Goal: Information Seeking & Learning: Understand process/instructions

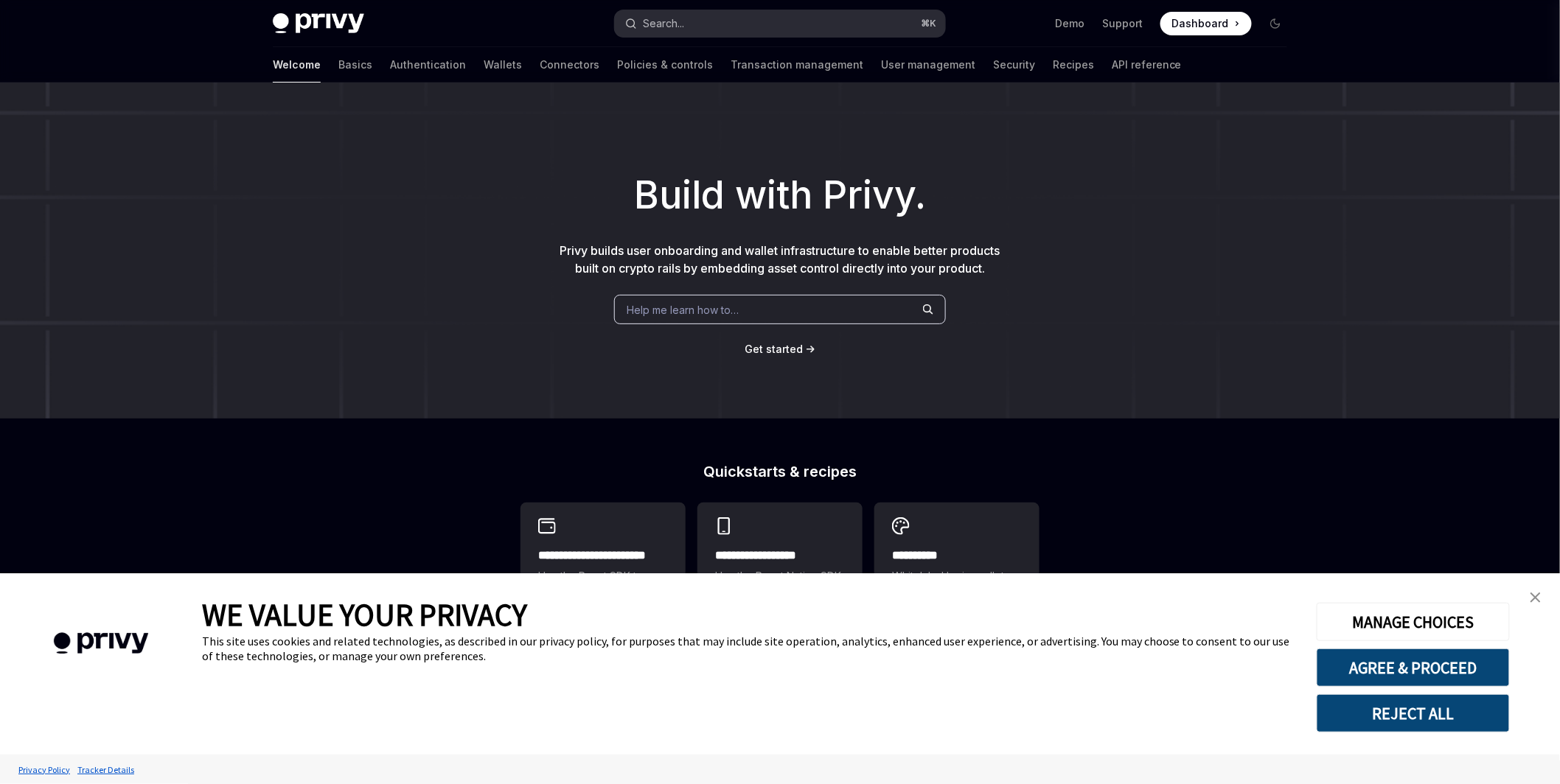
click at [737, 25] on button "Search... ⌘ K" at bounding box center [780, 23] width 331 height 26
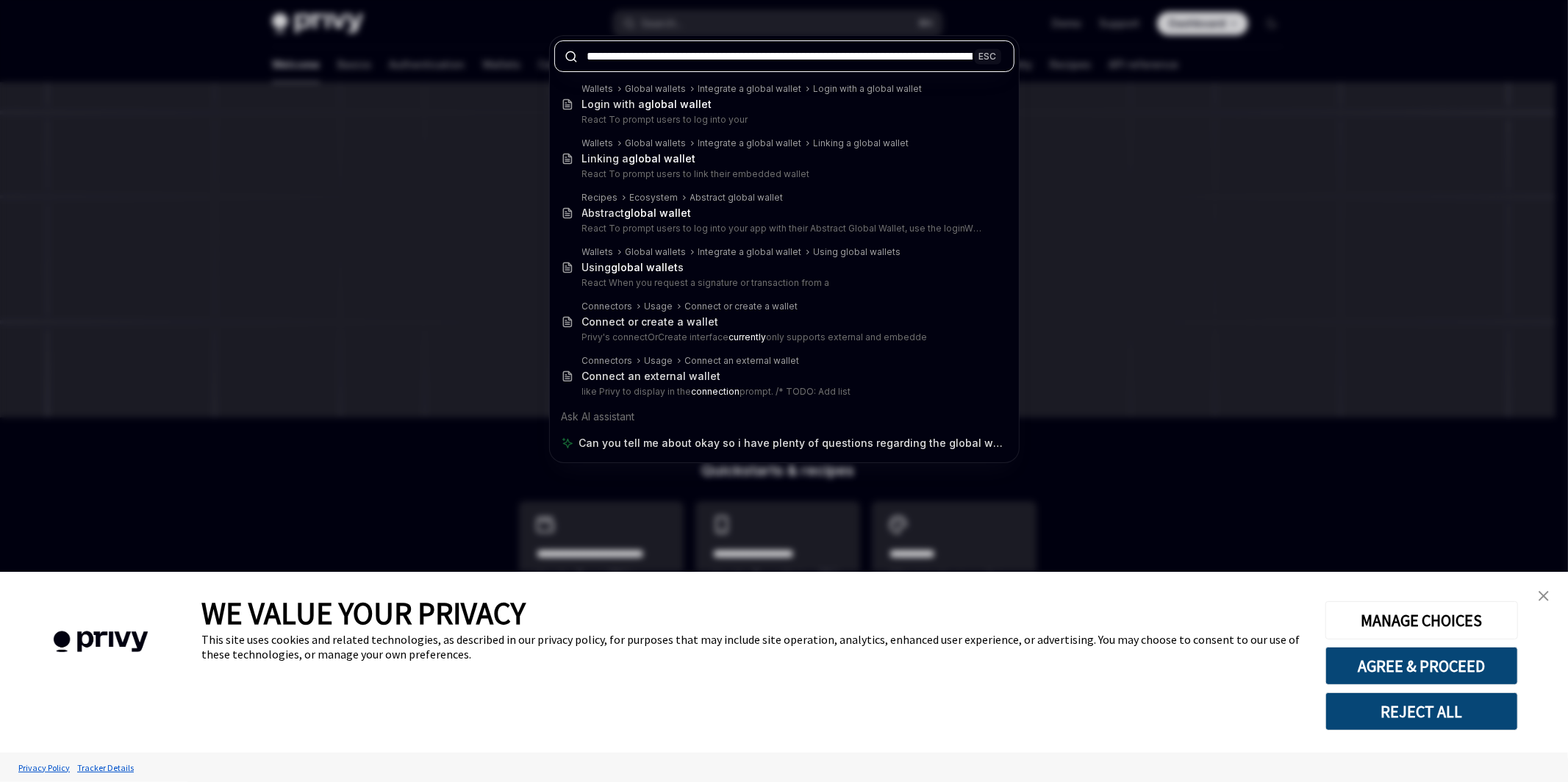
click at [895, 50] on input "**********" at bounding box center [784, 56] width 461 height 32
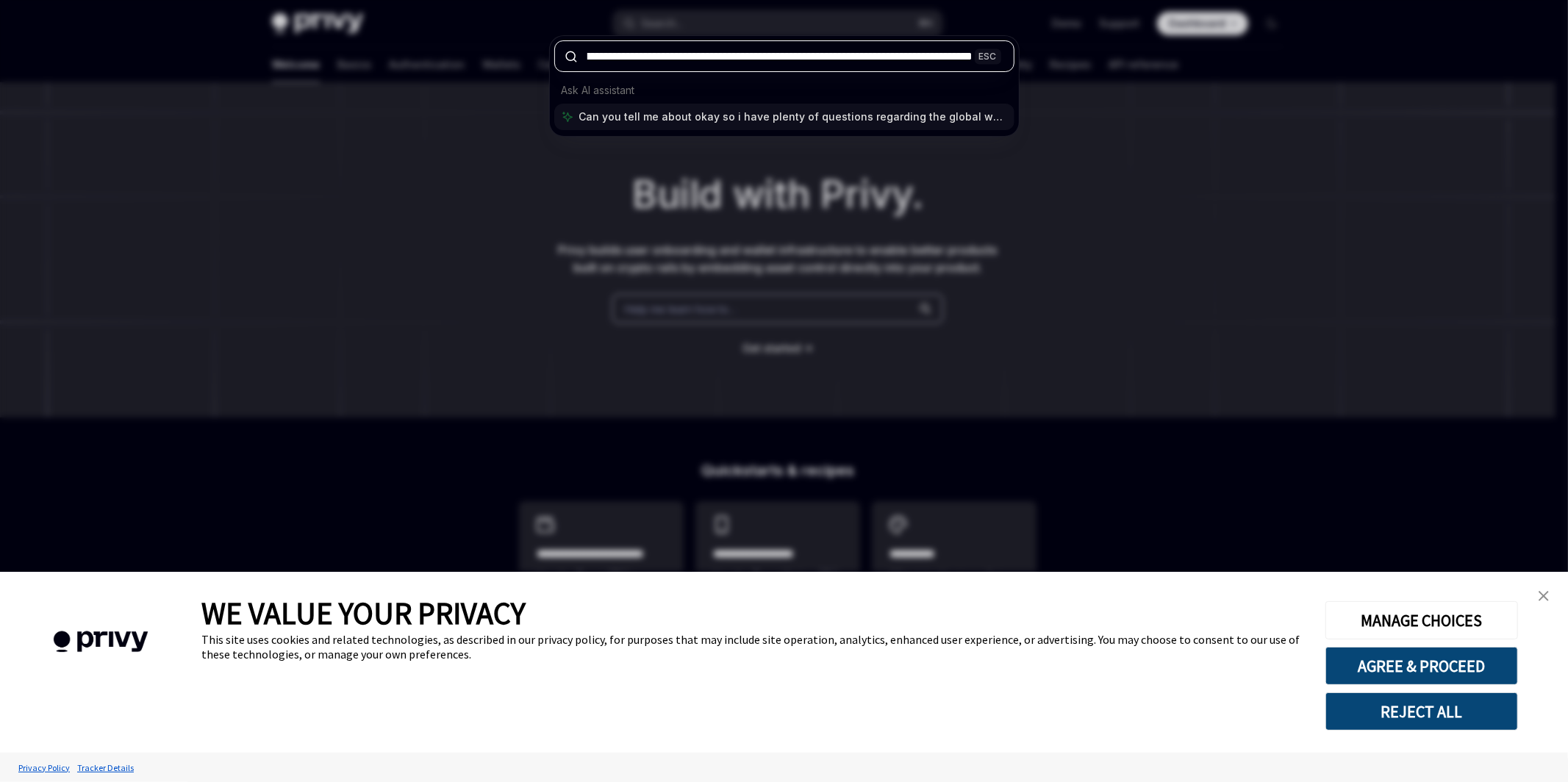
paste input "**********"
type input "**********"
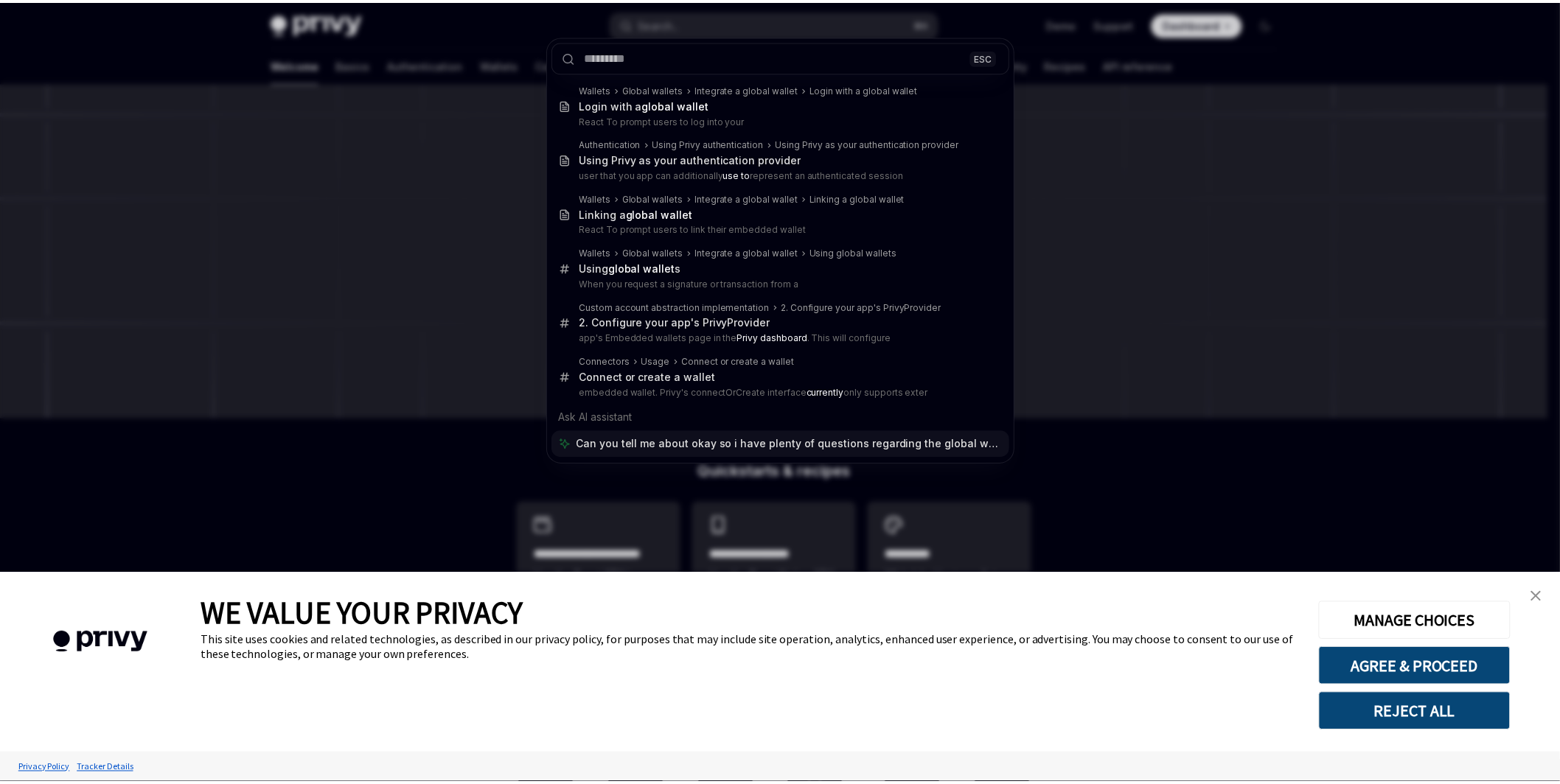
scroll to position [0, 0]
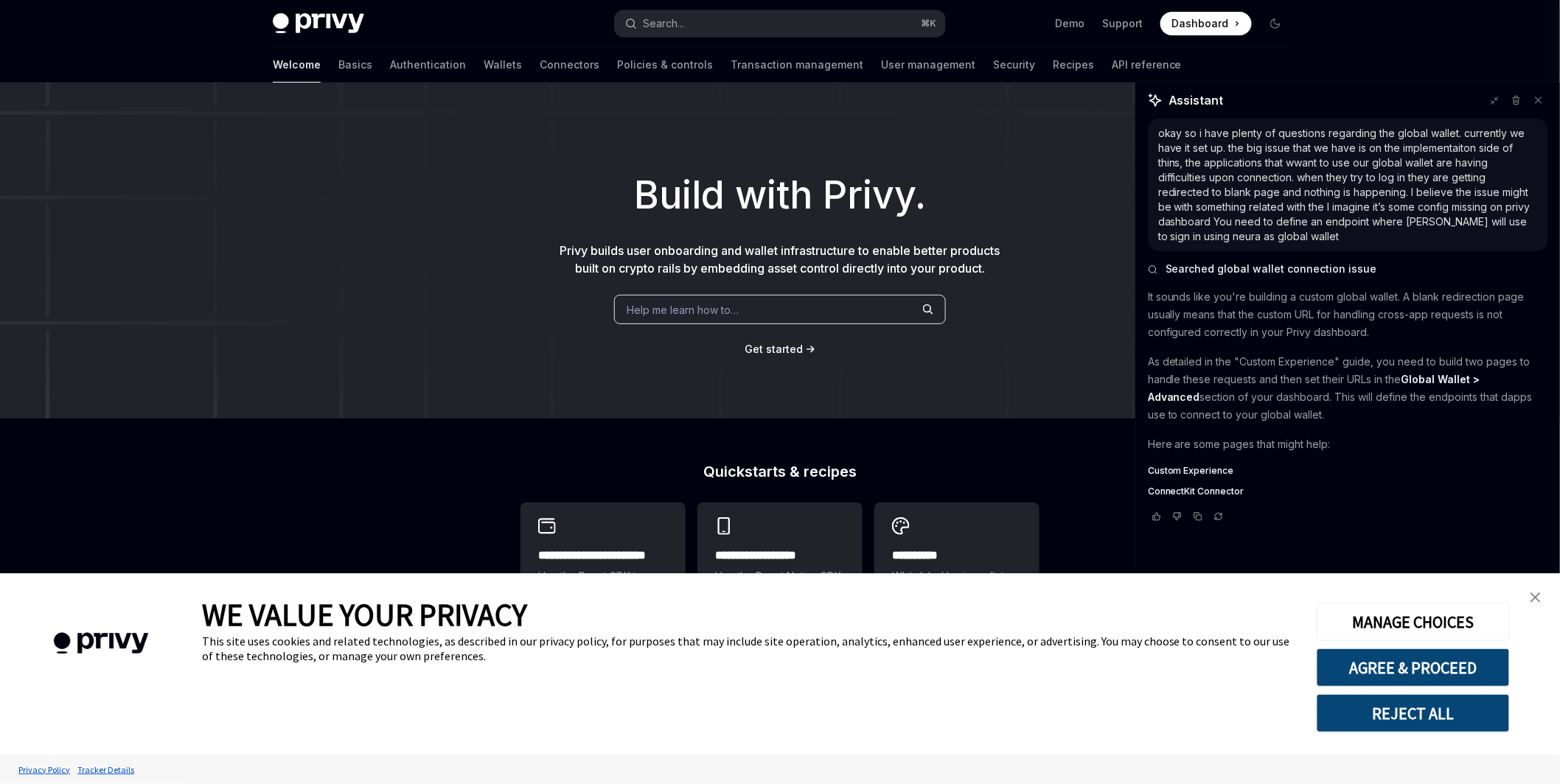
type textarea "*"
click at [1197, 468] on span "Custom Experience" at bounding box center [1191, 471] width 86 height 12
click at [1202, 512] on span "Login with a Global Wallet" at bounding box center [1202, 513] width 110 height 12
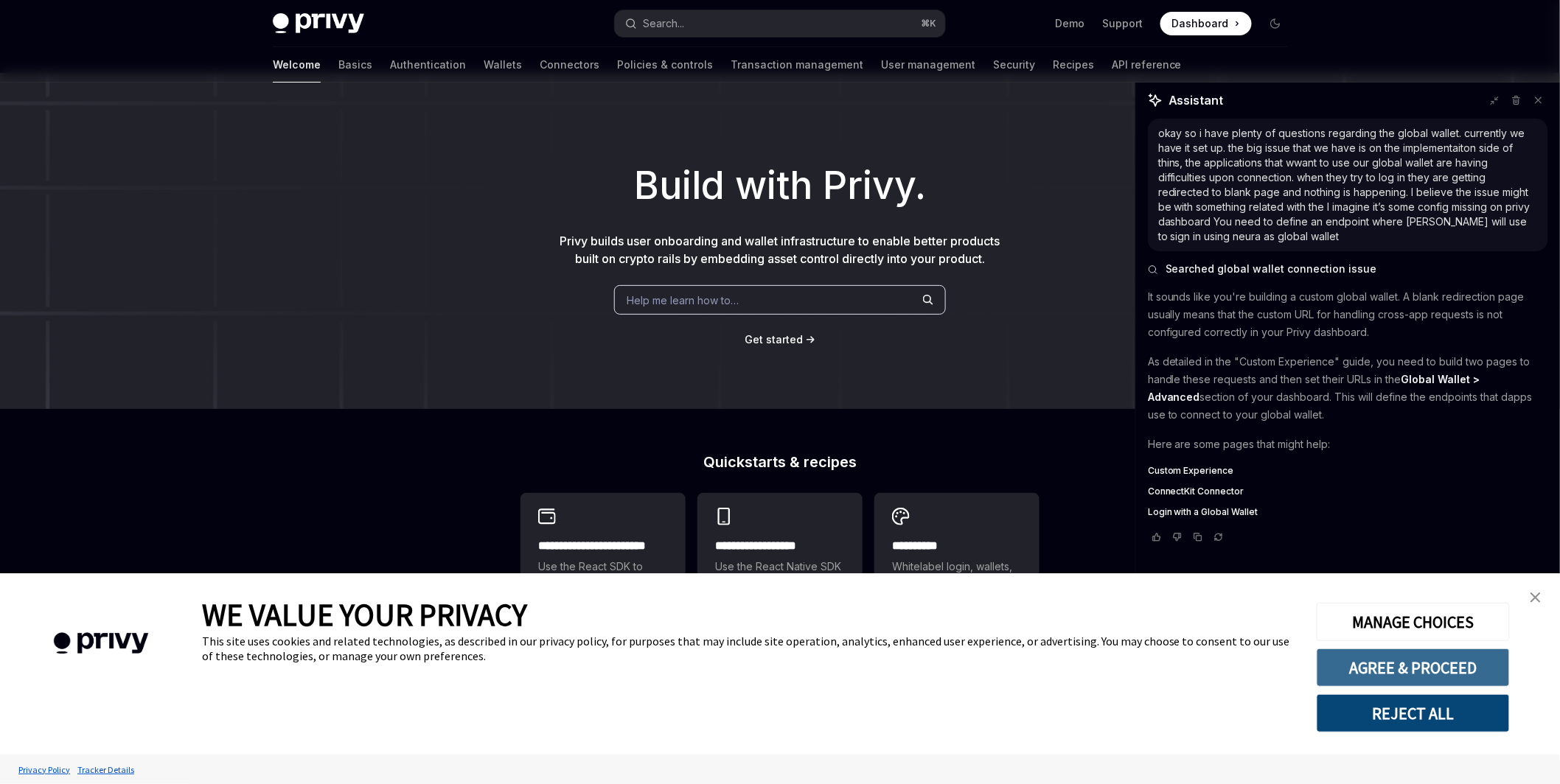
click at [1432, 672] on button "AGREE & PROCEED" at bounding box center [1413, 667] width 193 height 38
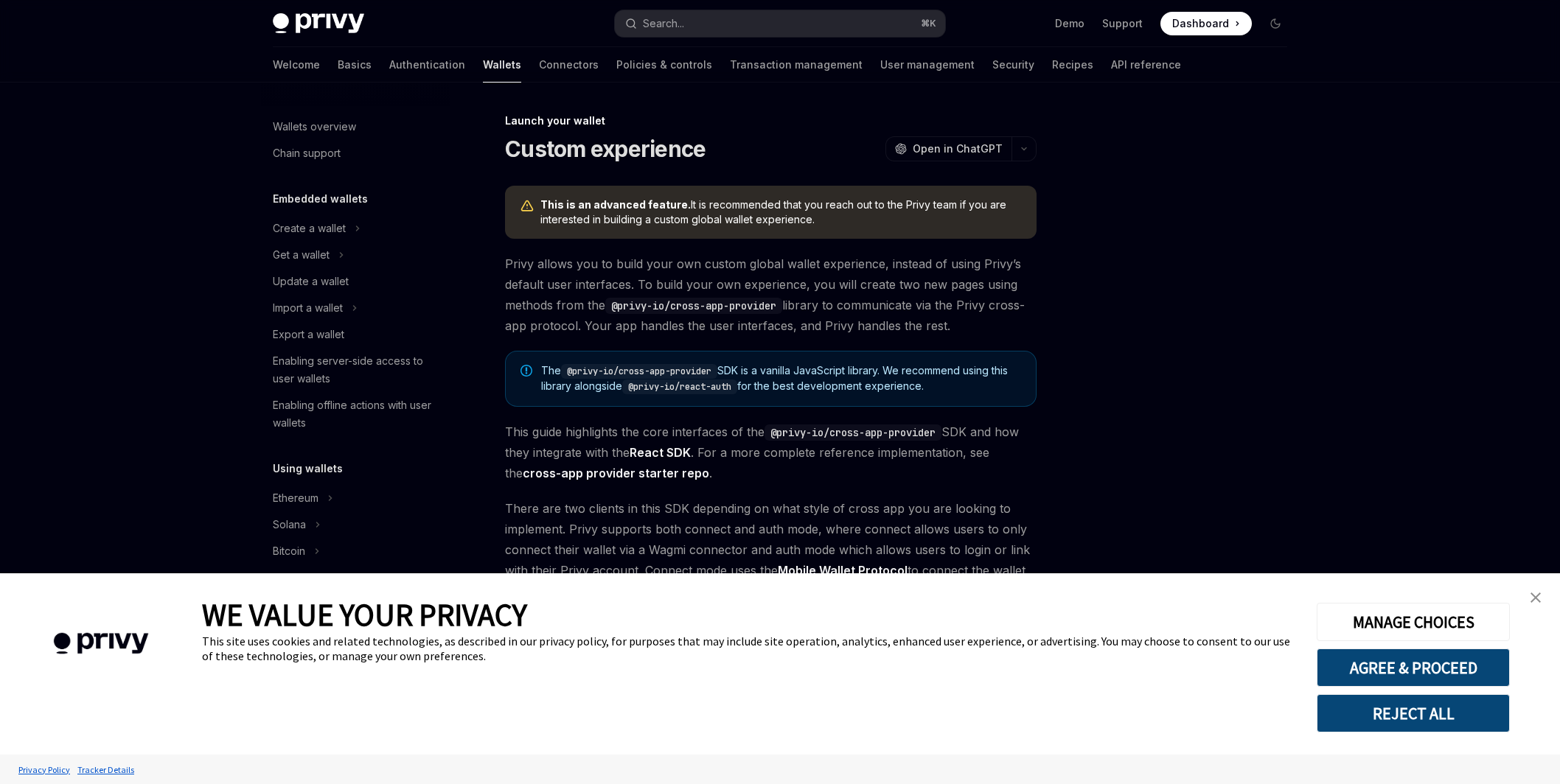
type textarea "*"
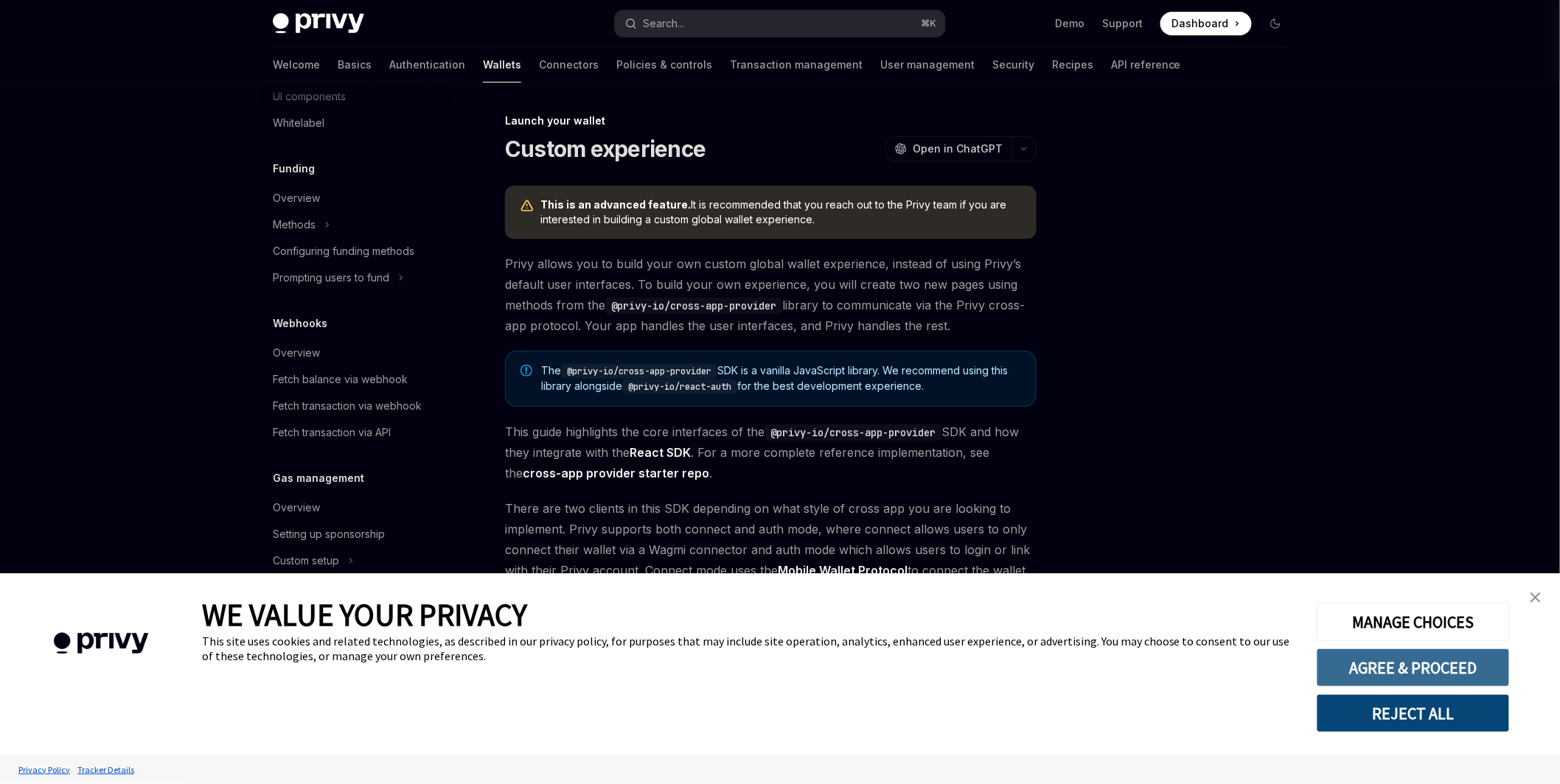
click at [1364, 682] on button "AGREE & PROCEED" at bounding box center [1413, 667] width 193 height 38
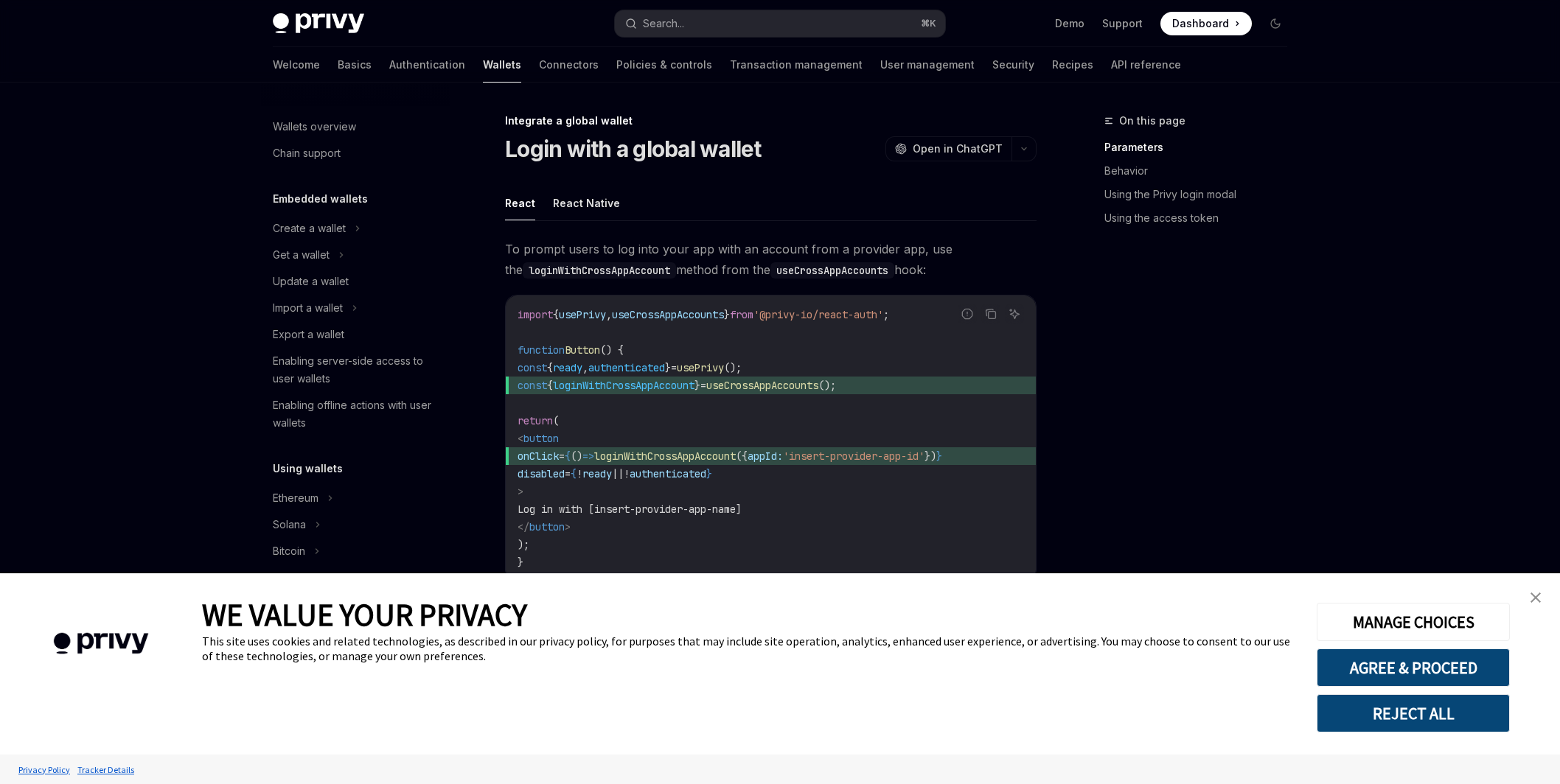
type textarea "*"
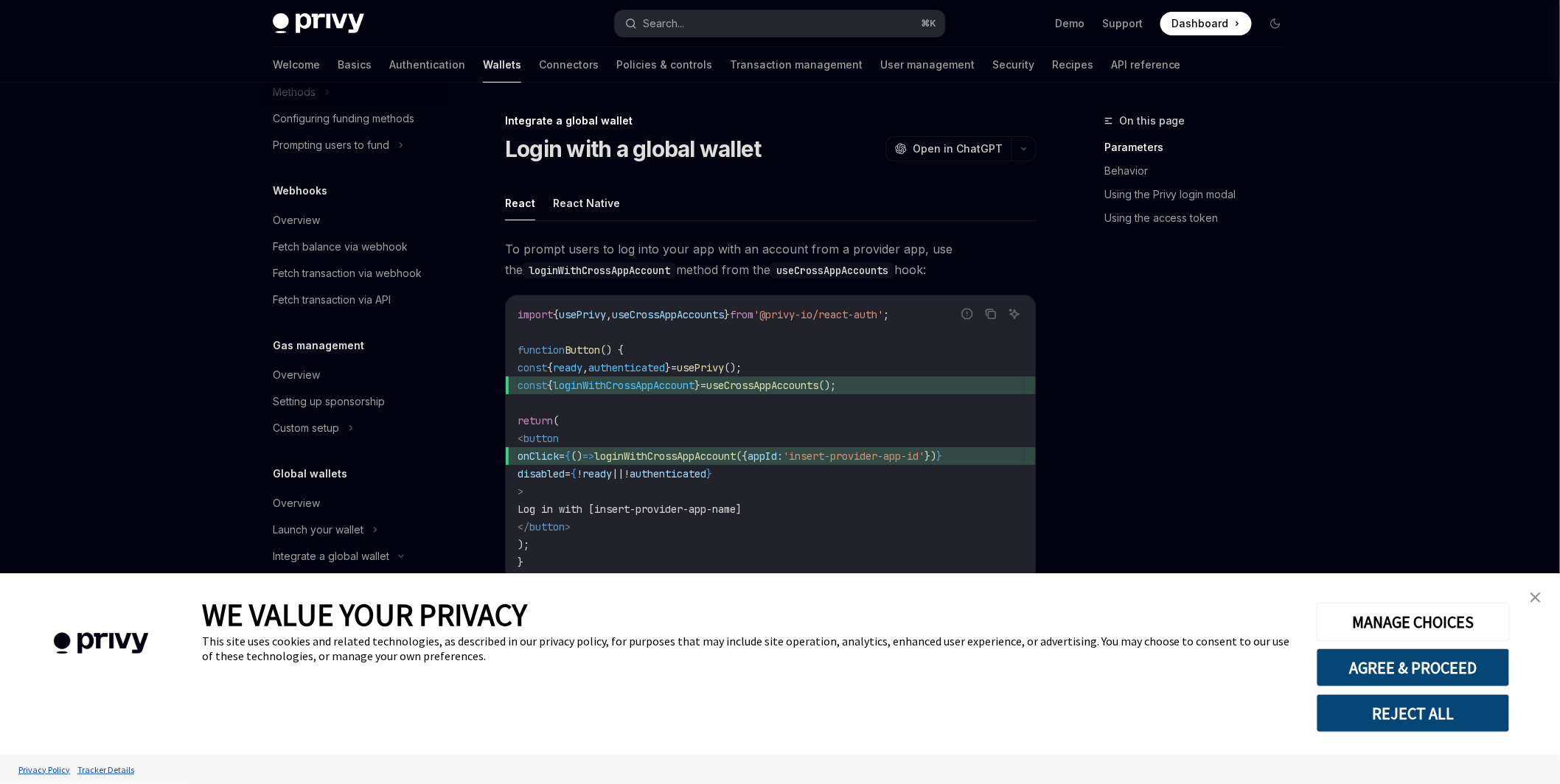
click at [898, 301] on div "import { usePrivy , useCrossAppAccounts } from '@privy-io/react-auth' ; functio…" at bounding box center [771, 438] width 530 height 286
click at [797, 248] on span "To prompt users to log into your app with an account from a provider app, use t…" at bounding box center [771, 259] width 531 height 41
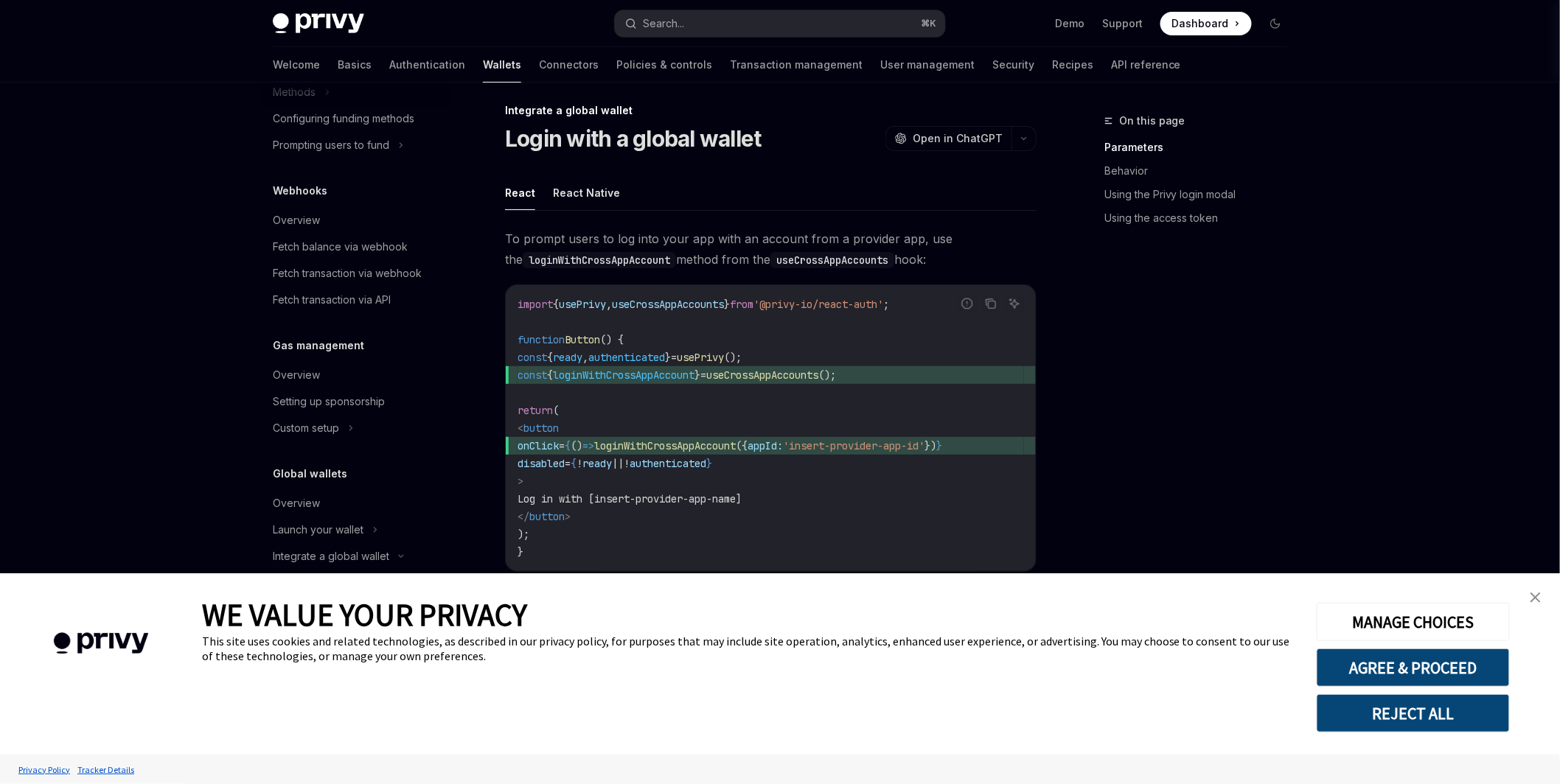
scroll to position [189, 0]
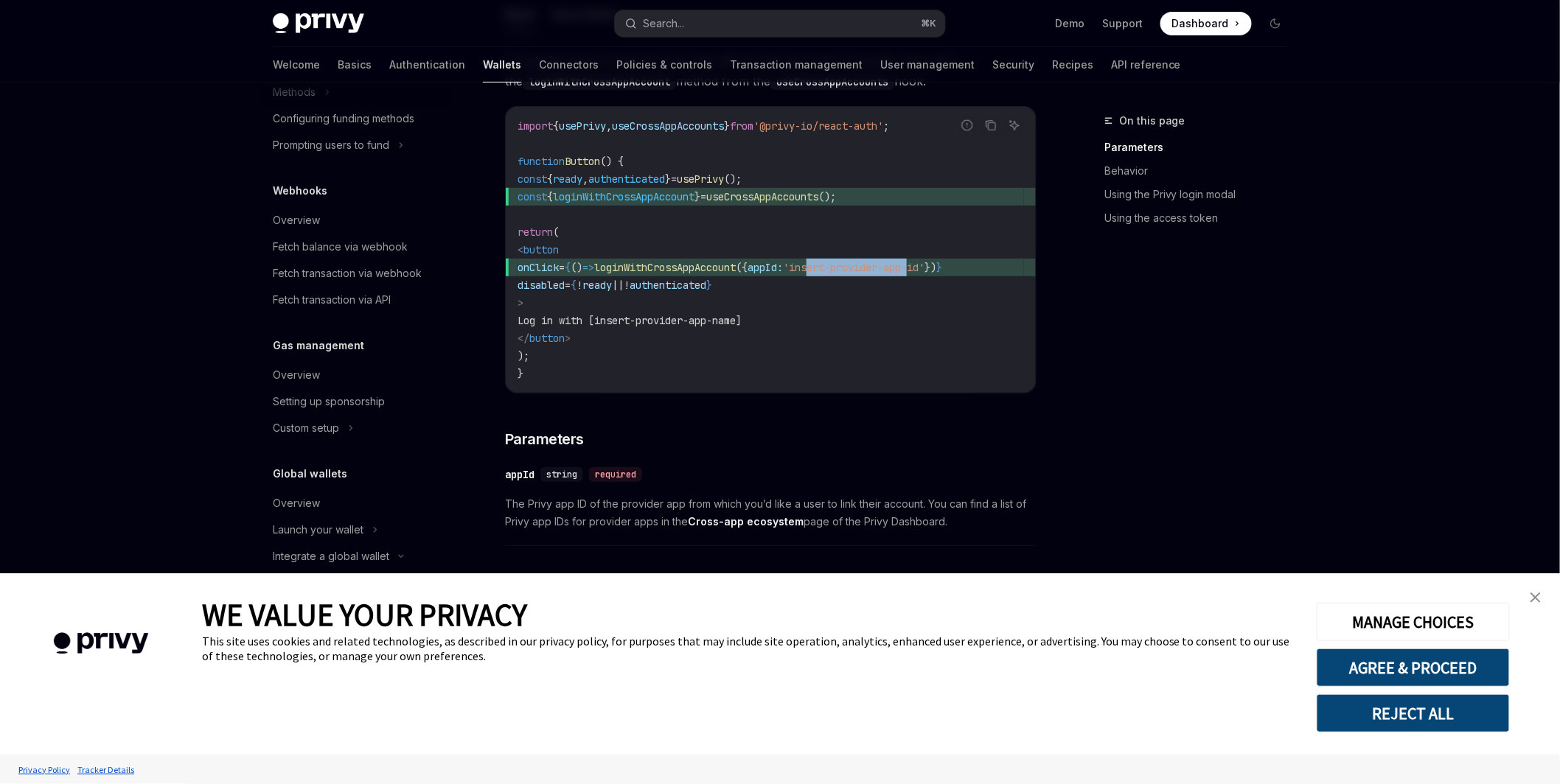
drag, startPoint x: 870, startPoint y: 270, endPoint x: 975, endPoint y: 265, distance: 105.1
click at [924, 265] on span "'insert-provider-app-id'" at bounding box center [854, 268] width 142 height 13
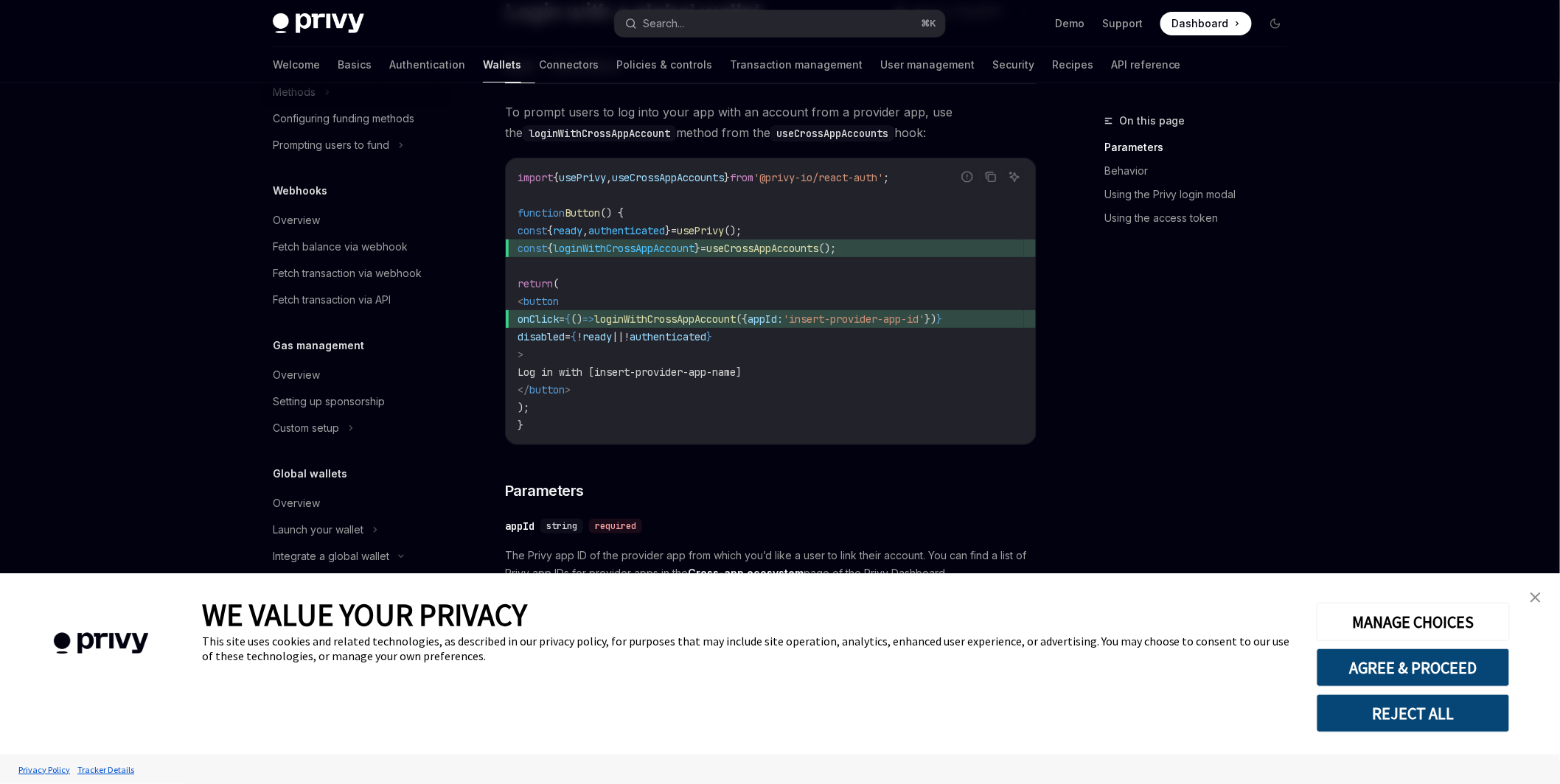
scroll to position [126, 0]
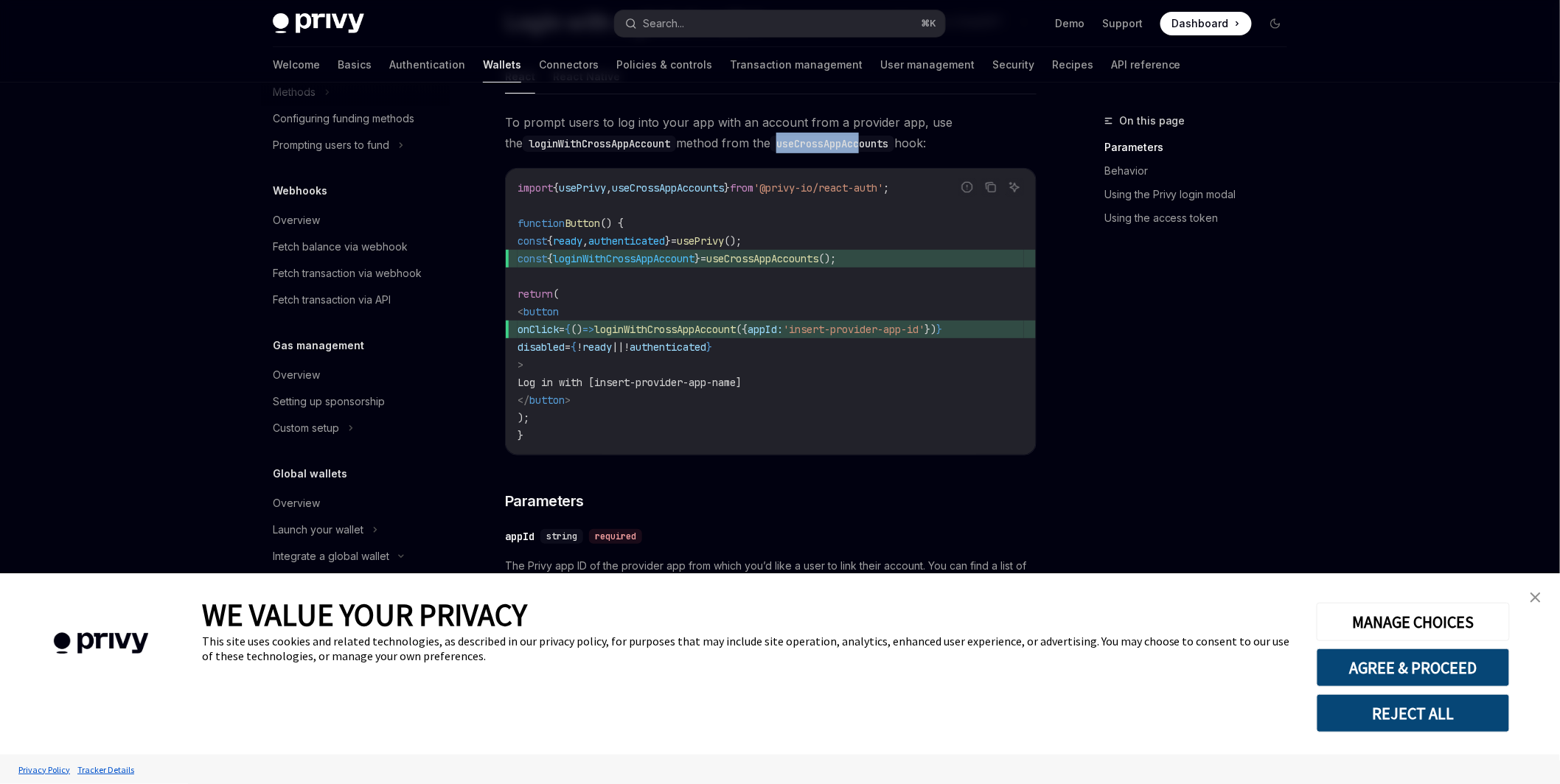
drag, startPoint x: 772, startPoint y: 138, endPoint x: 859, endPoint y: 135, distance: 87.1
click at [859, 136] on code "useCrossAppAccounts" at bounding box center [832, 143] width 124 height 16
click at [708, 142] on span "To prompt users to log into your app with an account from a provider app, use t…" at bounding box center [771, 132] width 531 height 41
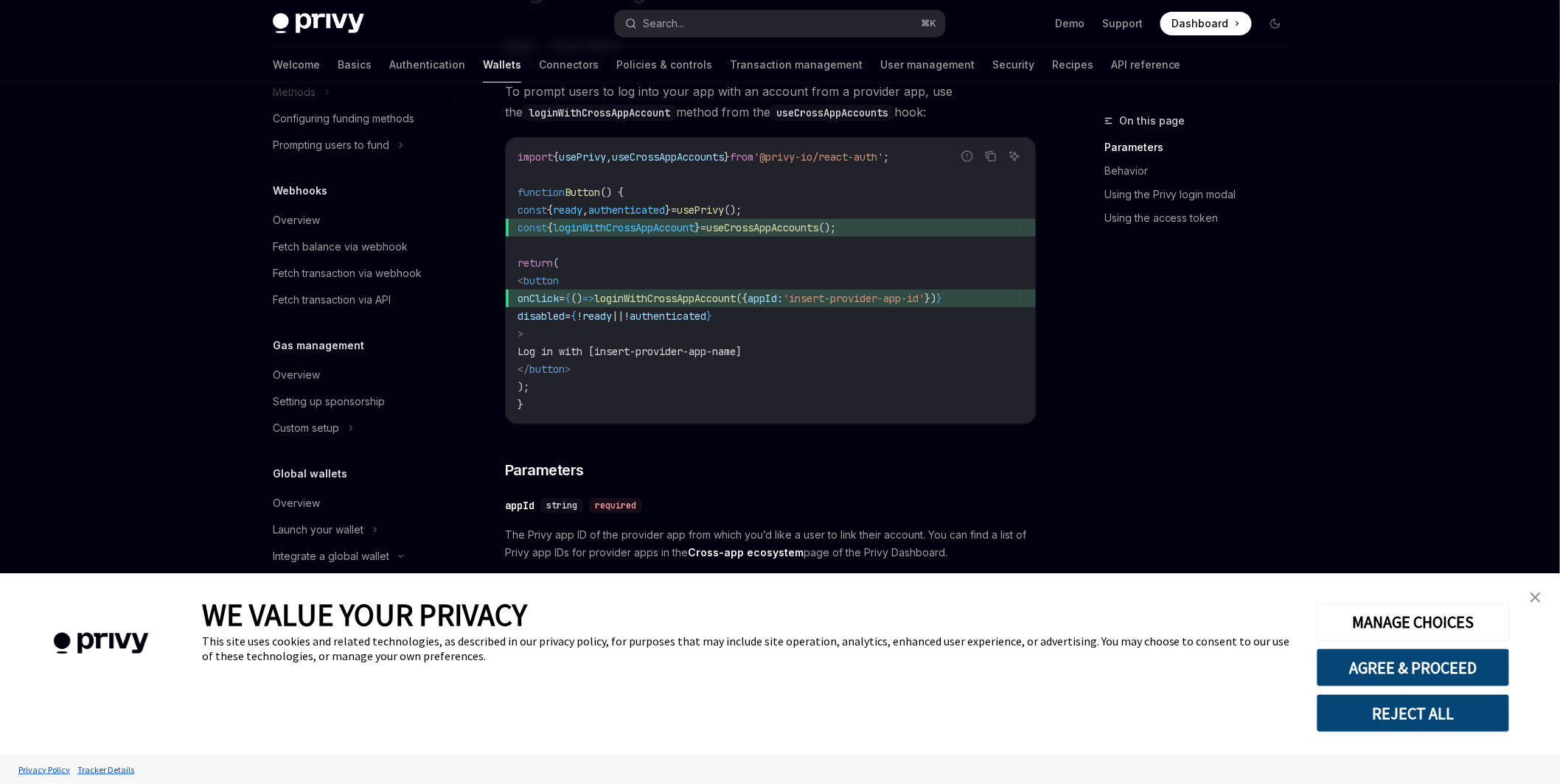
scroll to position [433, 0]
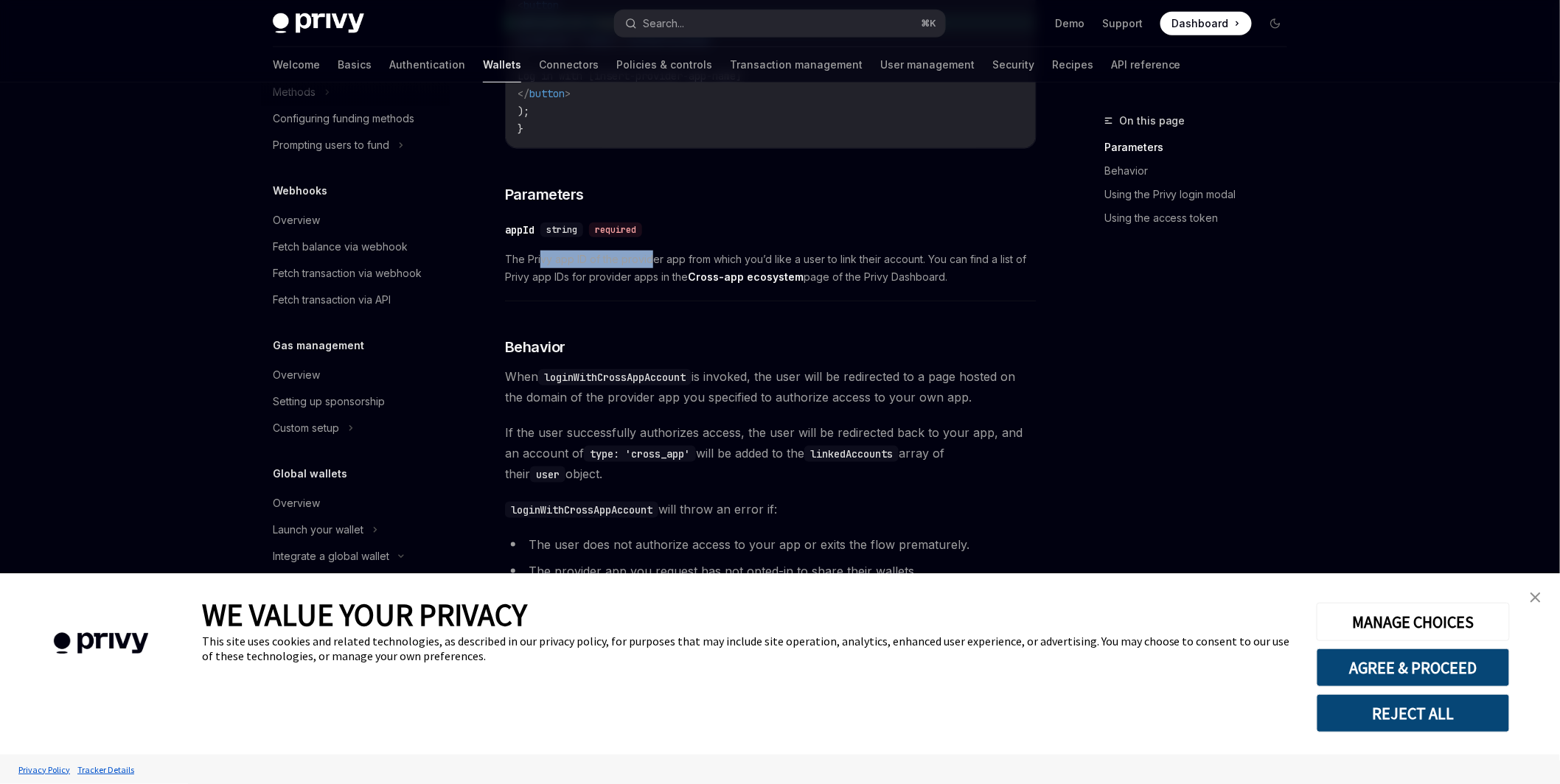
drag, startPoint x: 541, startPoint y: 261, endPoint x: 654, endPoint y: 261, distance: 113.0
click at [654, 261] on span "The Privy app ID of the provider app from which you’d like a user to link their…" at bounding box center [771, 268] width 531 height 35
click at [725, 233] on div "​ appId string required" at bounding box center [763, 229] width 517 height 18
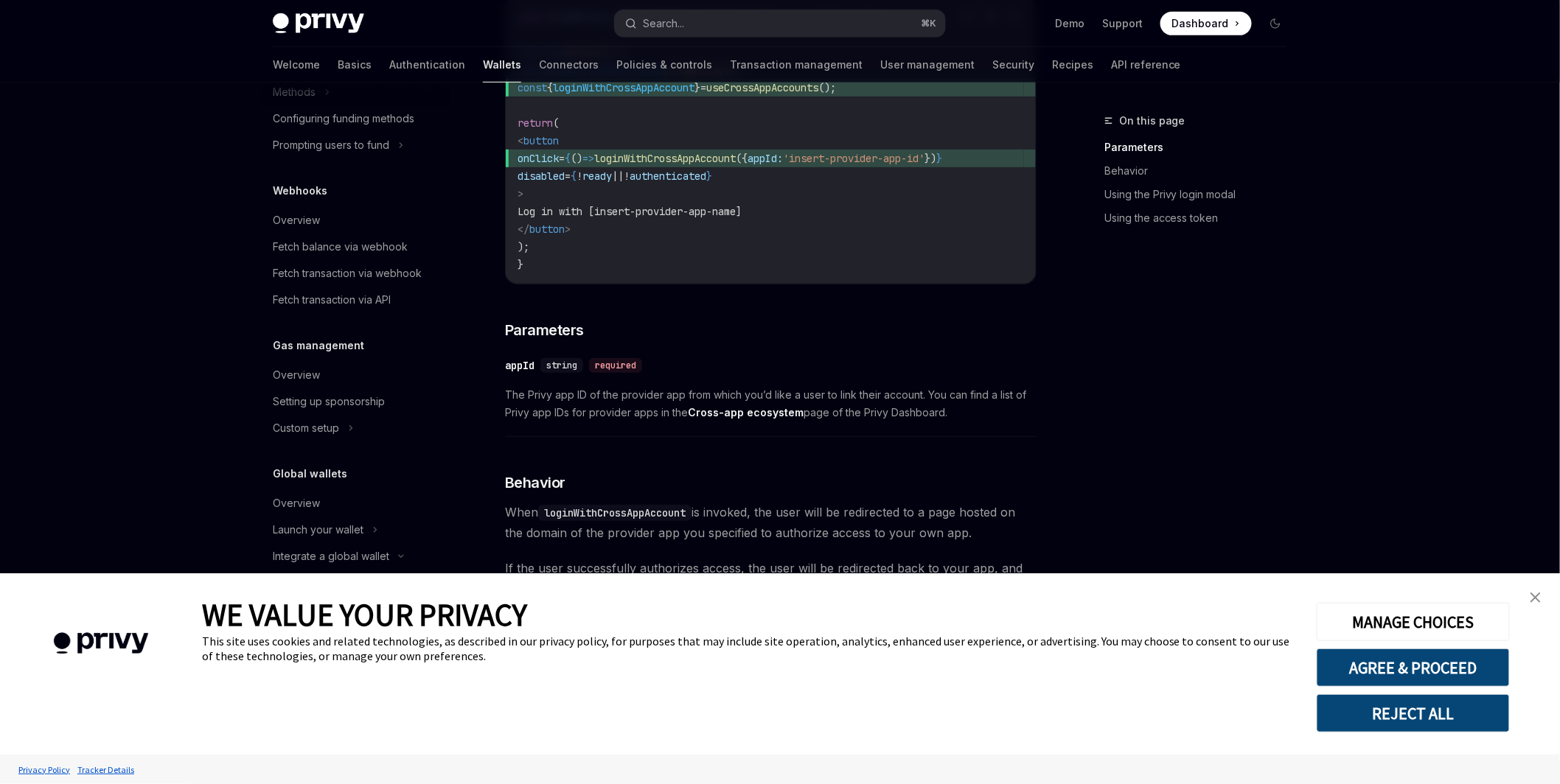
scroll to position [287, 0]
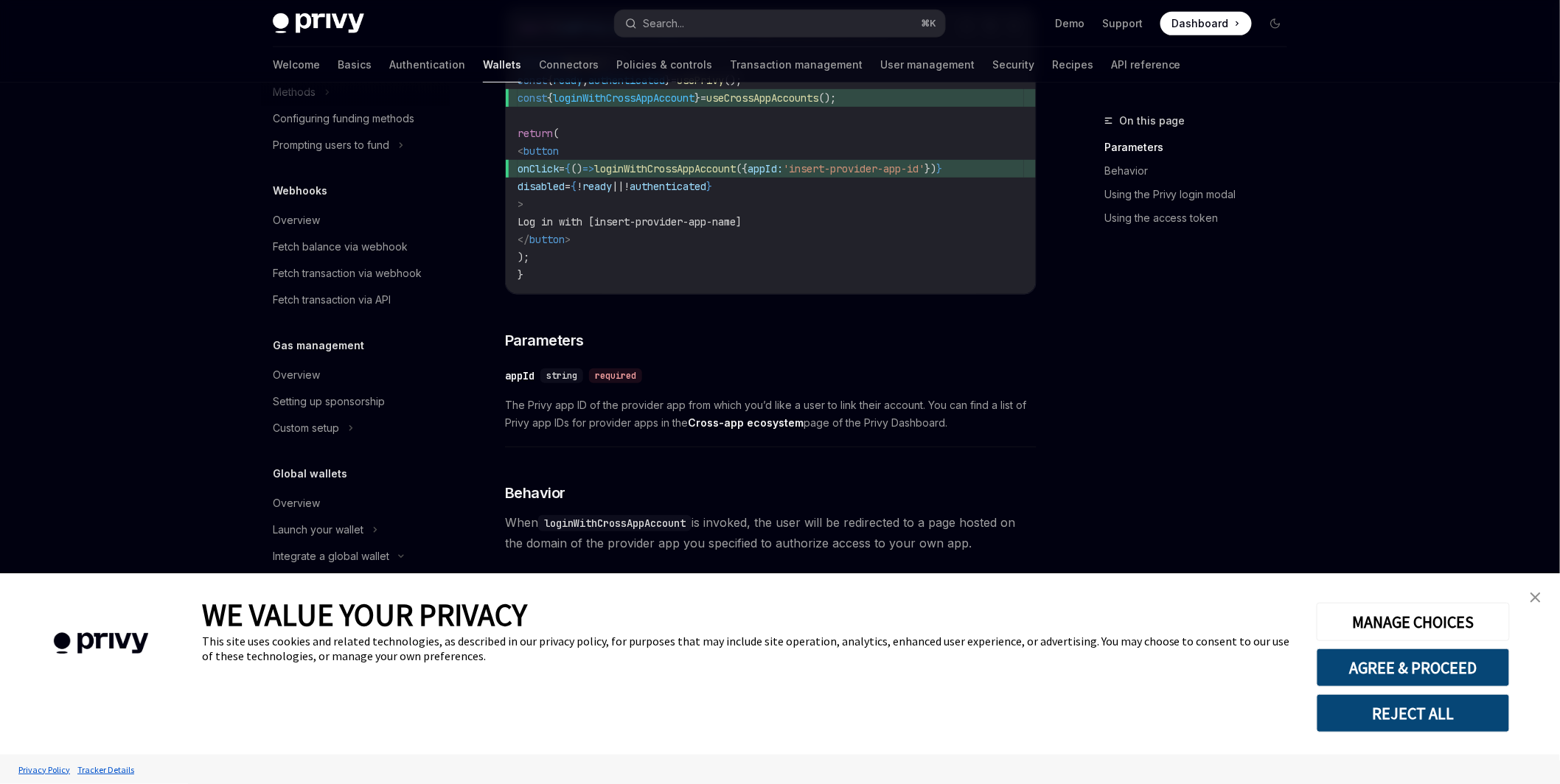
click at [634, 175] on span "onClick = { () => loginWithCrossAppAccount ({ appId: 'insert-provider-app-id' }…" at bounding box center [771, 169] width 507 height 18
drag, startPoint x: 548, startPoint y: 167, endPoint x: 669, endPoint y: 161, distance: 121.1
click at [664, 160] on span "onClick = { () => loginWithCrossAppAccount ({ appId: 'insert-provider-app-id' }…" at bounding box center [771, 169] width 507 height 18
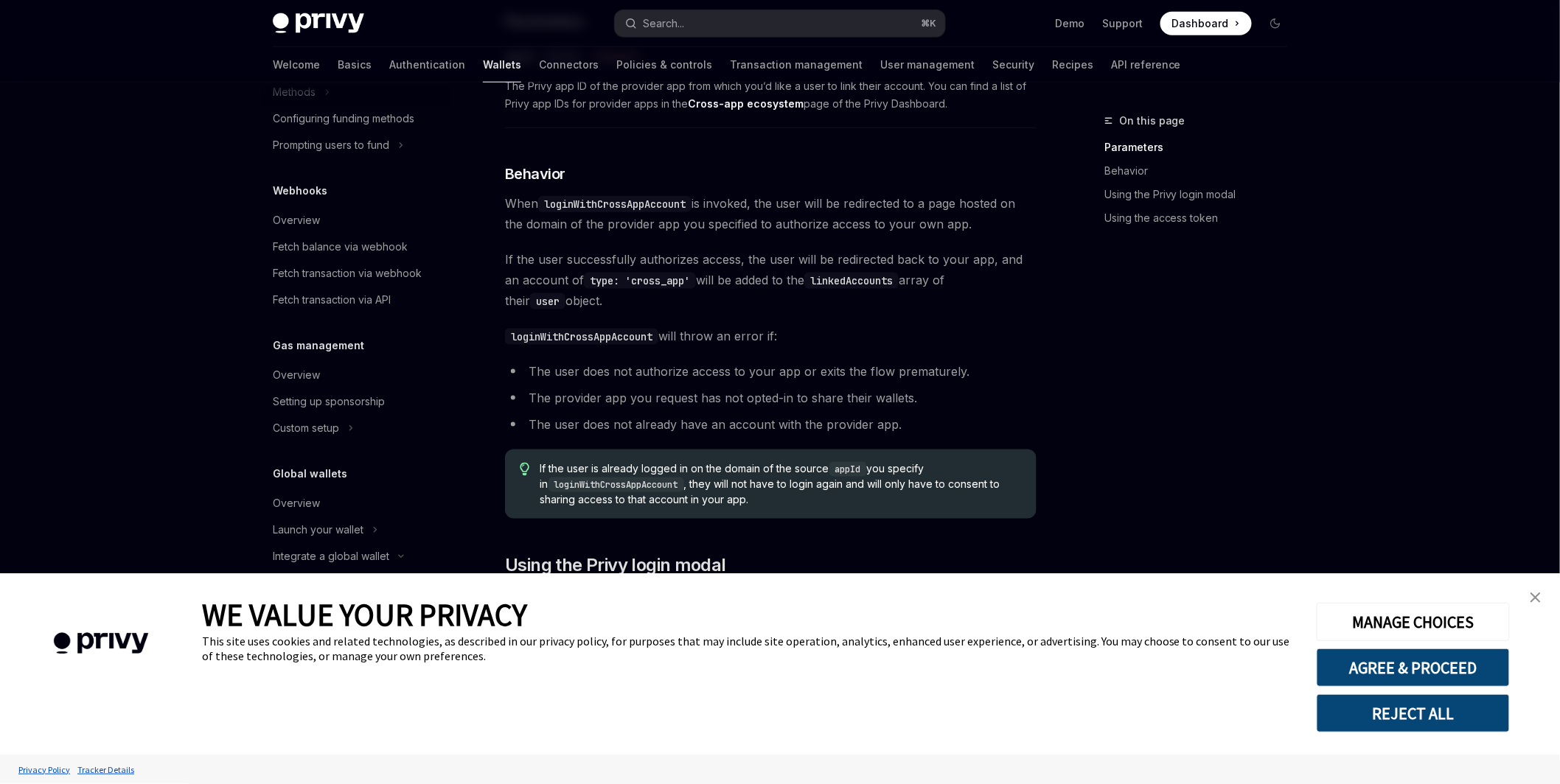
click at [681, 205] on code "loginWithCrossAppAccount" at bounding box center [615, 204] width 153 height 16
drag, startPoint x: 675, startPoint y: 208, endPoint x: 709, endPoint y: 203, distance: 34.4
click at [709, 203] on span "When loginWithCrossAppAccount is invoked, the user will be redirected to a page…" at bounding box center [771, 213] width 531 height 41
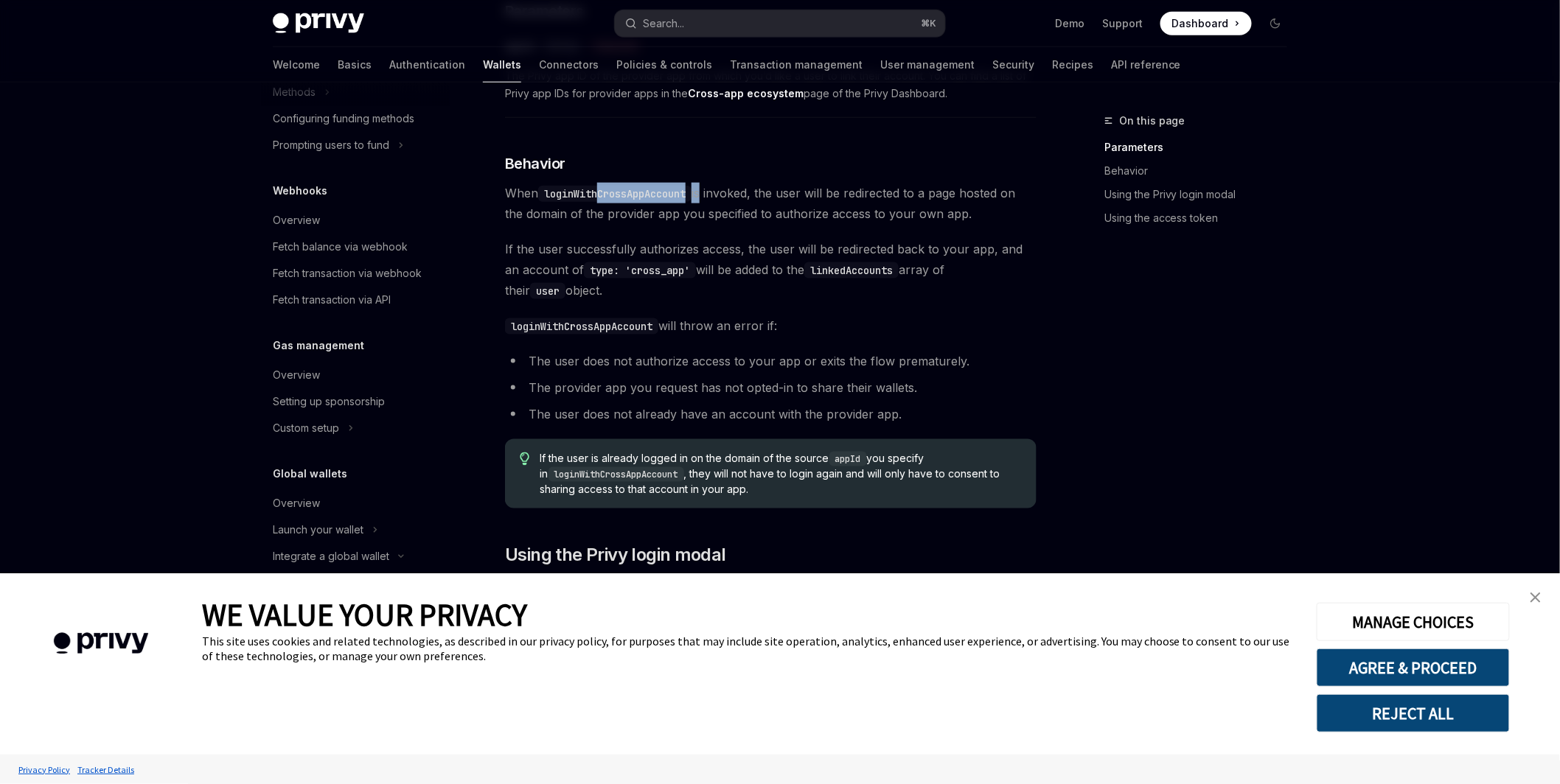
scroll to position [844, 0]
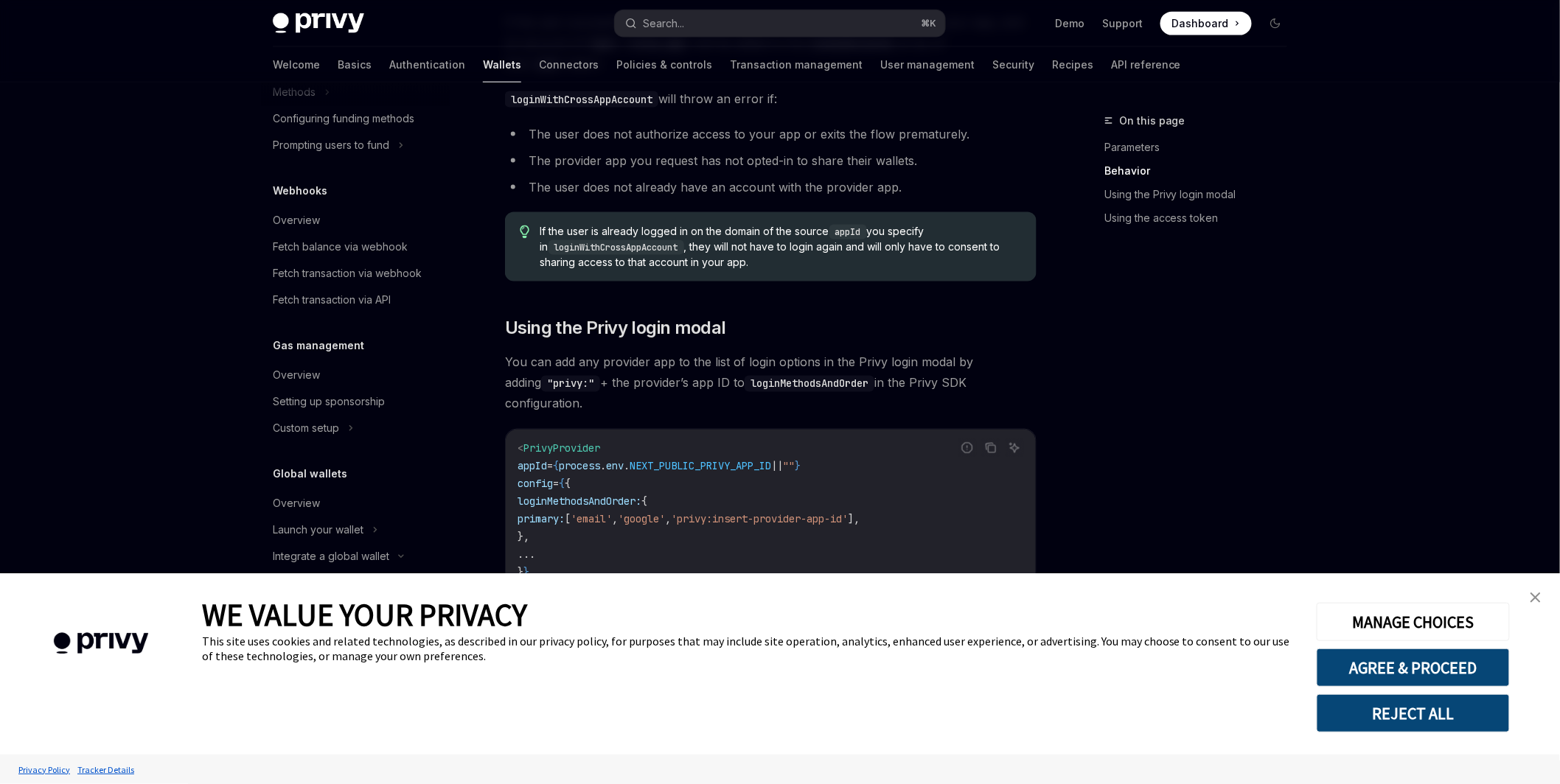
click at [760, 250] on span "If the user is already logged in on the domain of the source appId you specify …" at bounding box center [781, 247] width 481 height 46
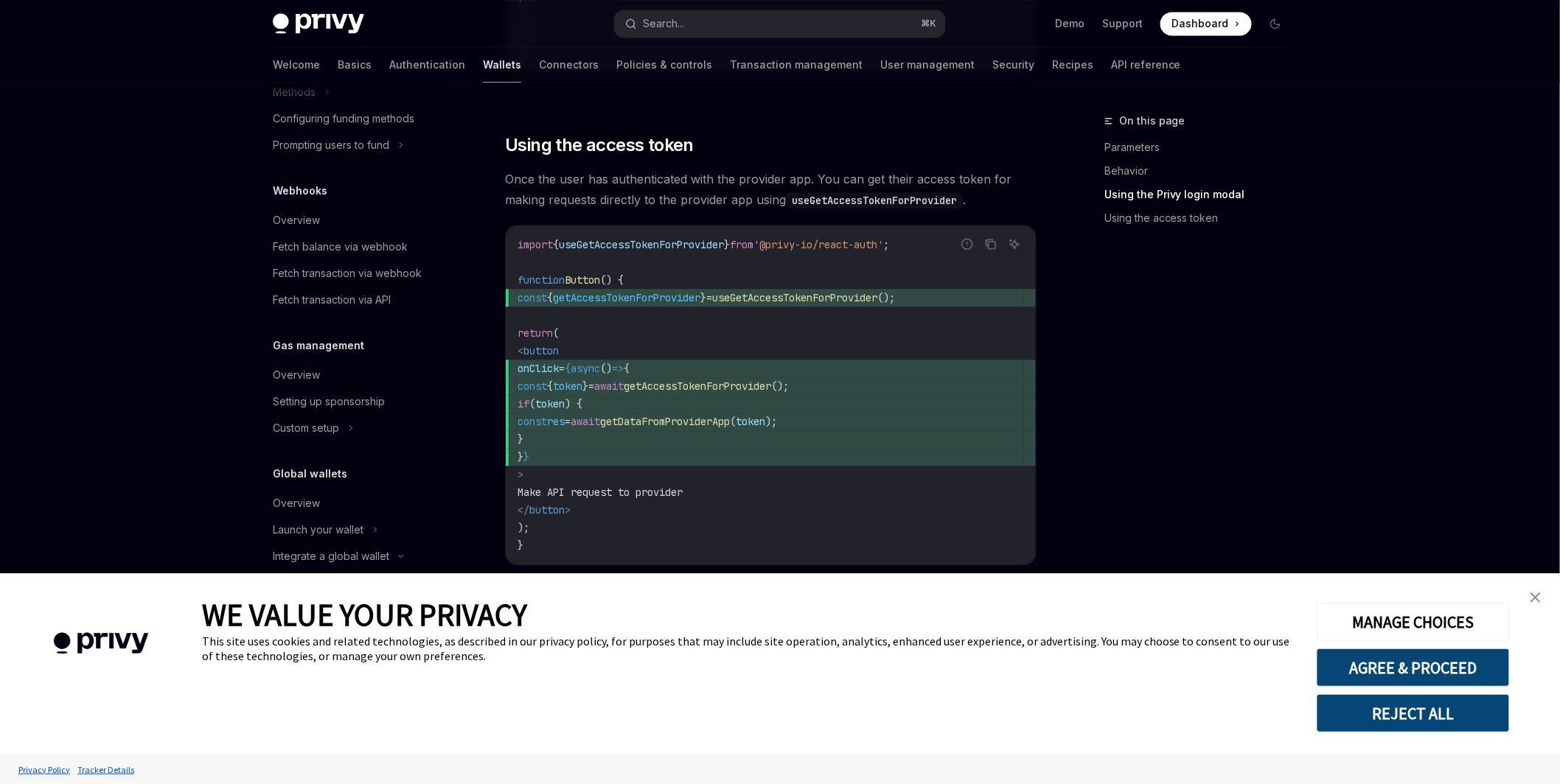
scroll to position [1370, 0]
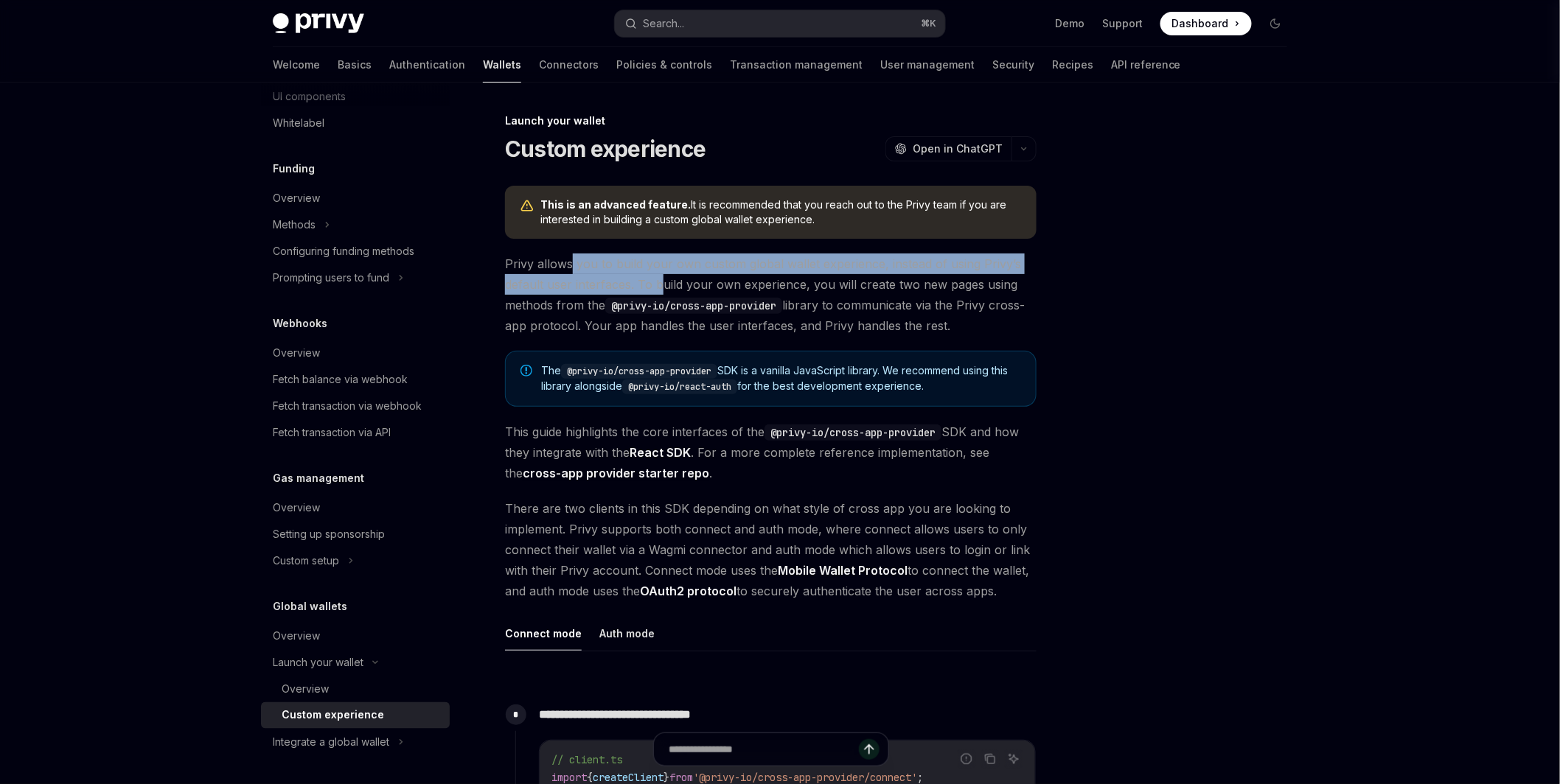
drag, startPoint x: 569, startPoint y: 260, endPoint x: 664, endPoint y: 284, distance: 98.0
click at [664, 284] on span "Privy allows you to build your own custom global wallet experience, instead of …" at bounding box center [771, 295] width 531 height 83
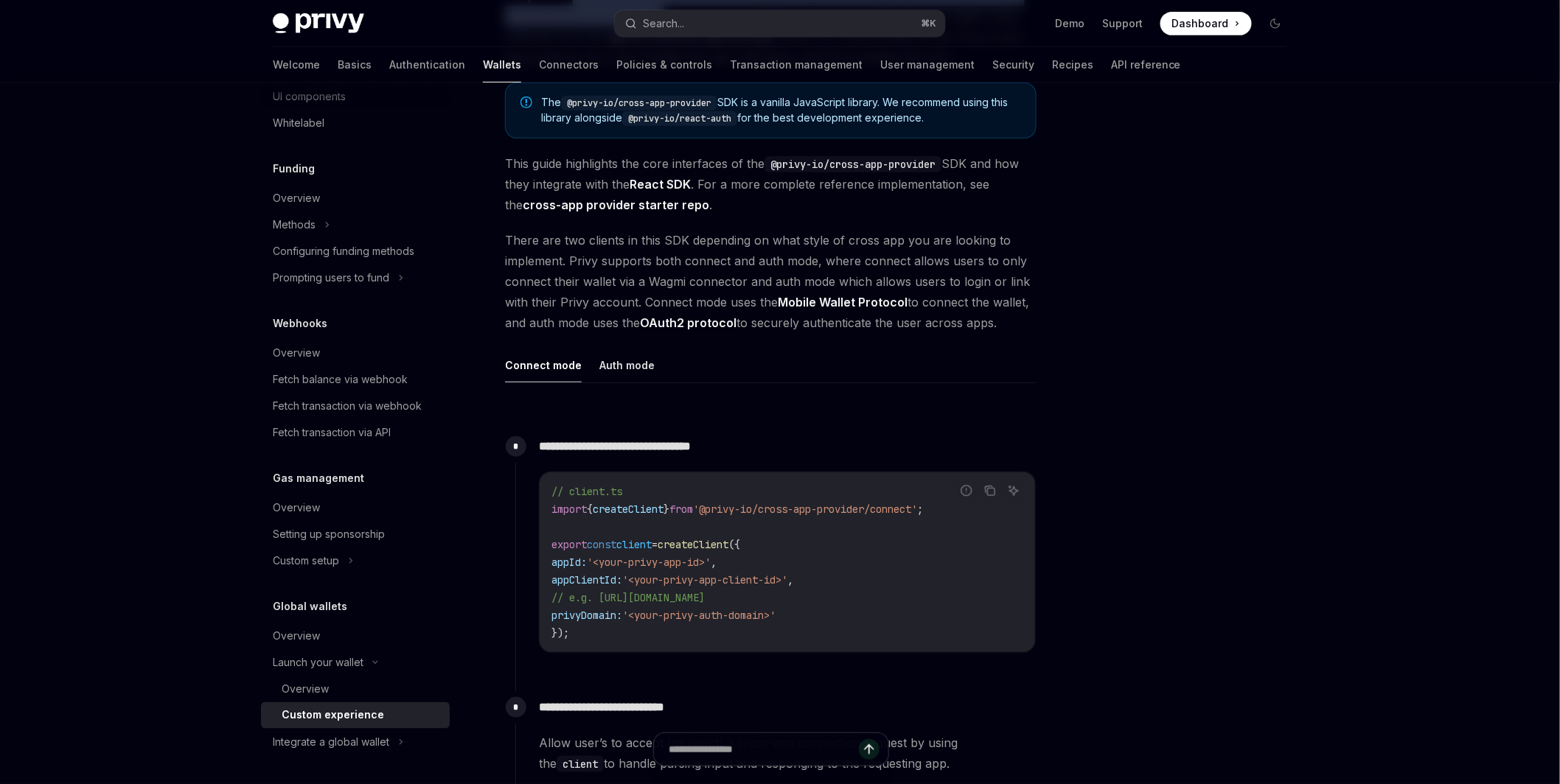
scroll to position [365, 0]
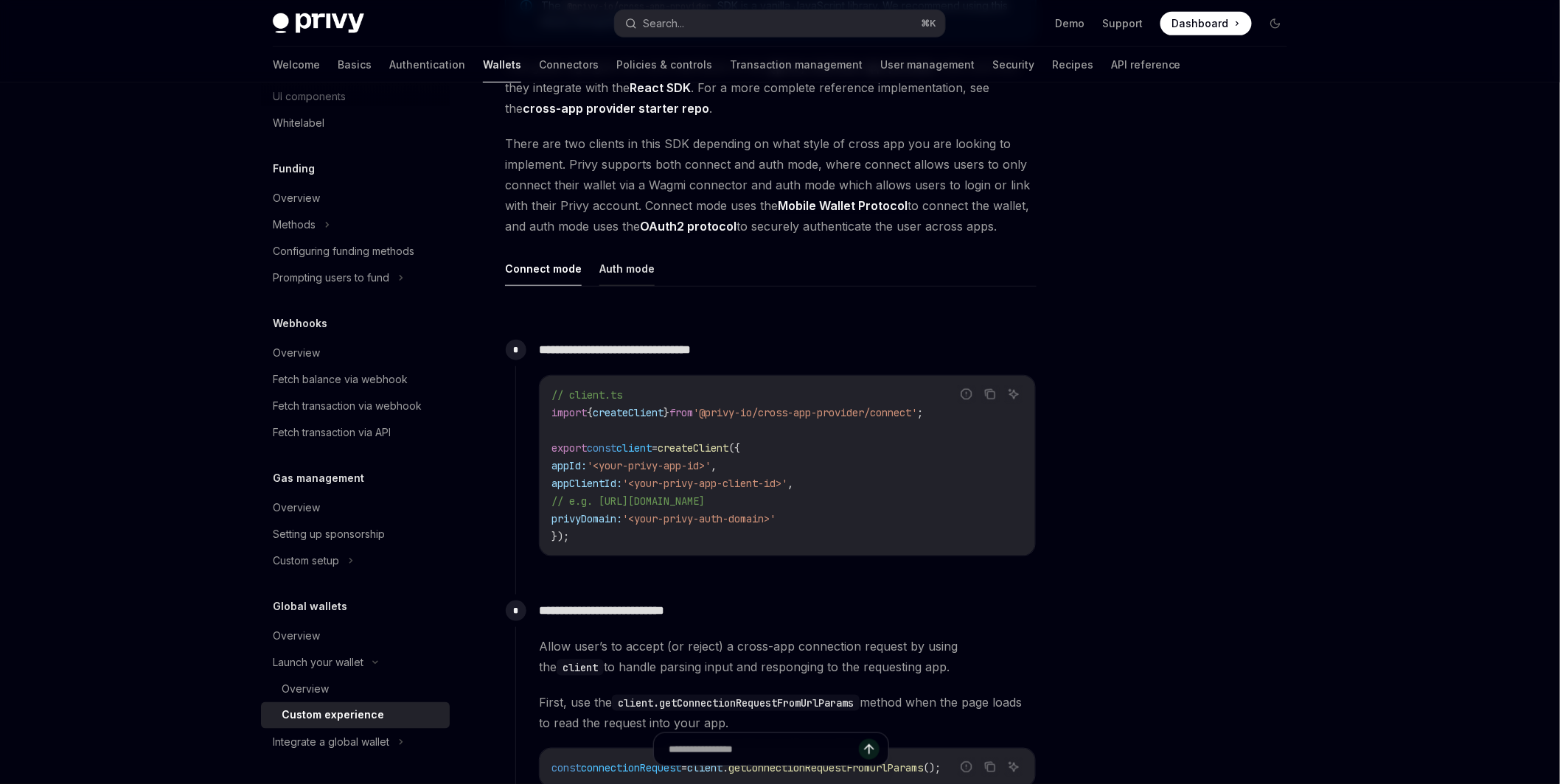
click at [627, 266] on button "Auth mode" at bounding box center [627, 268] width 56 height 35
click at [555, 274] on button "Connect mode" at bounding box center [543, 268] width 77 height 35
type textarea "*"
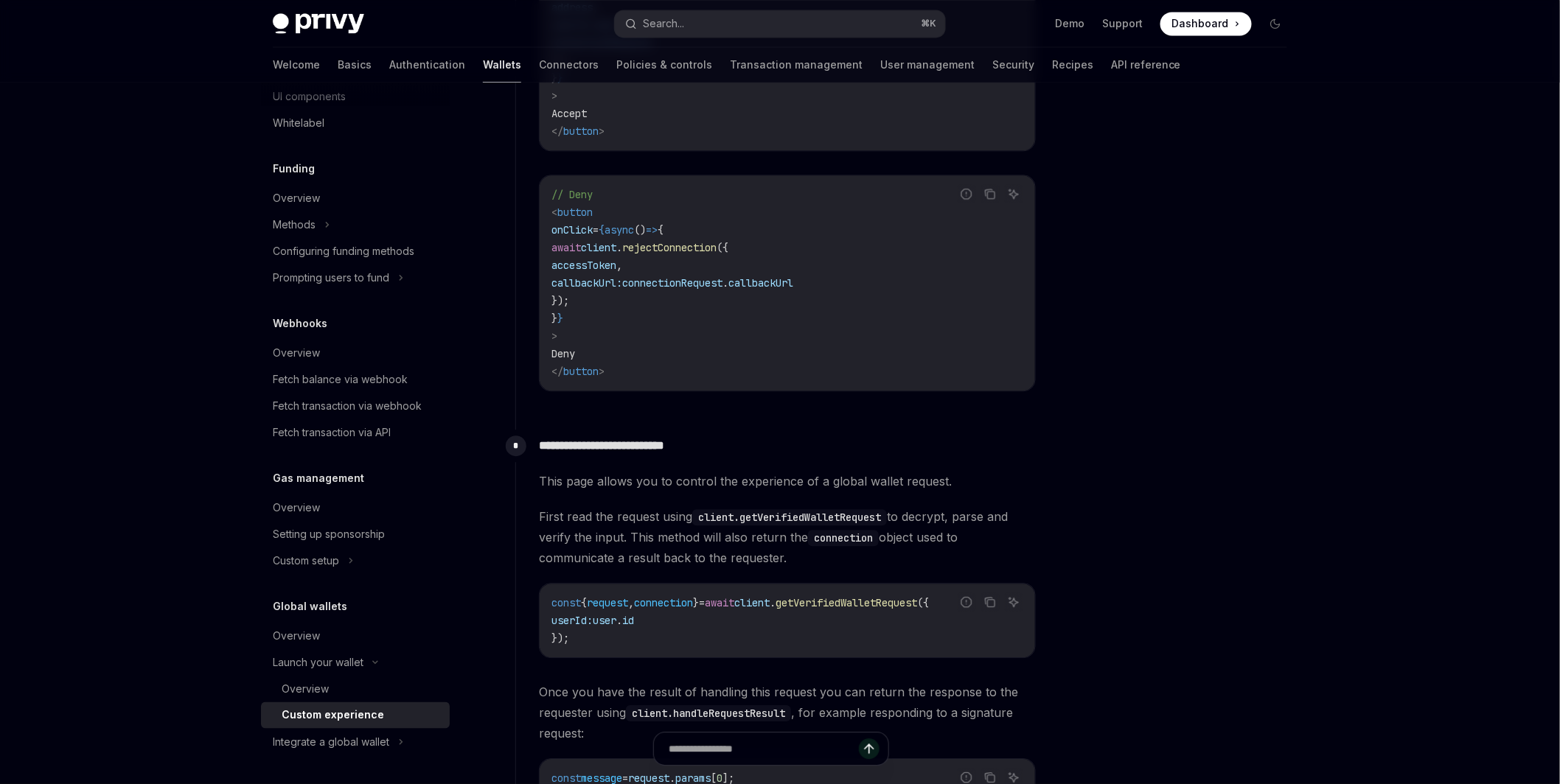
scroll to position [1505, 0]
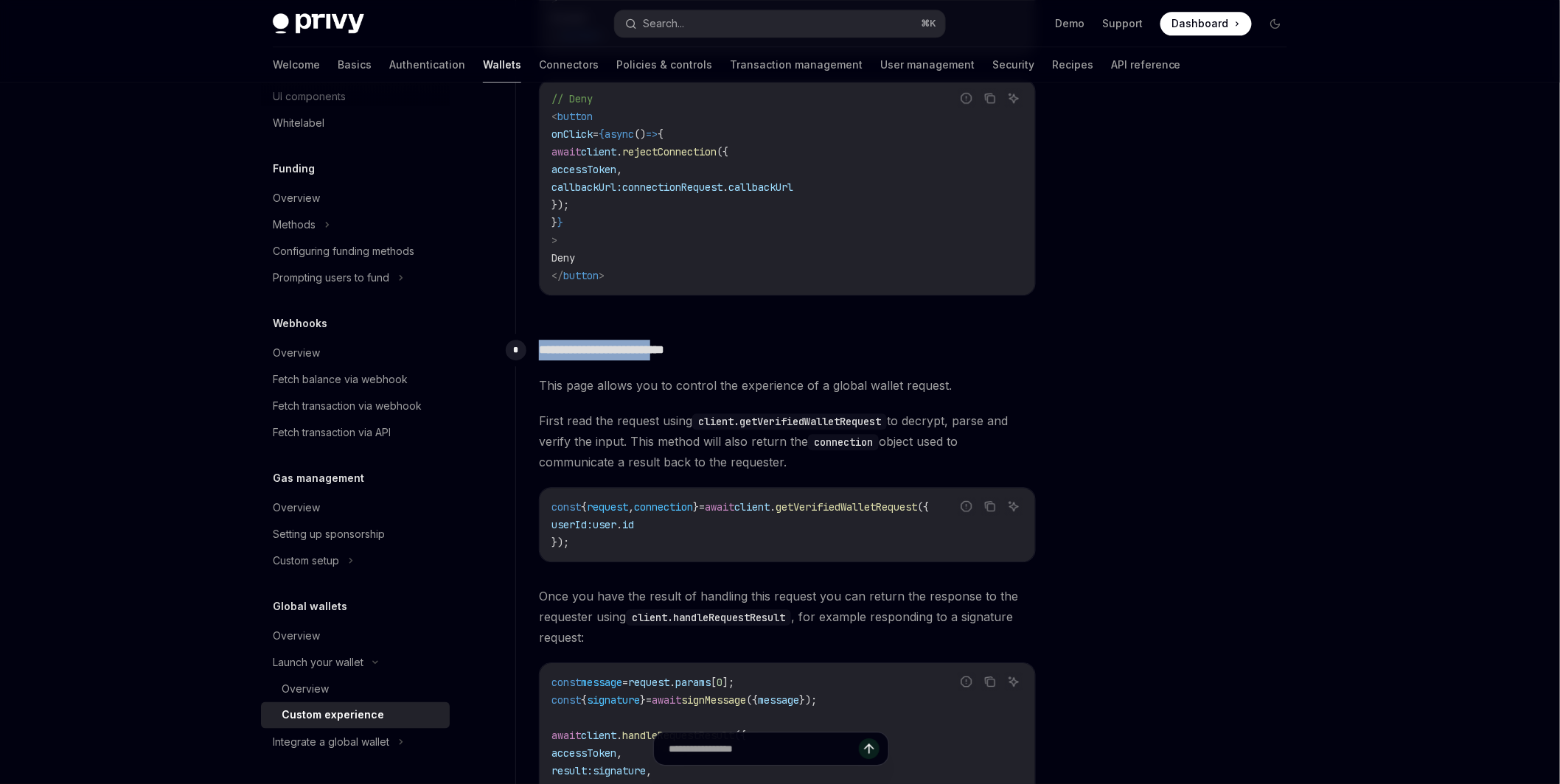
drag, startPoint x: 540, startPoint y: 344, endPoint x: 682, endPoint y: 346, distance: 142.0
click at [682, 346] on p "**********" at bounding box center [787, 350] width 497 height 20
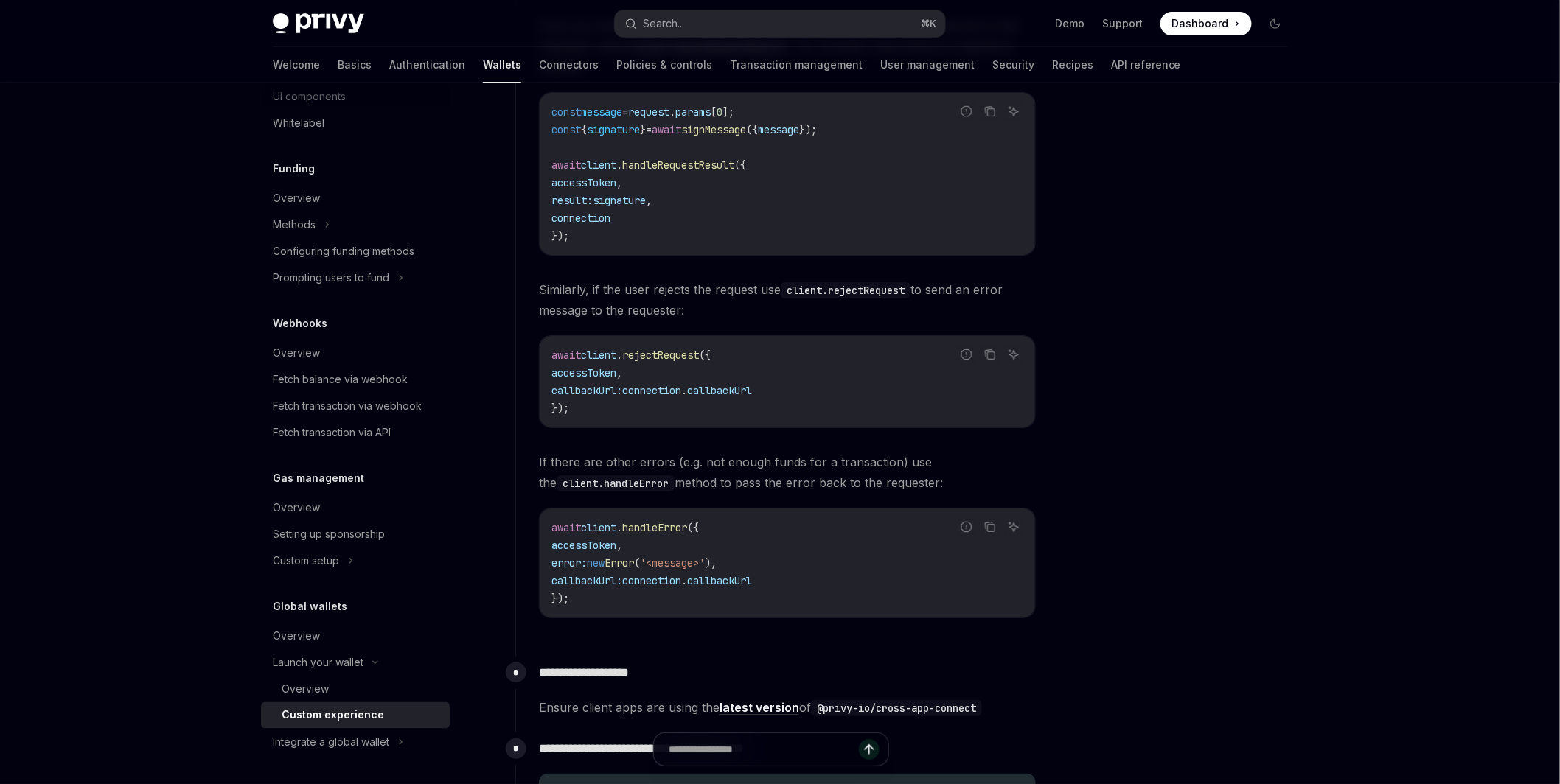
scroll to position [2460, 0]
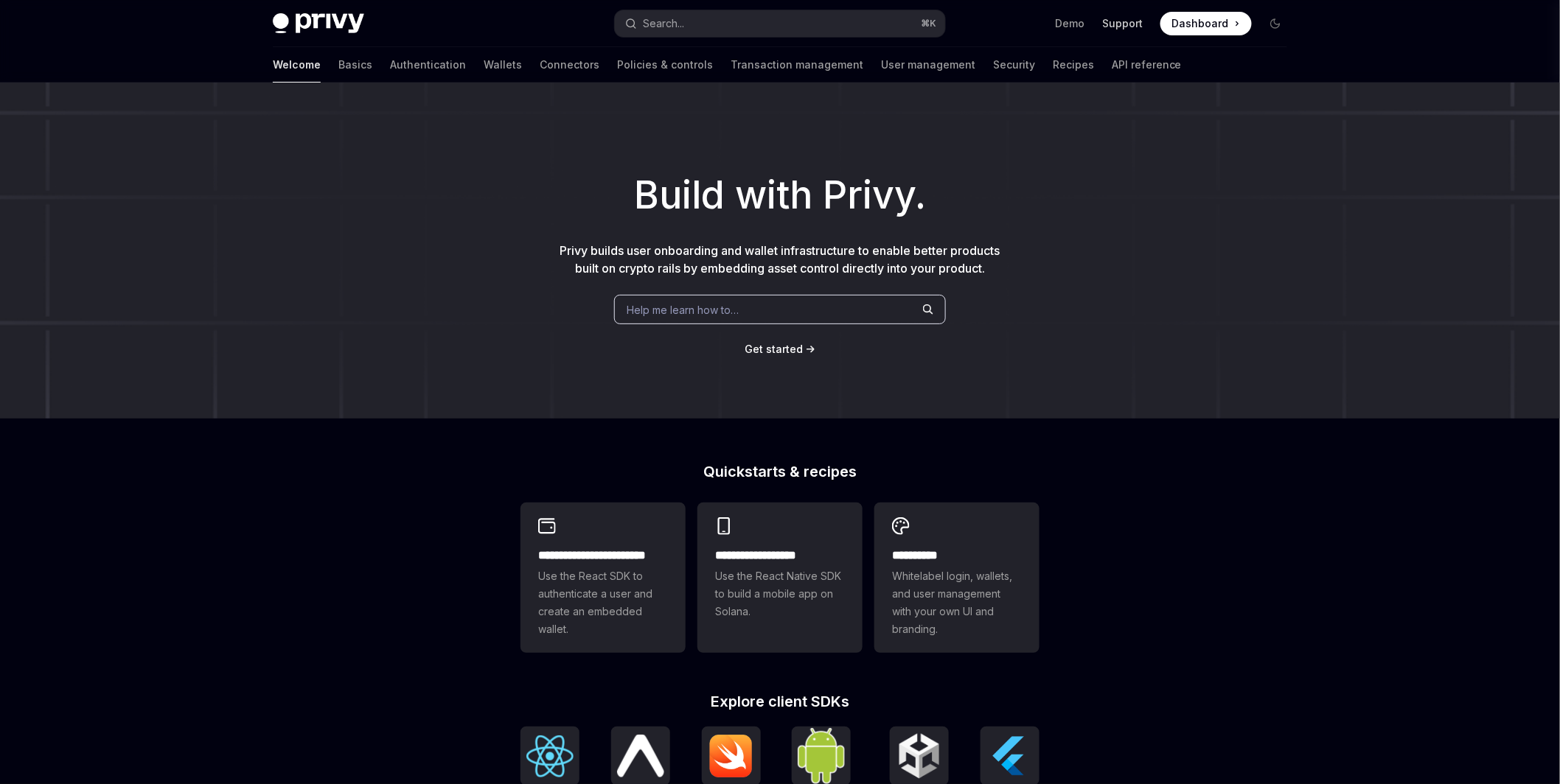
click at [1137, 16] on link "Support" at bounding box center [1122, 23] width 40 height 14
click at [815, 20] on button "Search... ⌘ K" at bounding box center [780, 23] width 331 height 26
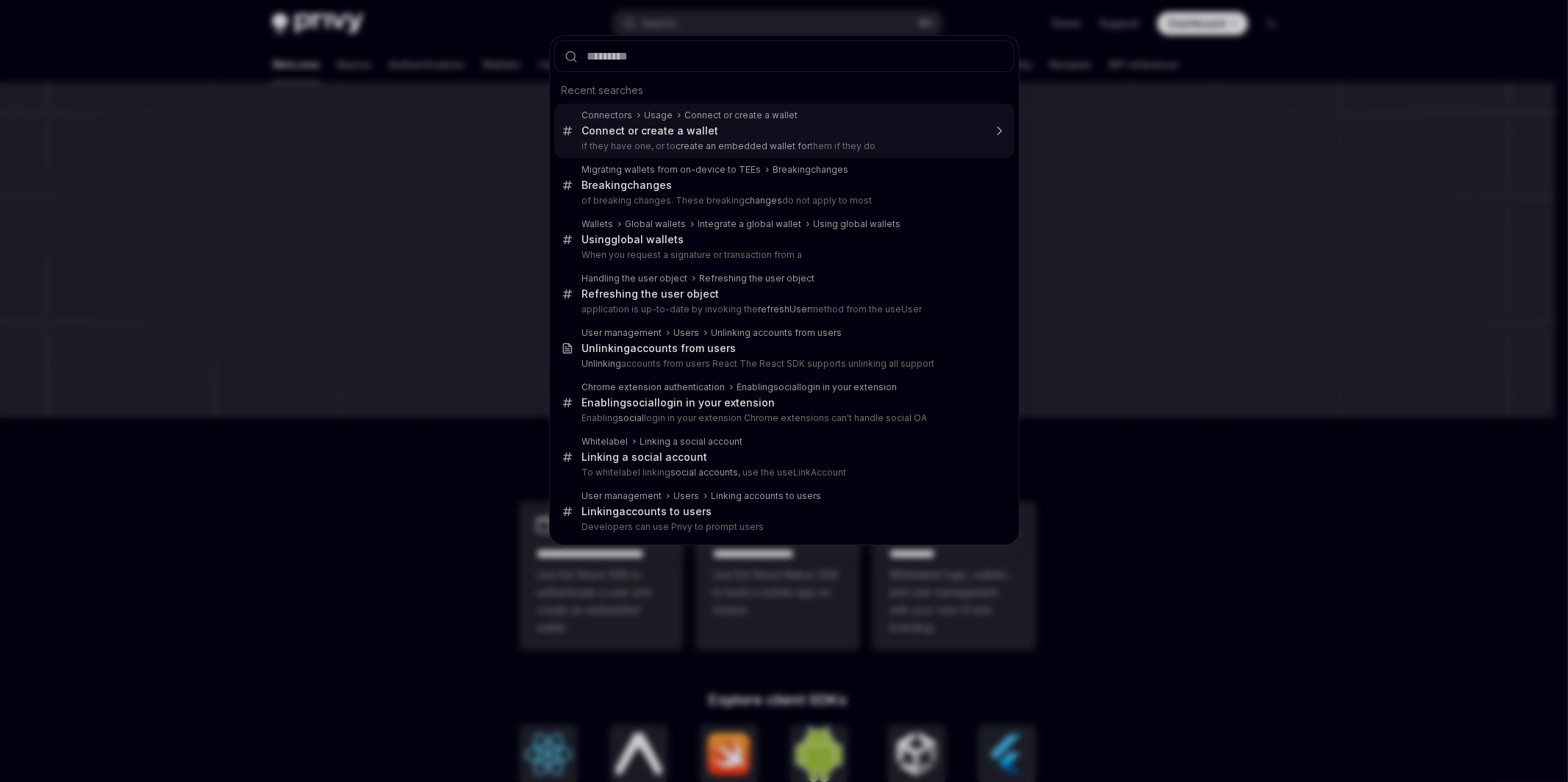
type input "**********"
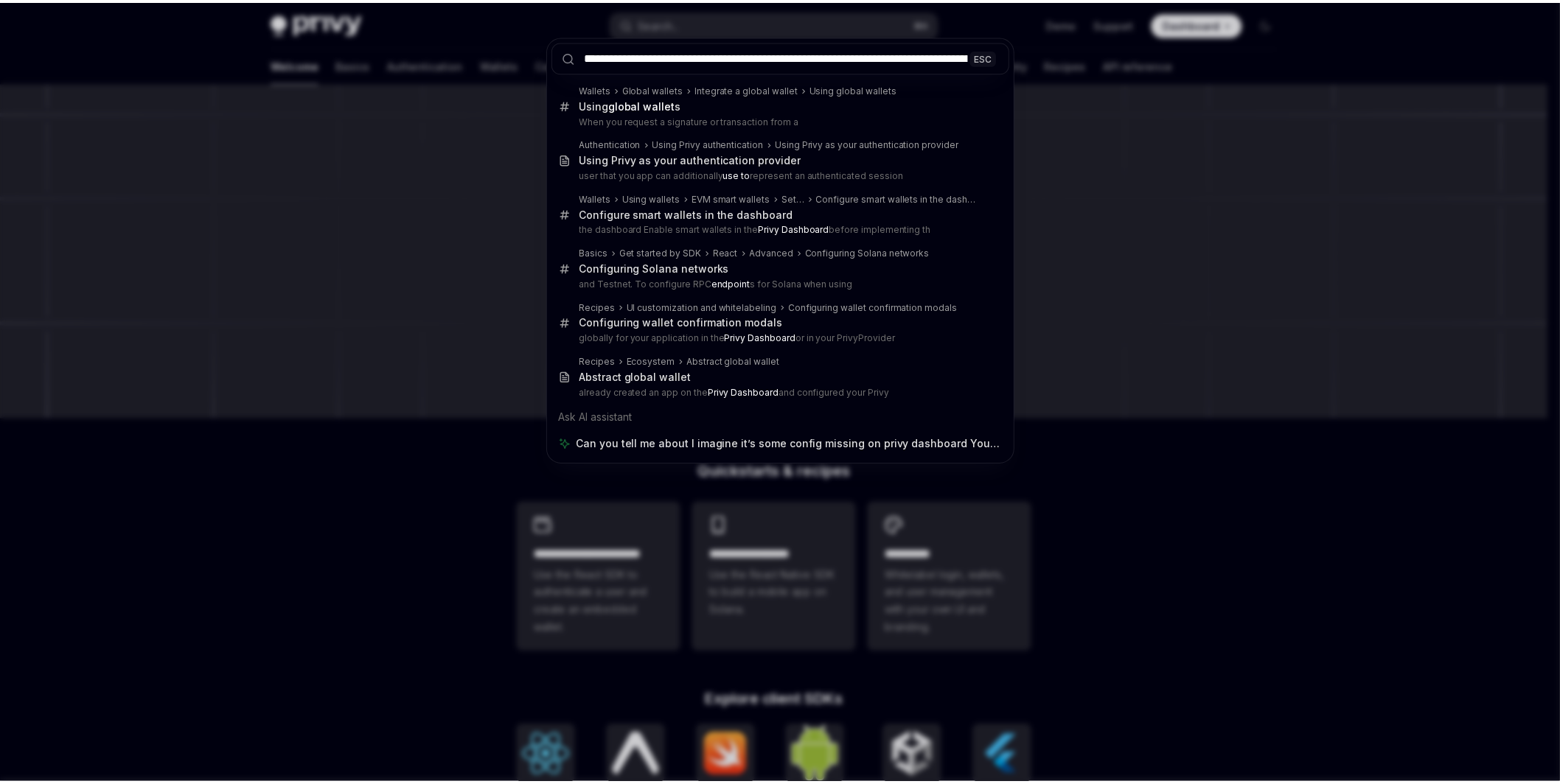
scroll to position [0, 385]
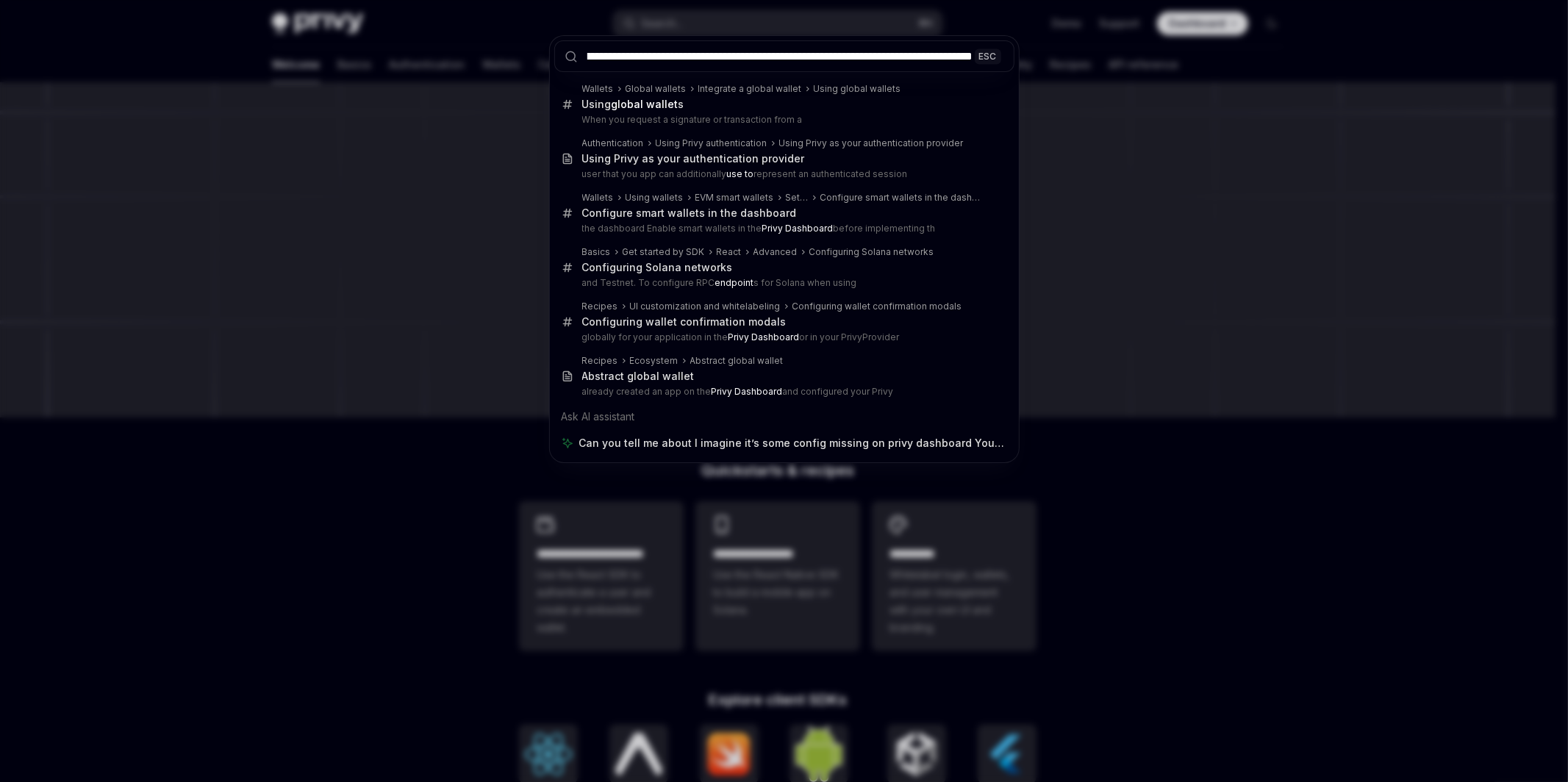
drag, startPoint x: 809, startPoint y: 55, endPoint x: 893, endPoint y: 50, distance: 84.1
click at [893, 50] on input "**********" at bounding box center [784, 56] width 461 height 32
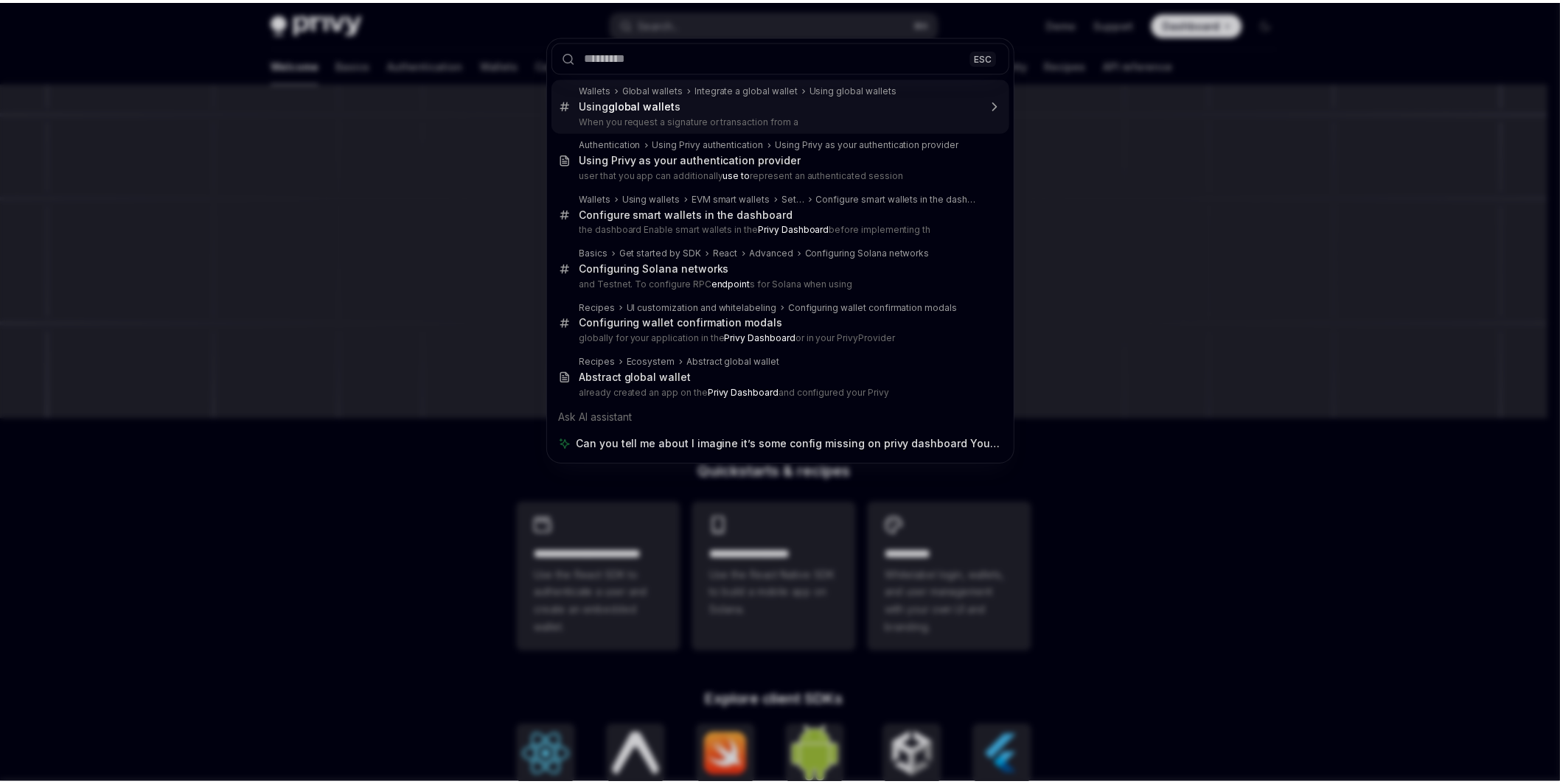
scroll to position [0, 0]
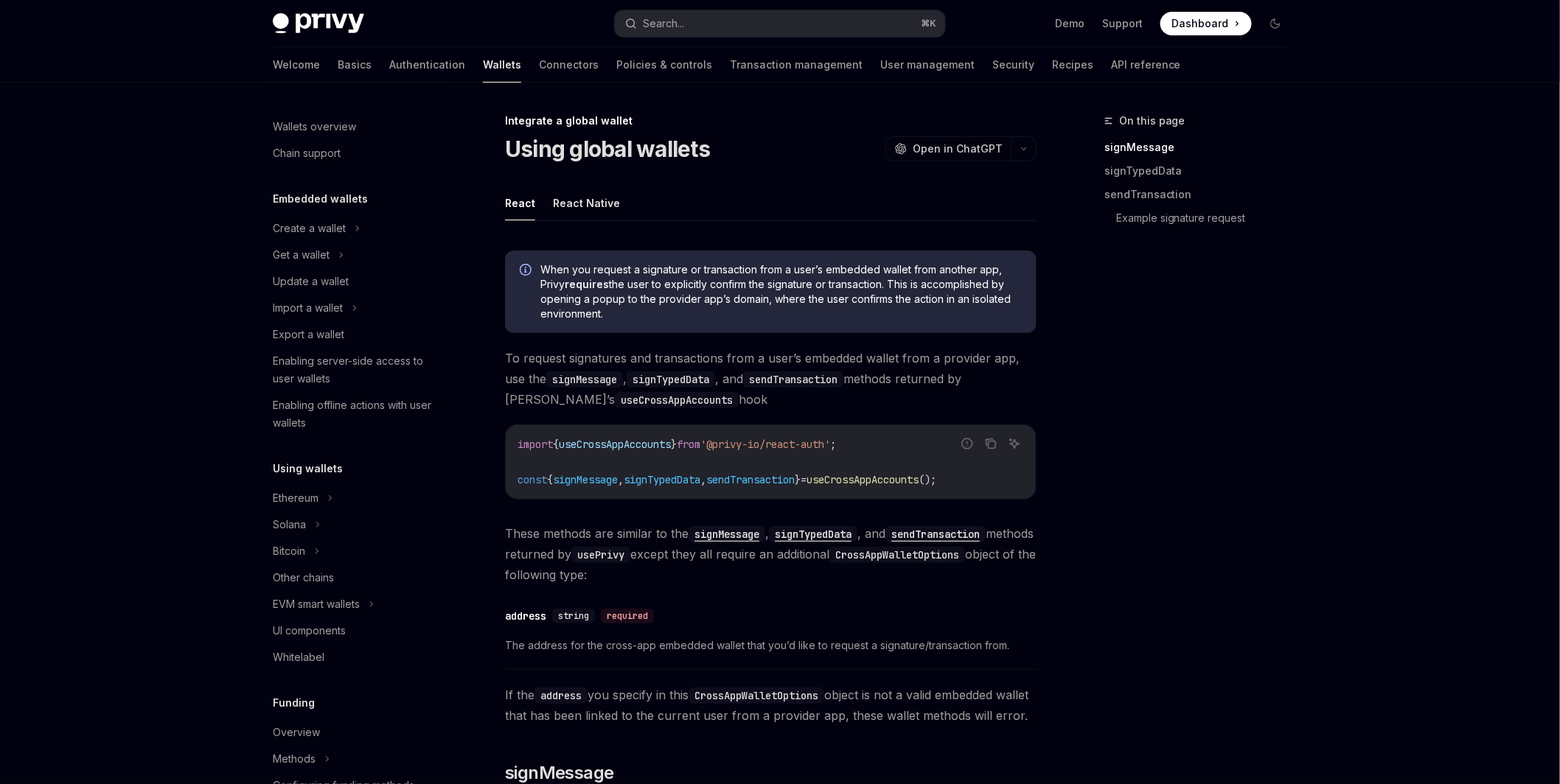
type textarea "*"
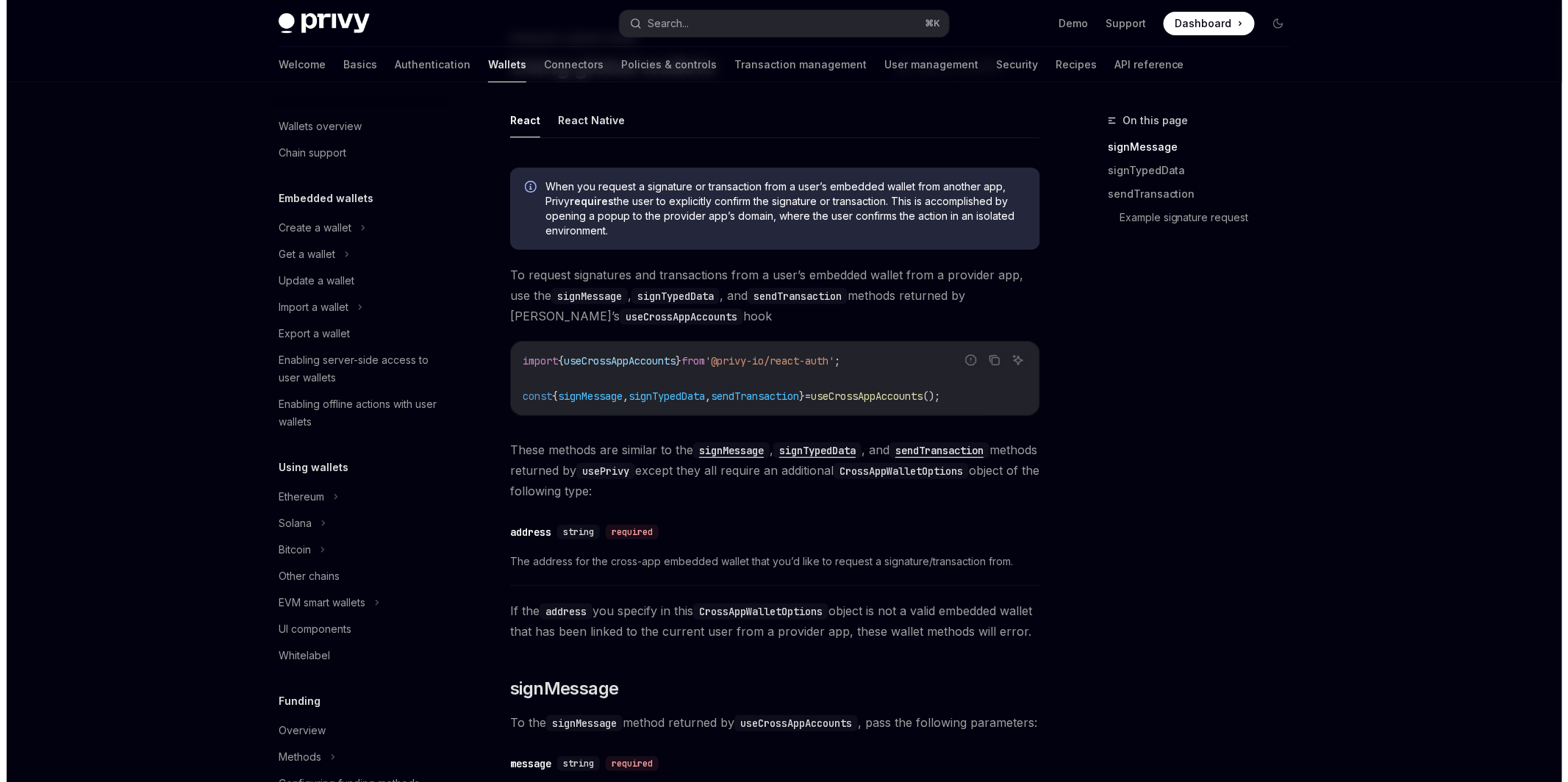
scroll to position [665, 0]
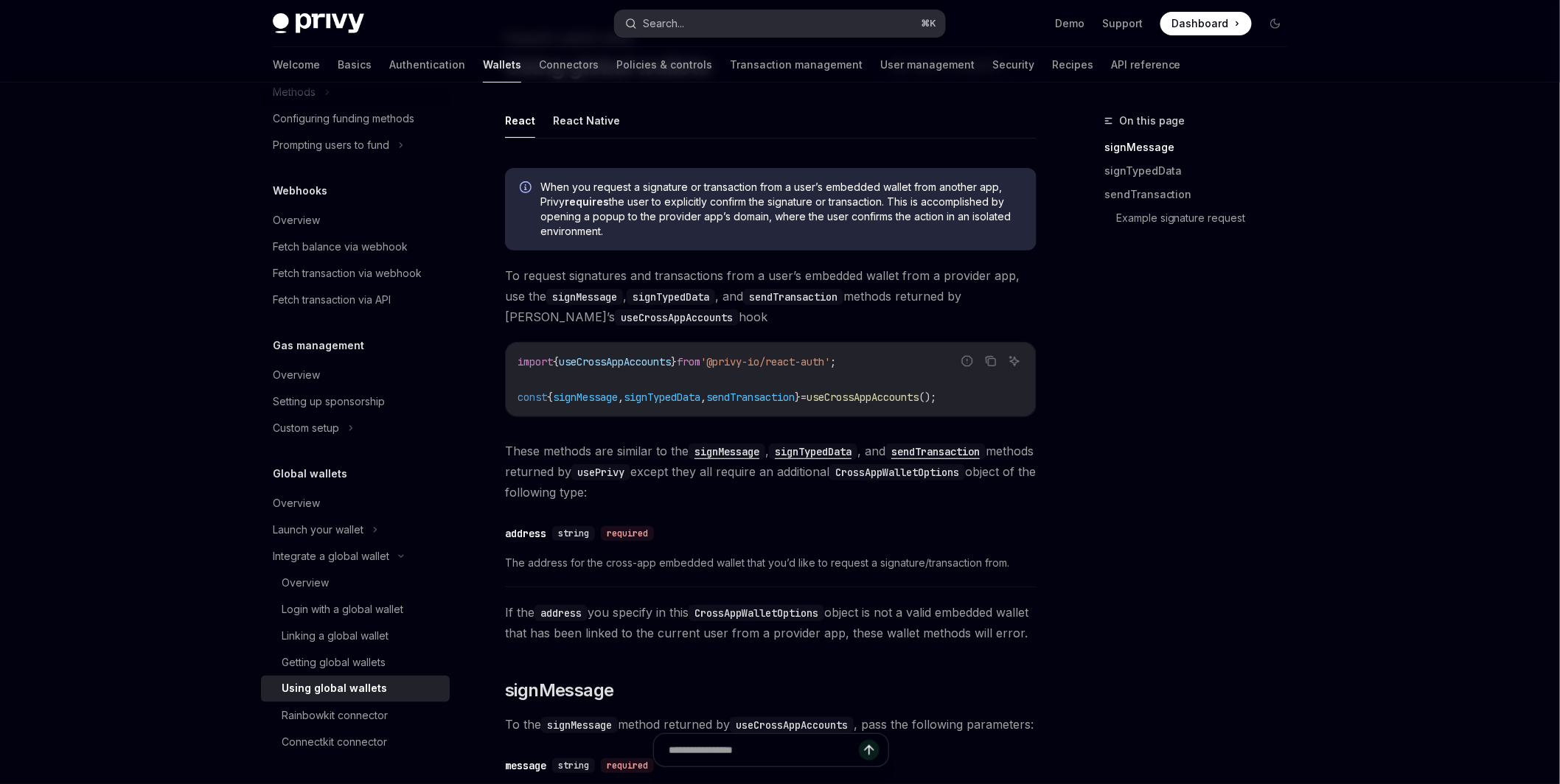
click at [774, 25] on button "Search... ⌘ K" at bounding box center [780, 23] width 331 height 26
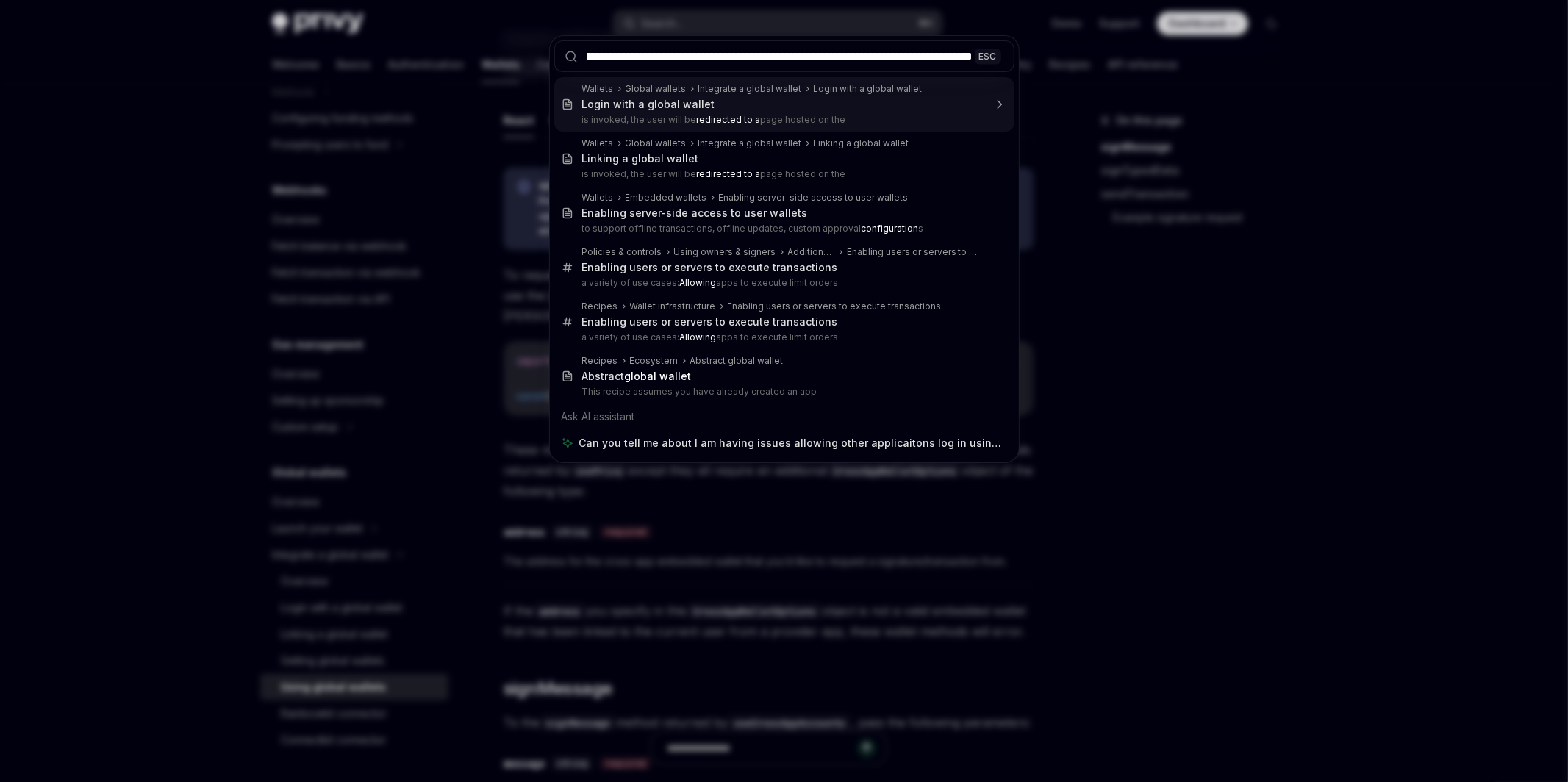
scroll to position [0, 0]
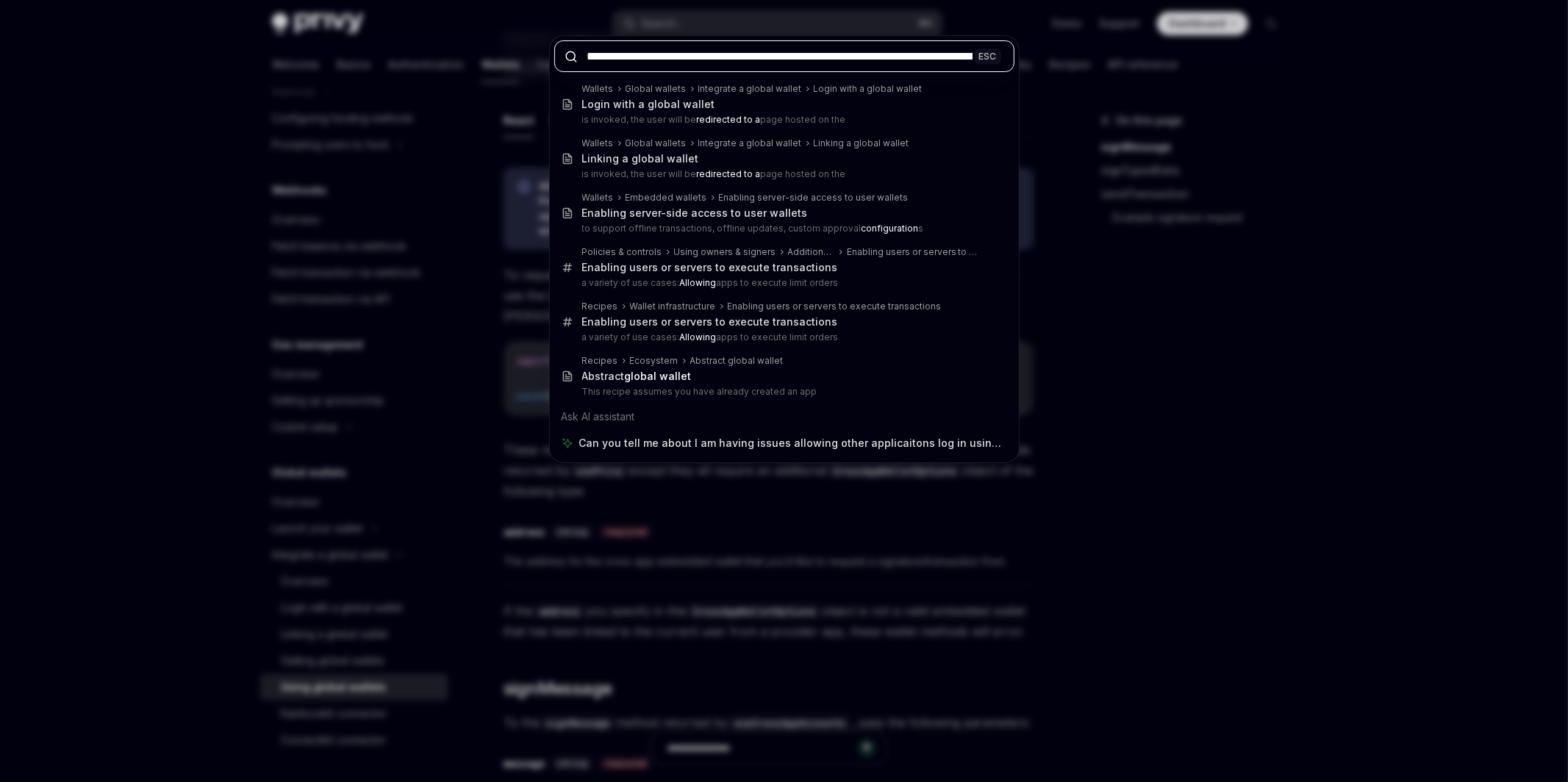
click at [908, 55] on input "**********" at bounding box center [784, 56] width 461 height 32
paste input "**********"
type input "**********"
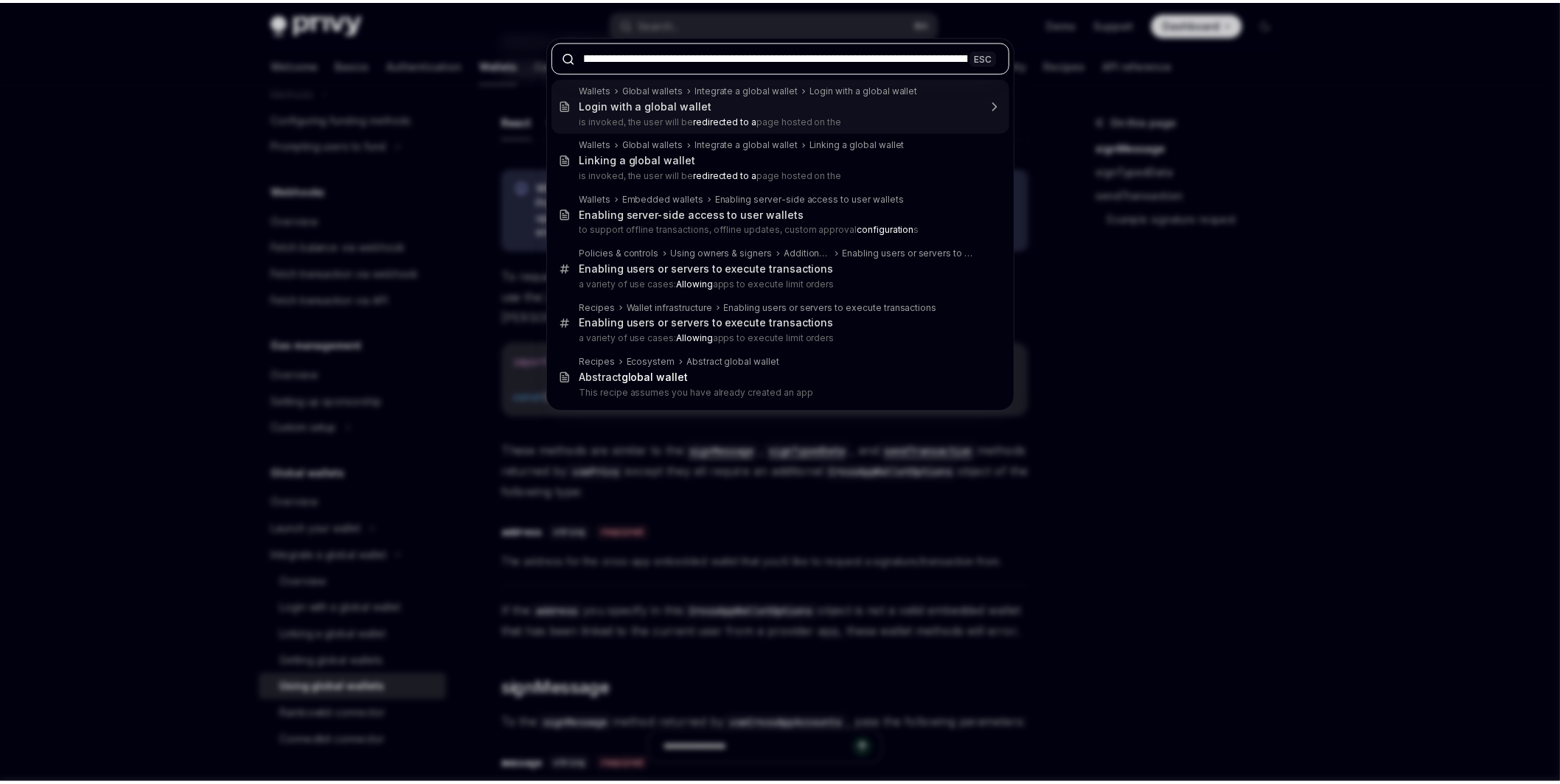
scroll to position [0, 2296]
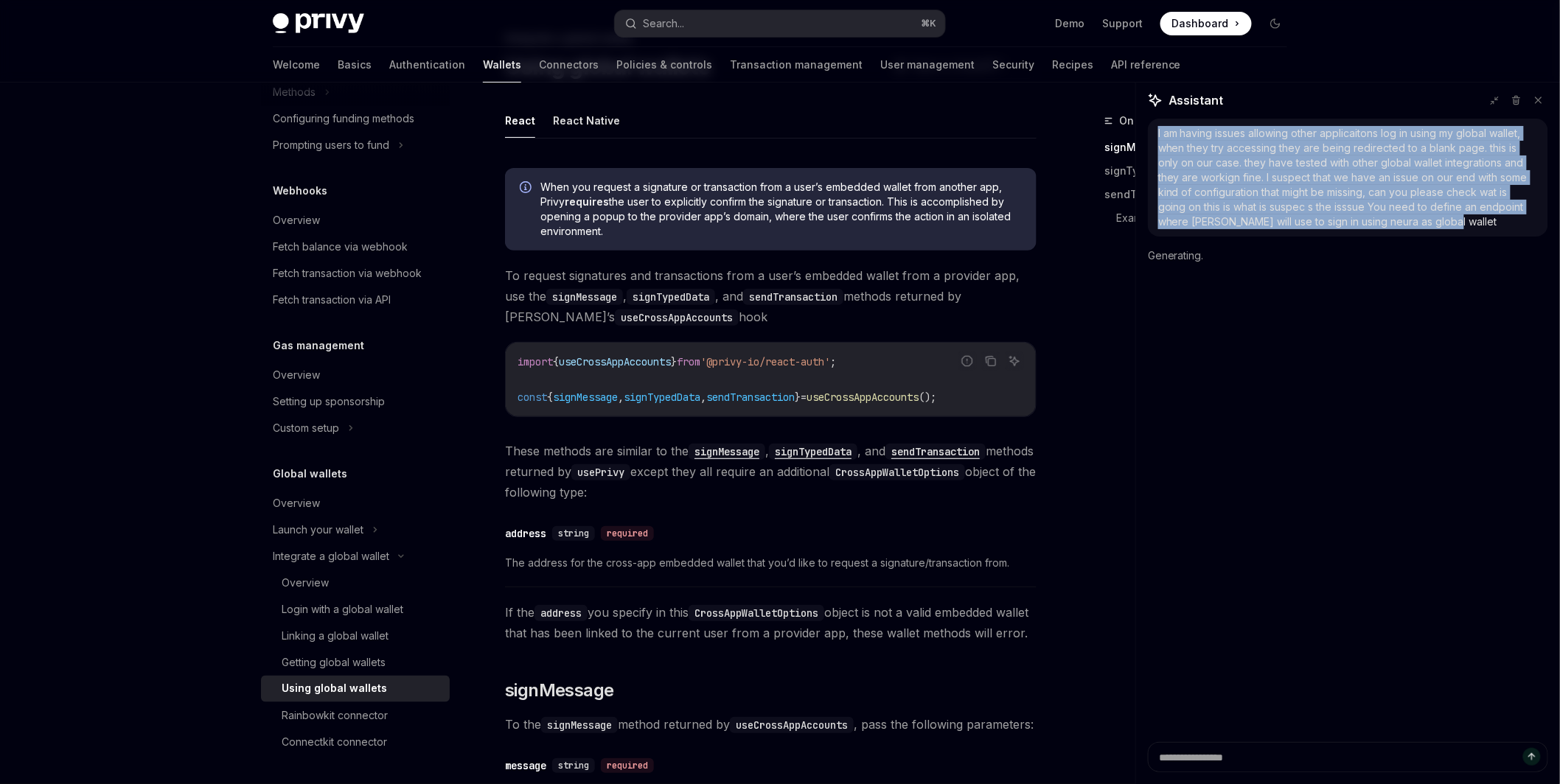
drag, startPoint x: 1441, startPoint y: 214, endPoint x: 1158, endPoint y: 127, distance: 296.1
click at [1159, 127] on div "I am having issues allowing other applicaitons log in using my global wallet, w…" at bounding box center [1348, 178] width 379 height 103
copy div "I am having issues allowing other applicaitons log in using my global wallet, w…"
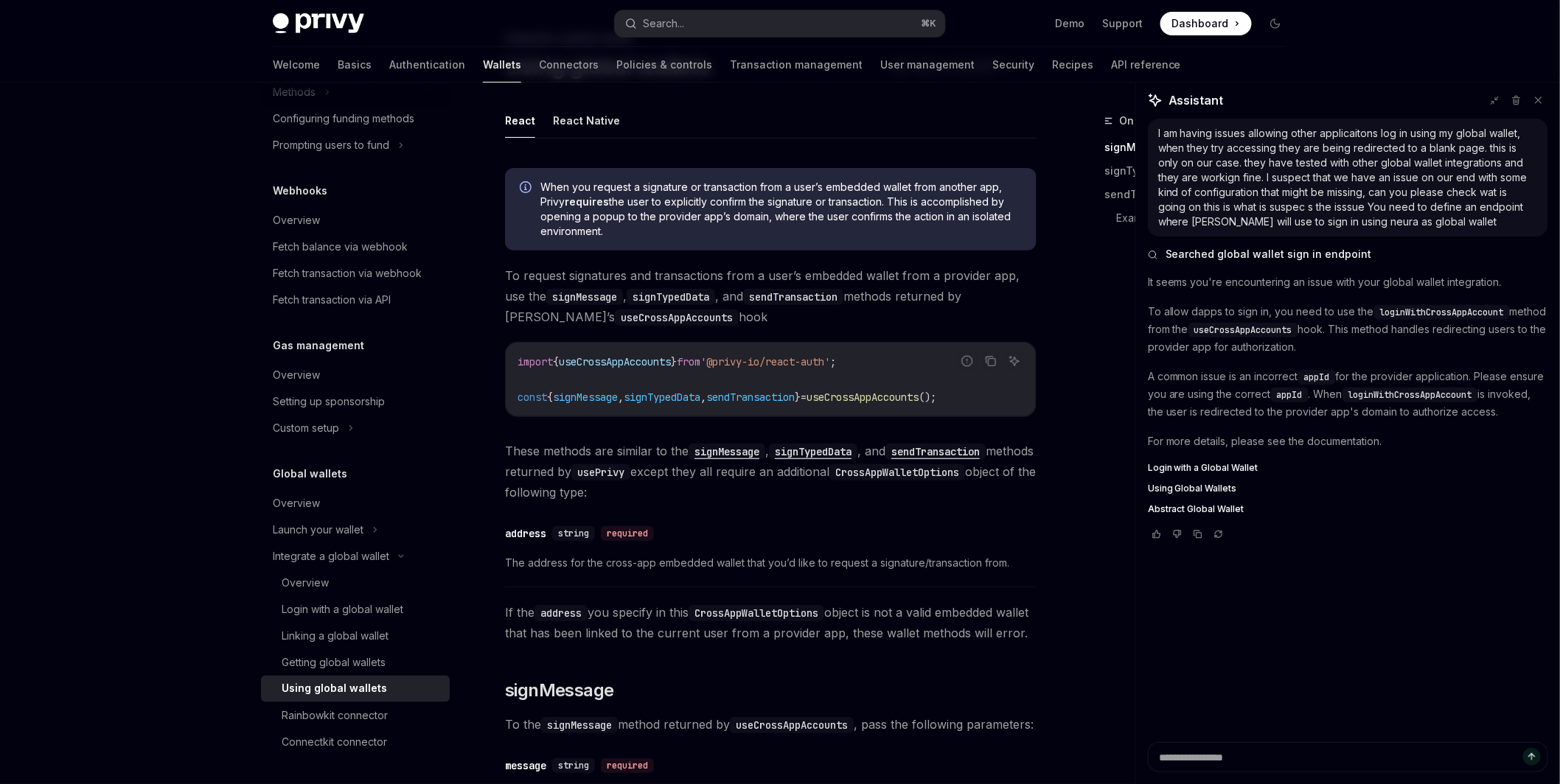
click at [1205, 510] on span "Abstract Global Wallet" at bounding box center [1196, 509] width 97 height 12
click at [1200, 489] on span "Using Global Wallets" at bounding box center [1192, 489] width 89 height 12
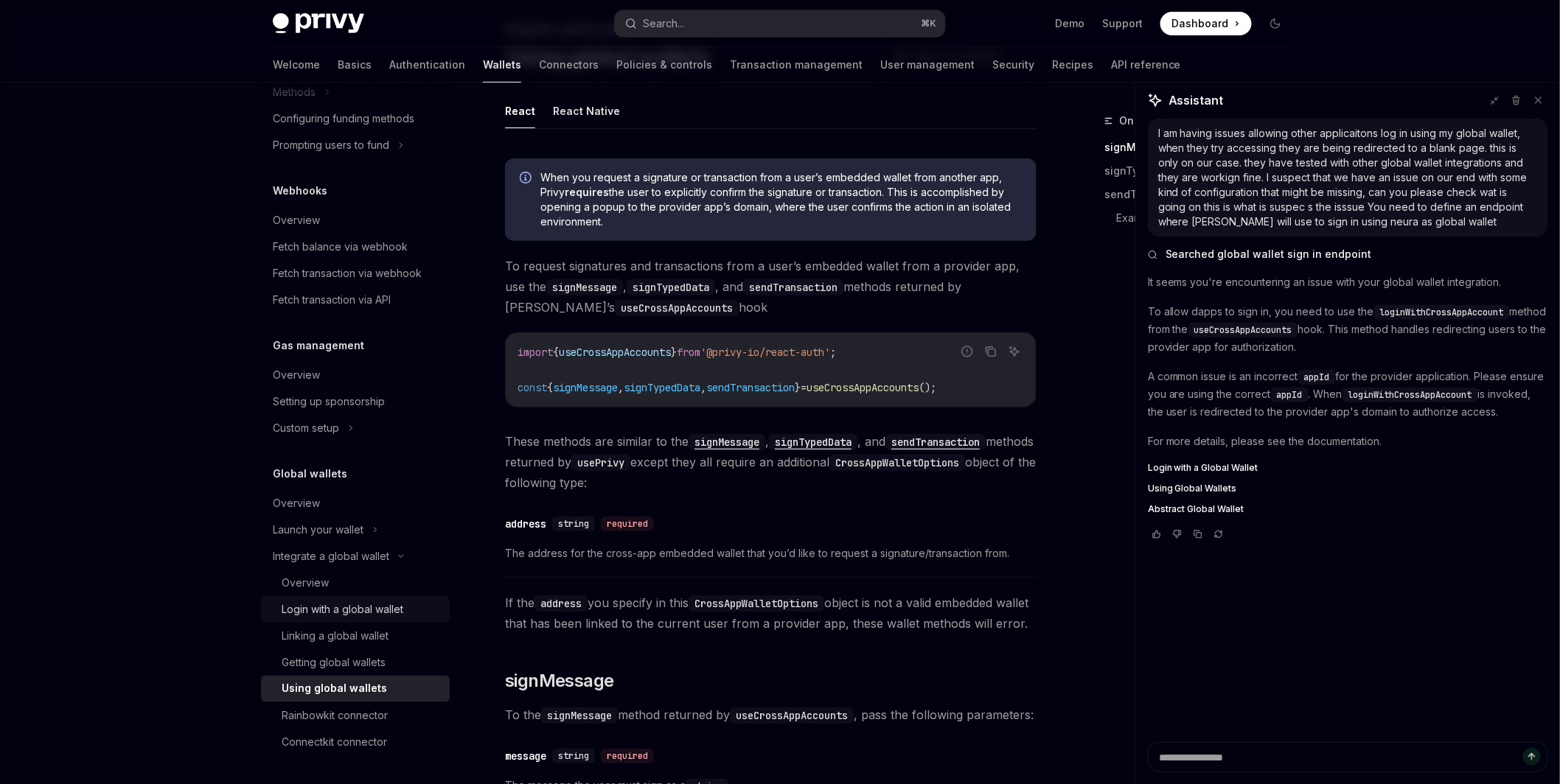
scroll to position [114, 0]
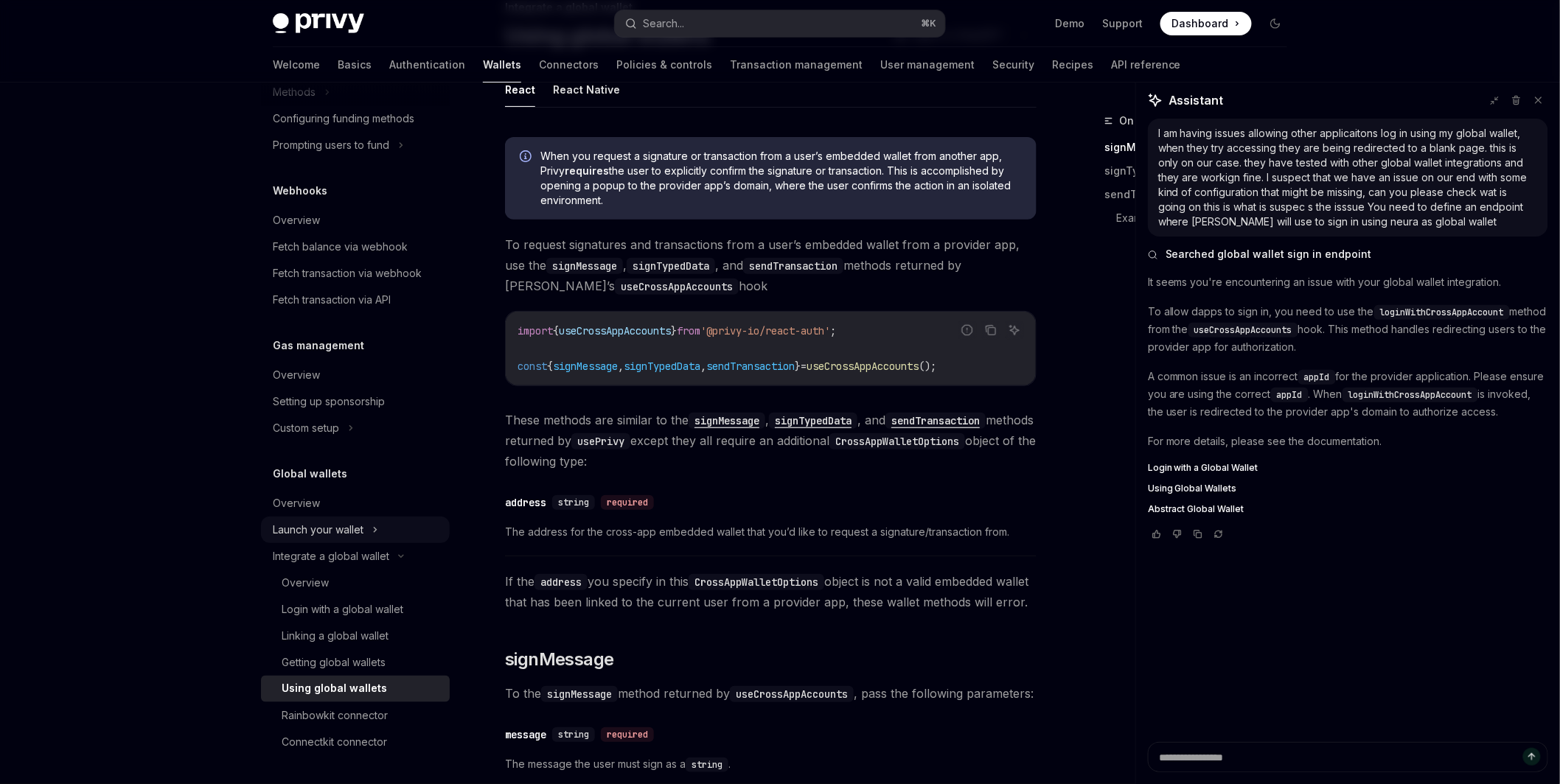
click at [333, 534] on div "Launch your wallet" at bounding box center [319, 529] width 91 height 18
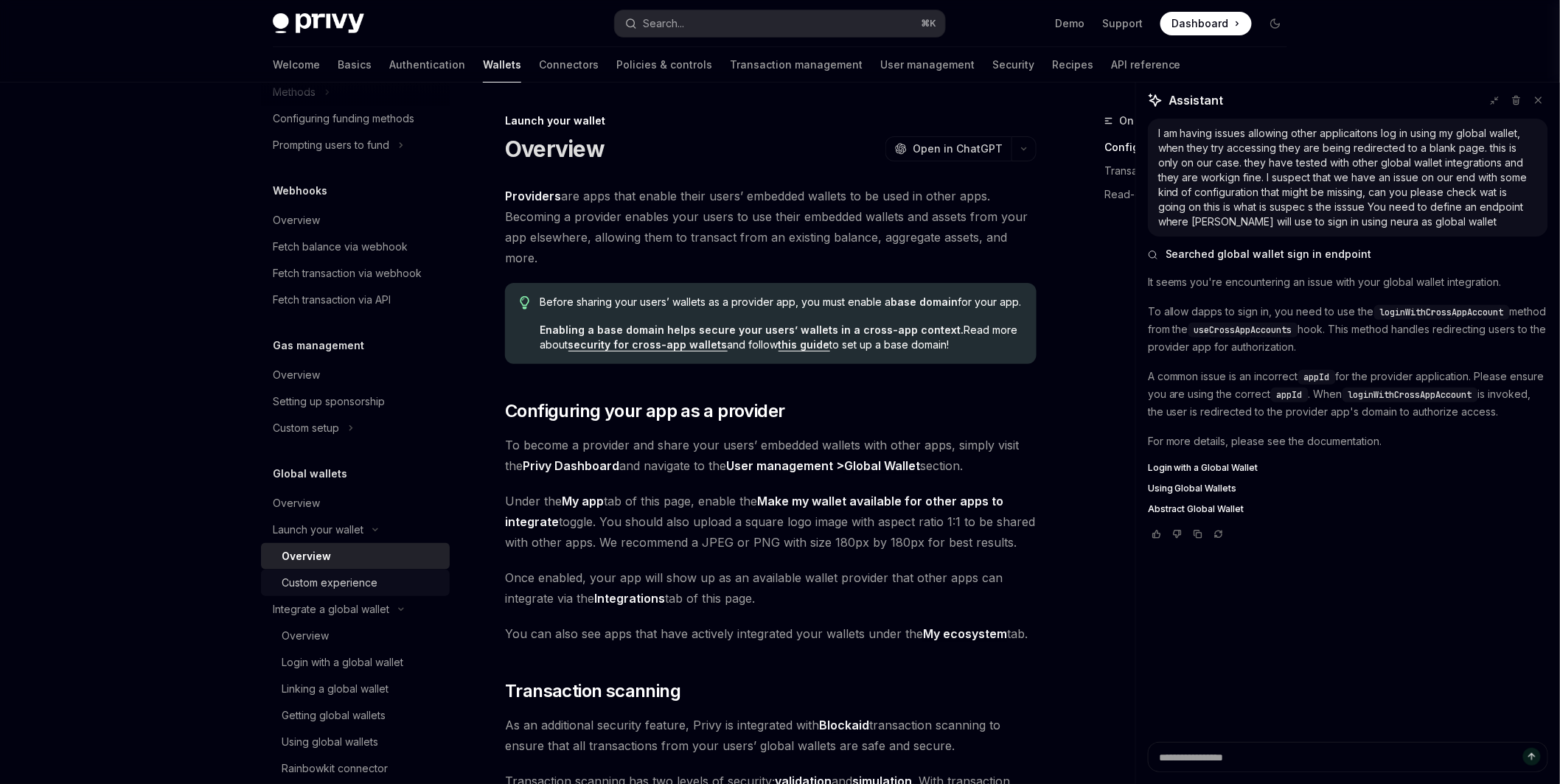
click at [342, 586] on div "Custom experience" at bounding box center [330, 583] width 96 height 18
type textarea "*"
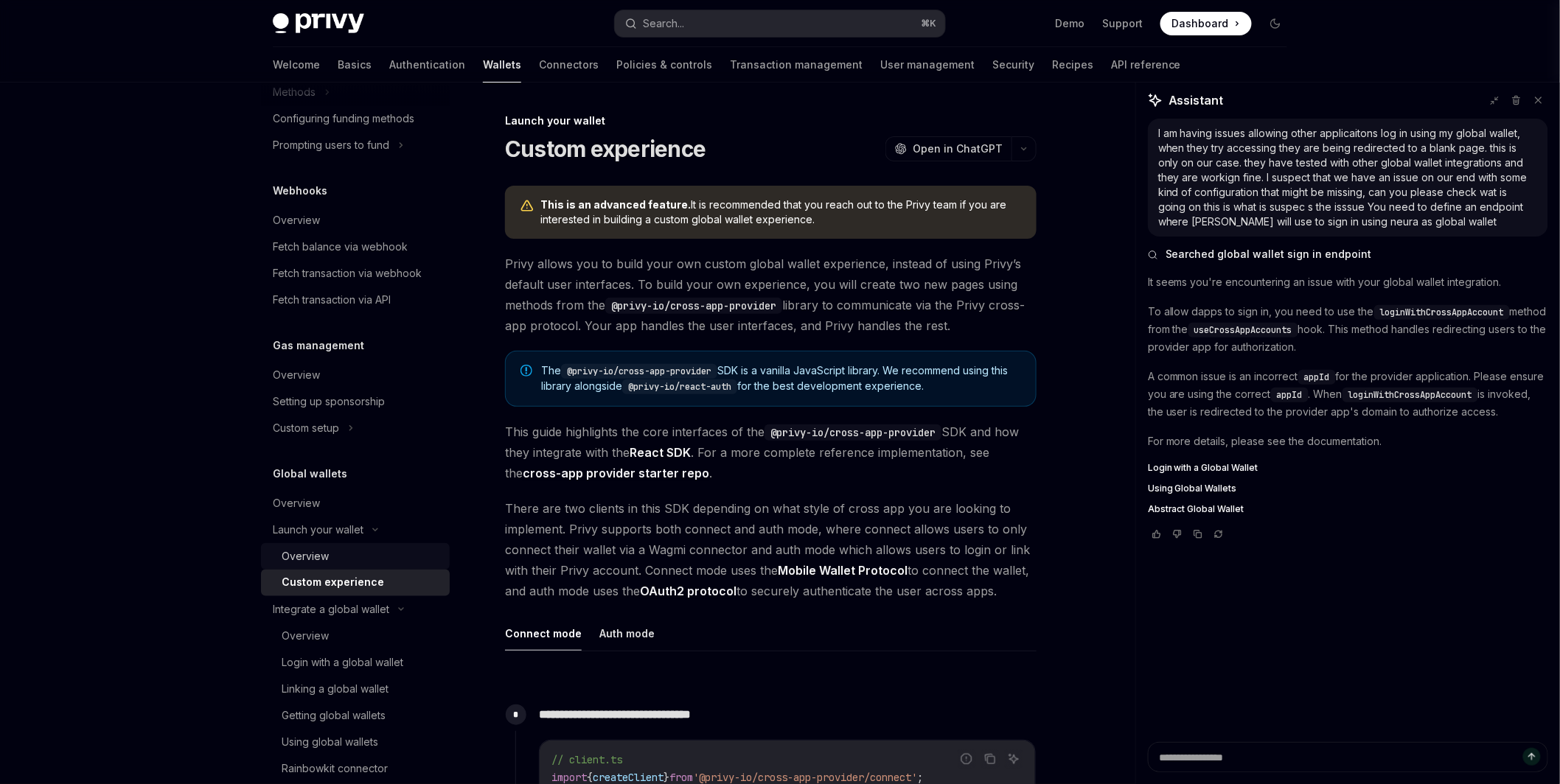
click at [321, 554] on div "Overview" at bounding box center [305, 556] width 47 height 18
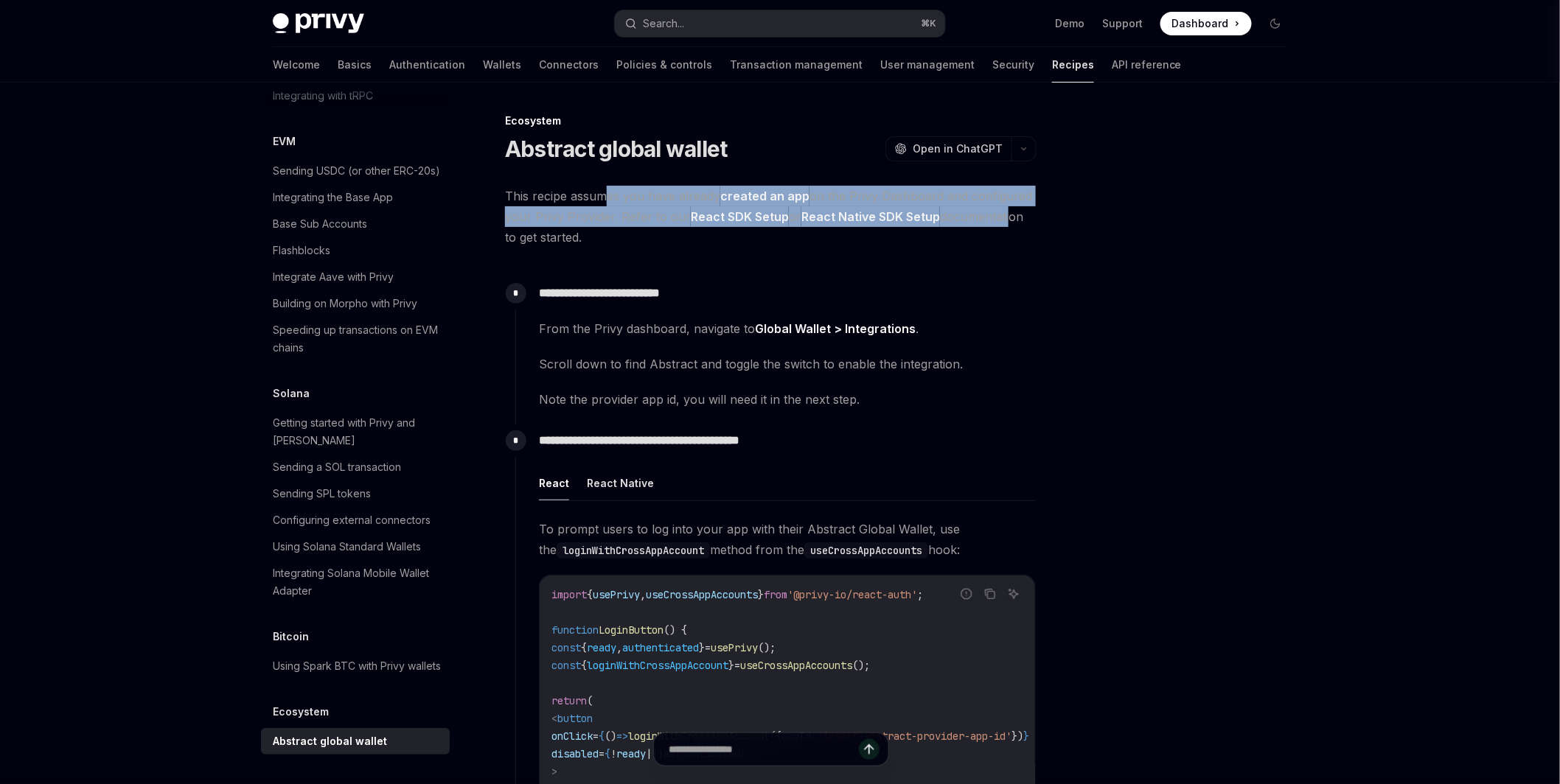
drag, startPoint x: 608, startPoint y: 192, endPoint x: 1006, endPoint y: 220, distance: 399.0
click at [1006, 220] on span "This recipe assumes you have already created an app on the Privy Dashboard and …" at bounding box center [771, 216] width 531 height 62
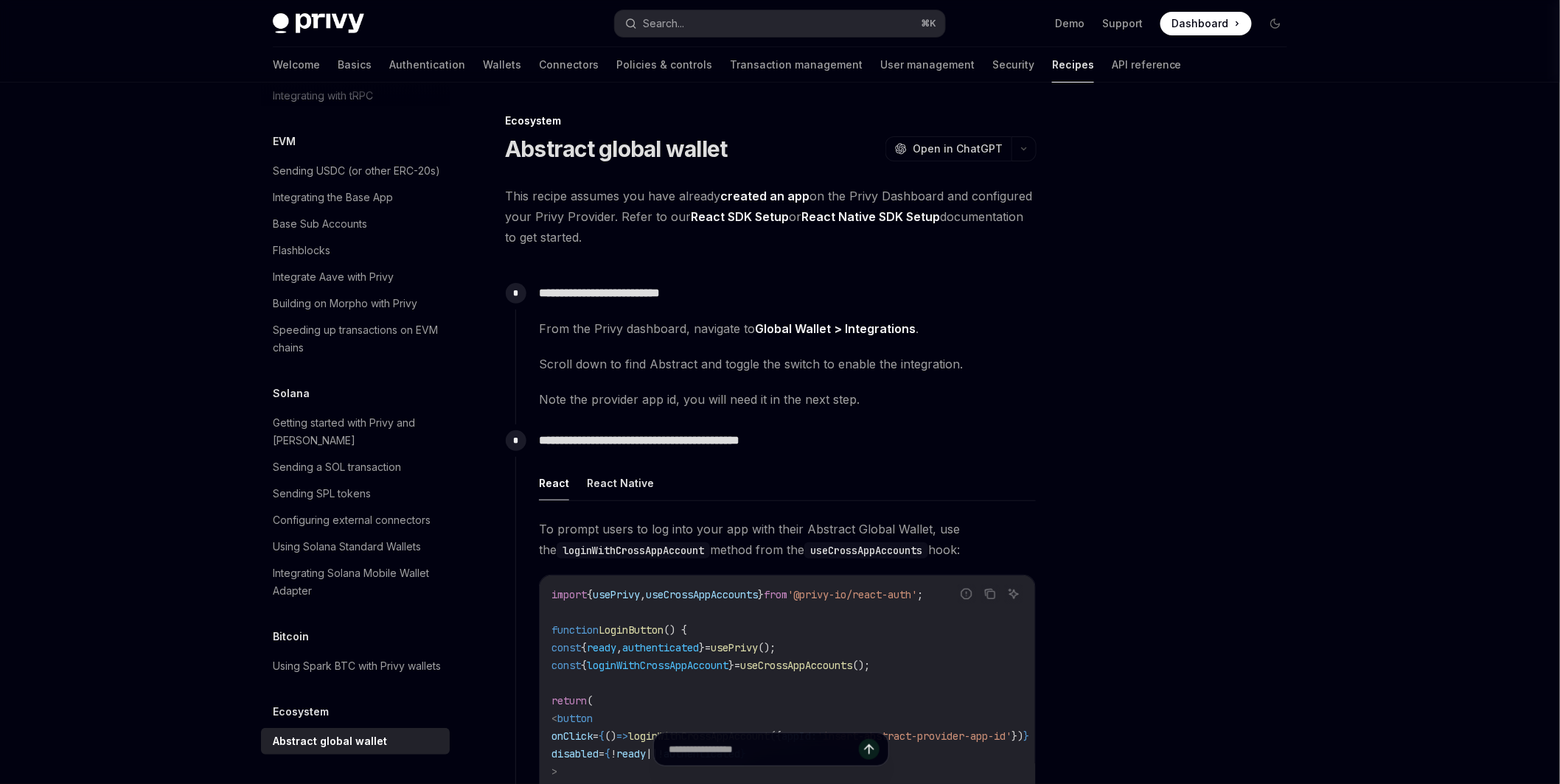
click at [967, 258] on div "**********" at bounding box center [771, 782] width 531 height 1195
drag, startPoint x: 543, startPoint y: 333, endPoint x: 685, endPoint y: 336, distance: 142.0
click at [688, 335] on span "From the Privy dashboard, navigate to Global Wallet > Integrations ." at bounding box center [787, 329] width 497 height 20
click at [634, 360] on span "Scroll down to find Abstract and toggle the switch to enable the integration." at bounding box center [787, 364] width 497 height 20
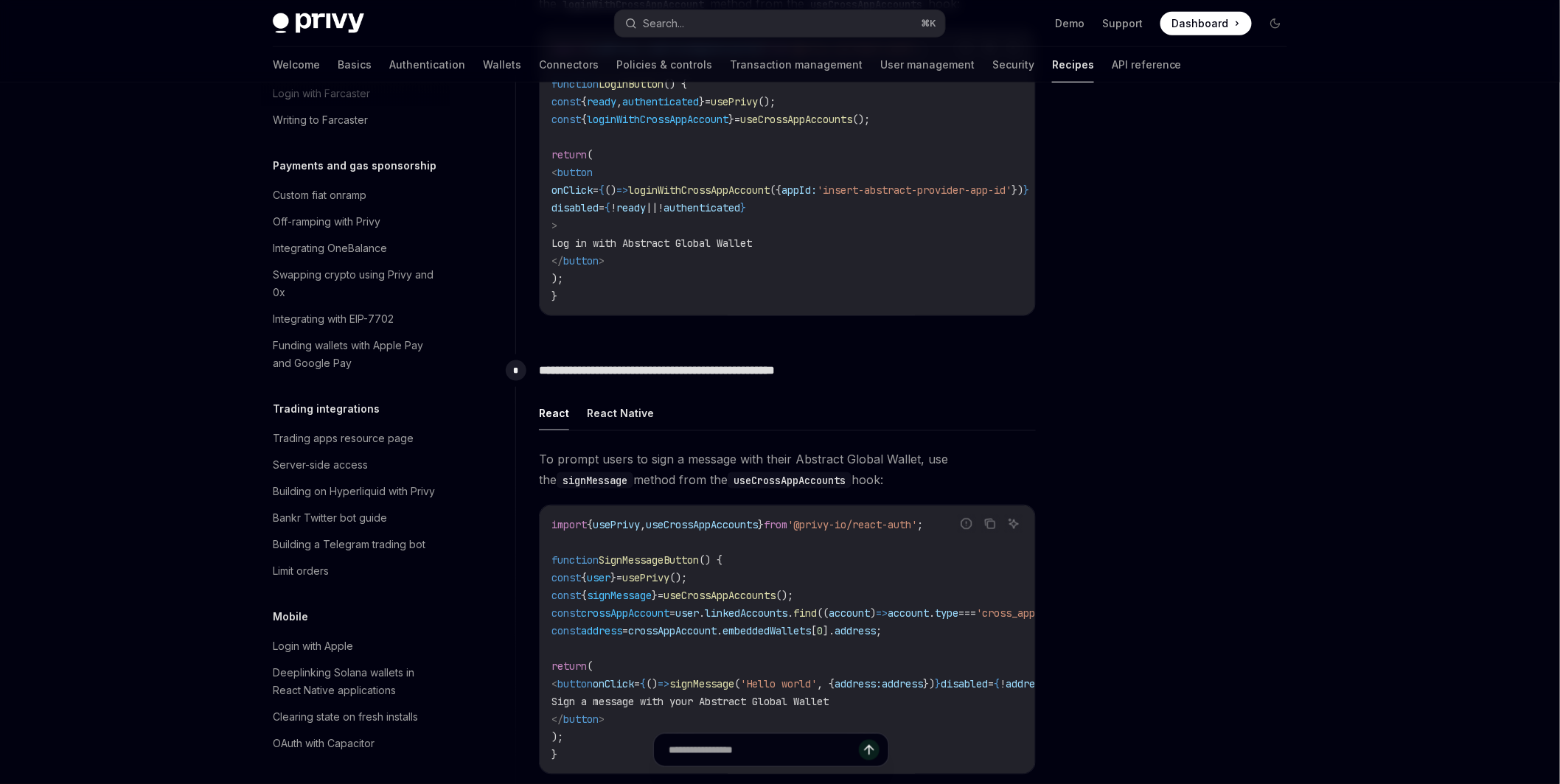
scroll to position [647, 0]
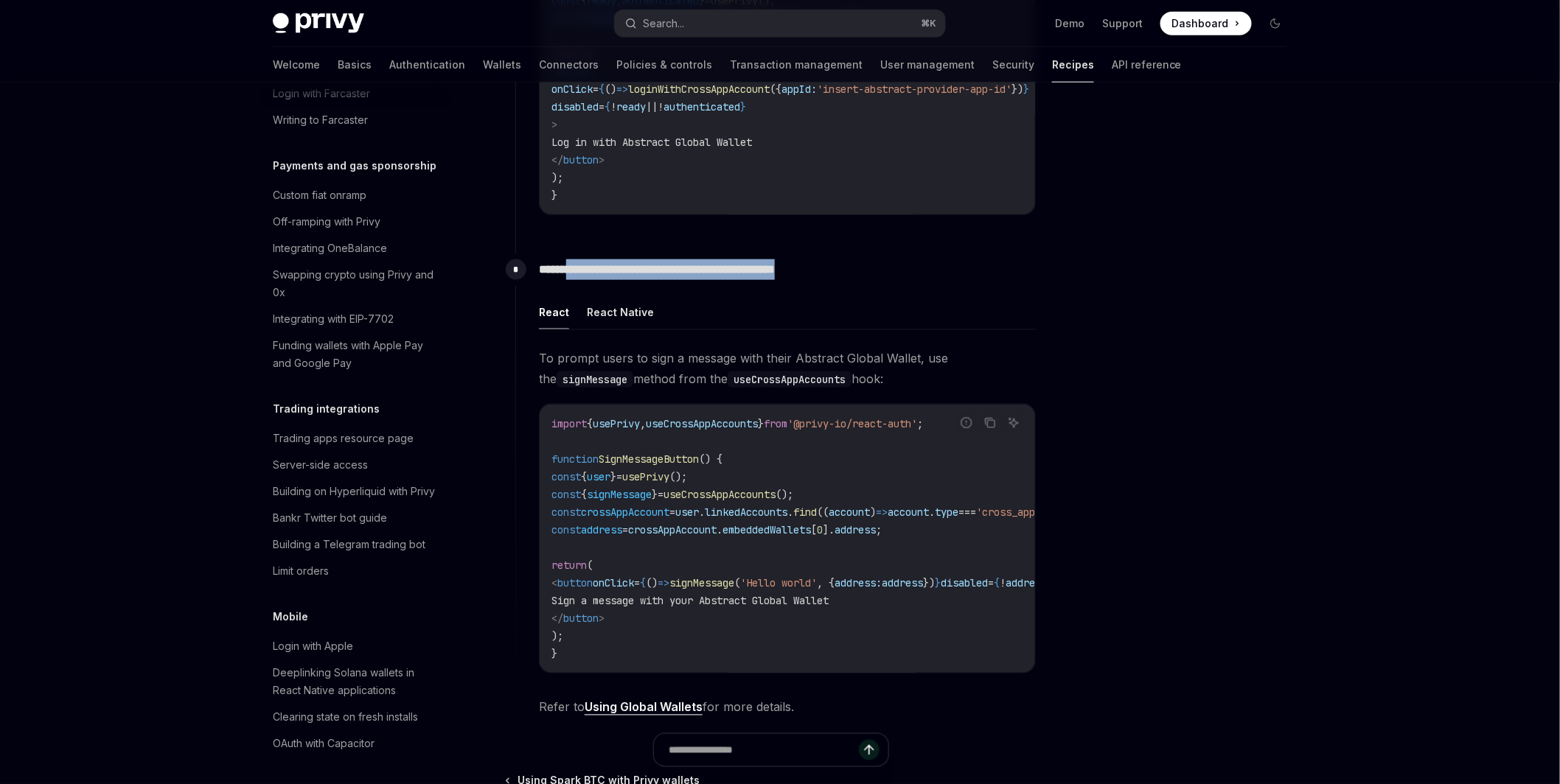
drag, startPoint x: 575, startPoint y: 274, endPoint x: 864, endPoint y: 271, distance: 289.0
click at [864, 271] on p "**********" at bounding box center [787, 270] width 497 height 20
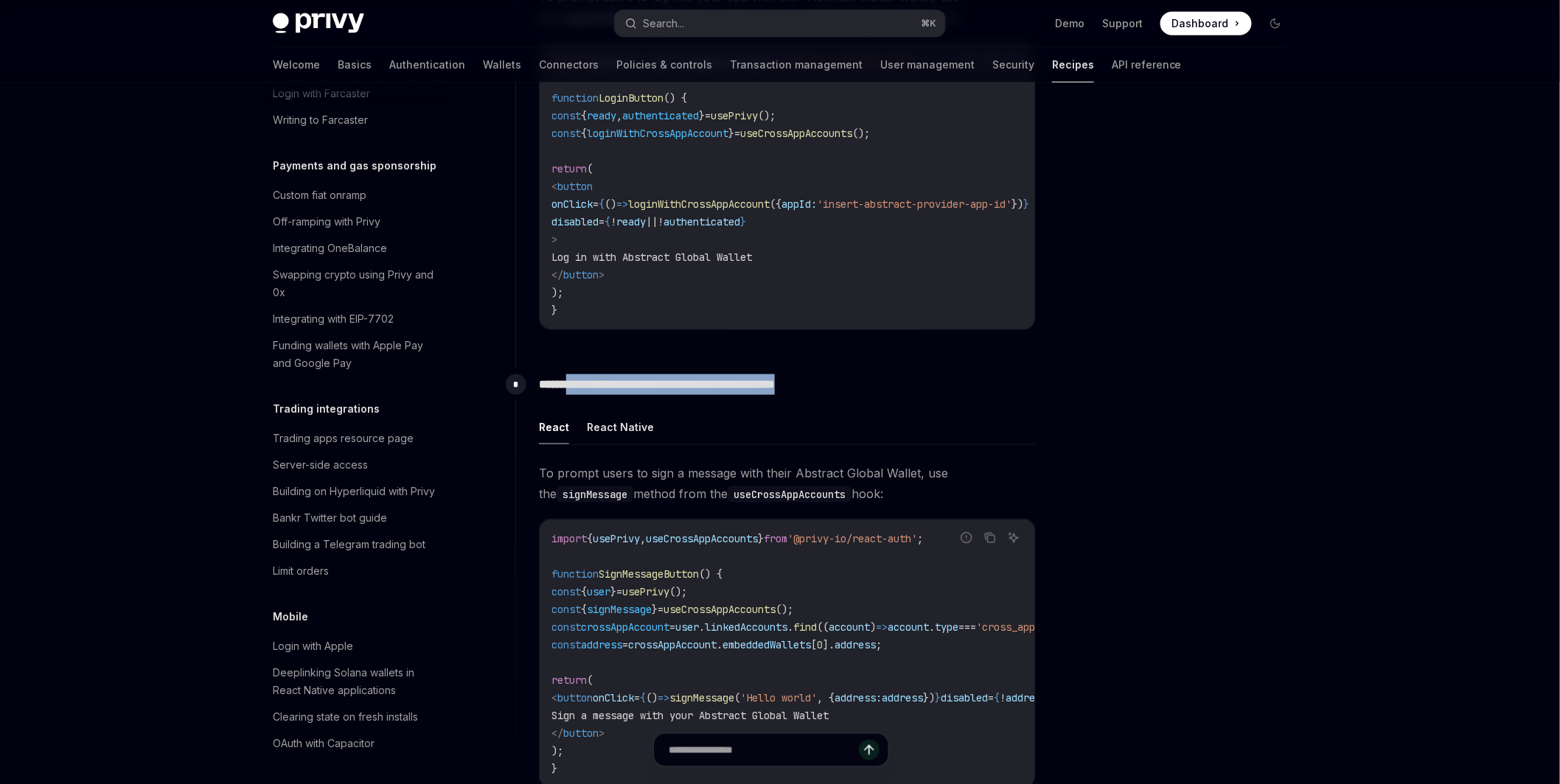
scroll to position [841, 0]
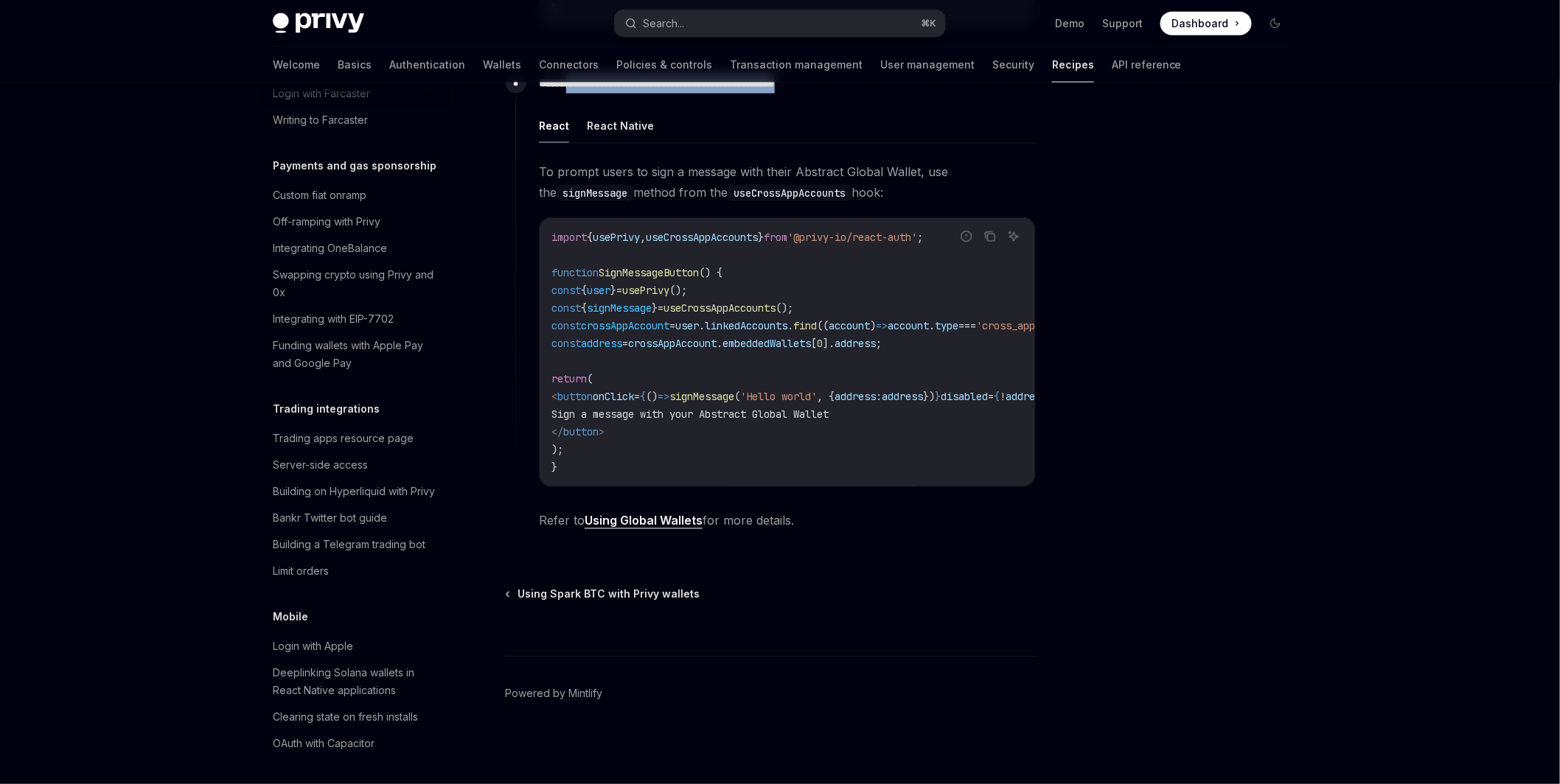
click at [664, 524] on link "Using Global Wallets" at bounding box center [643, 521] width 118 height 15
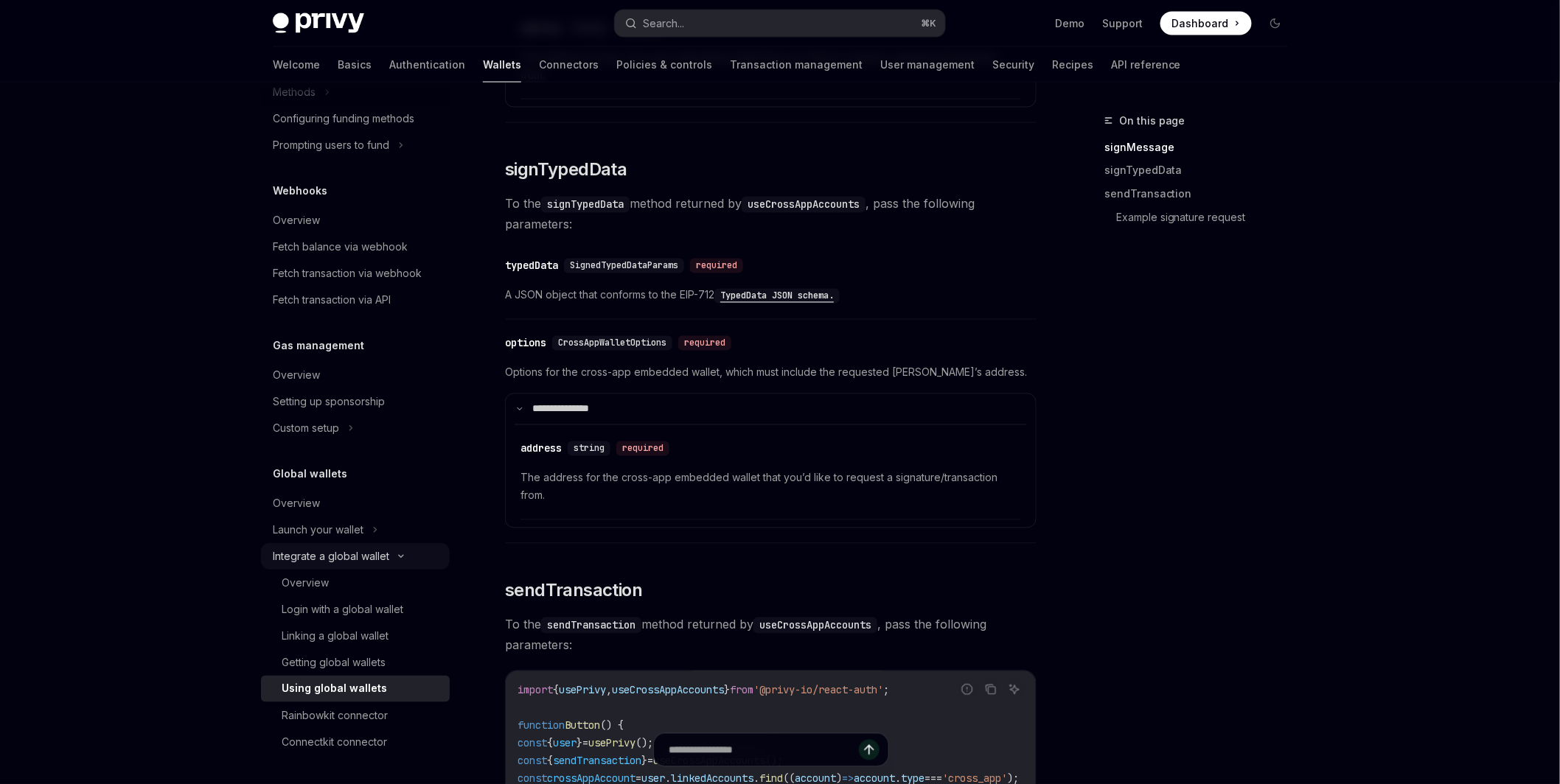
scroll to position [1237, 0]
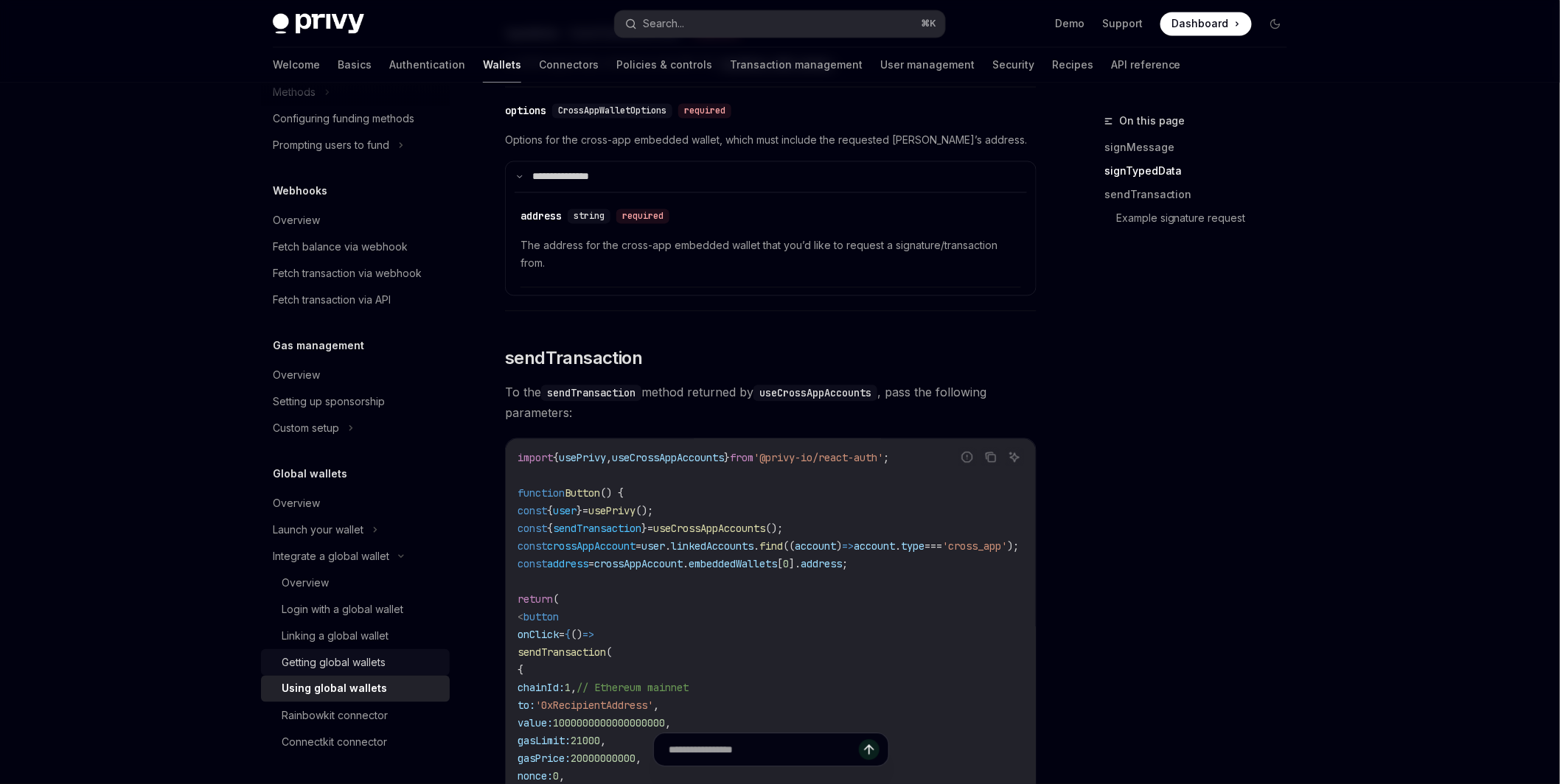
click at [361, 674] on link "Getting global wallets" at bounding box center [356, 662] width 189 height 26
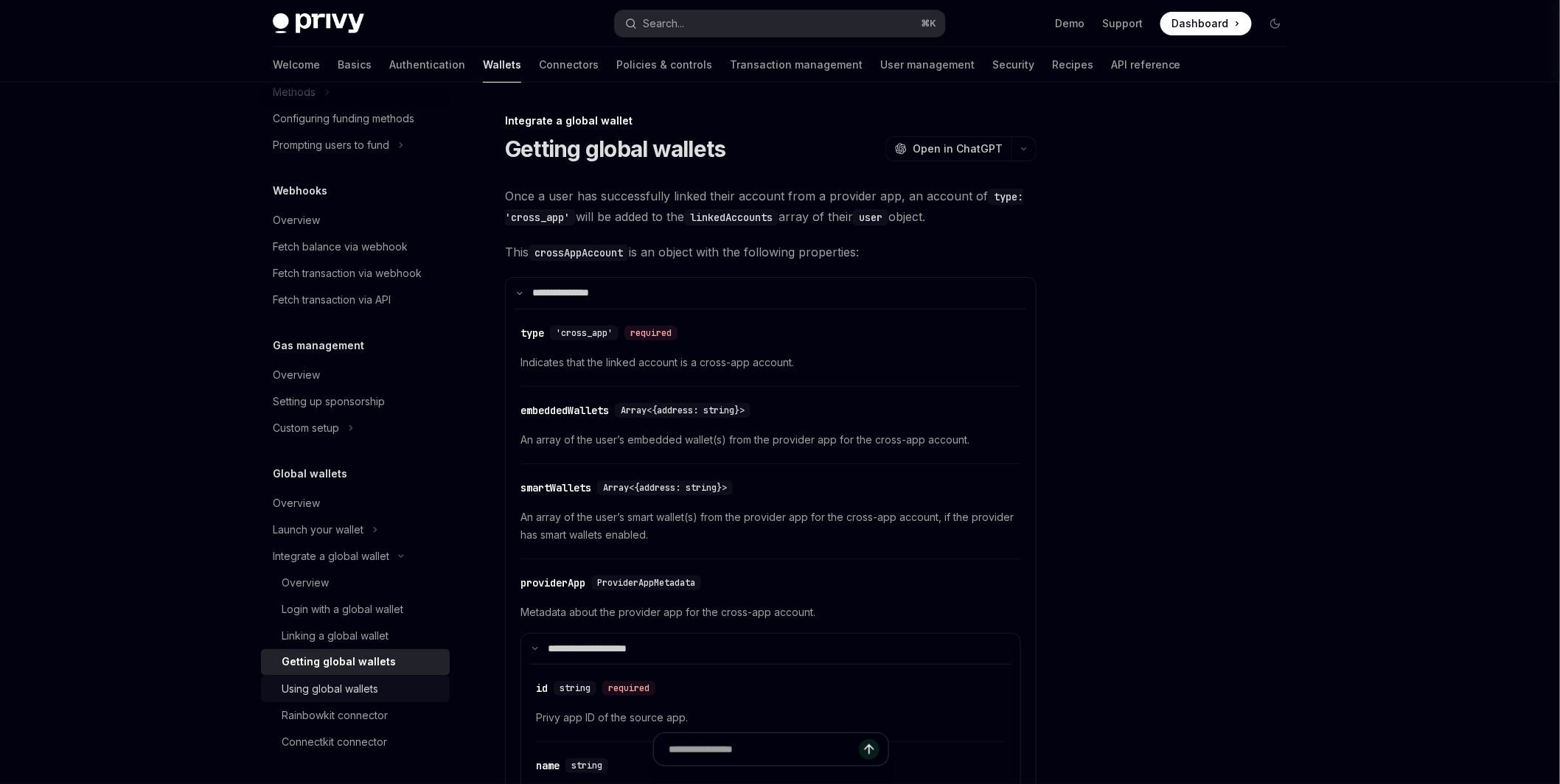
click at [363, 682] on div "Using global wallets" at bounding box center [330, 689] width 97 height 18
type textarea "*"
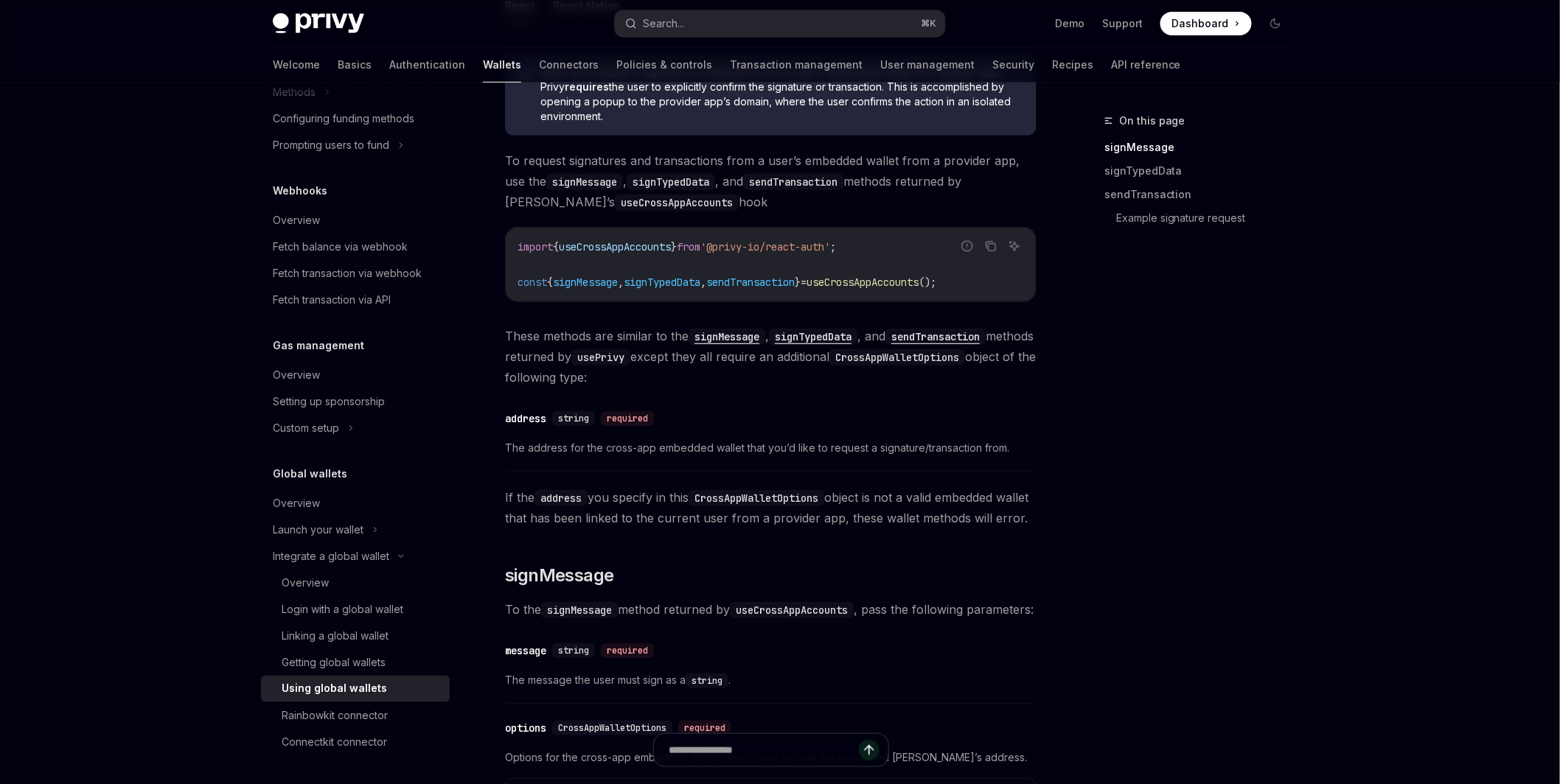
scroll to position [208, 0]
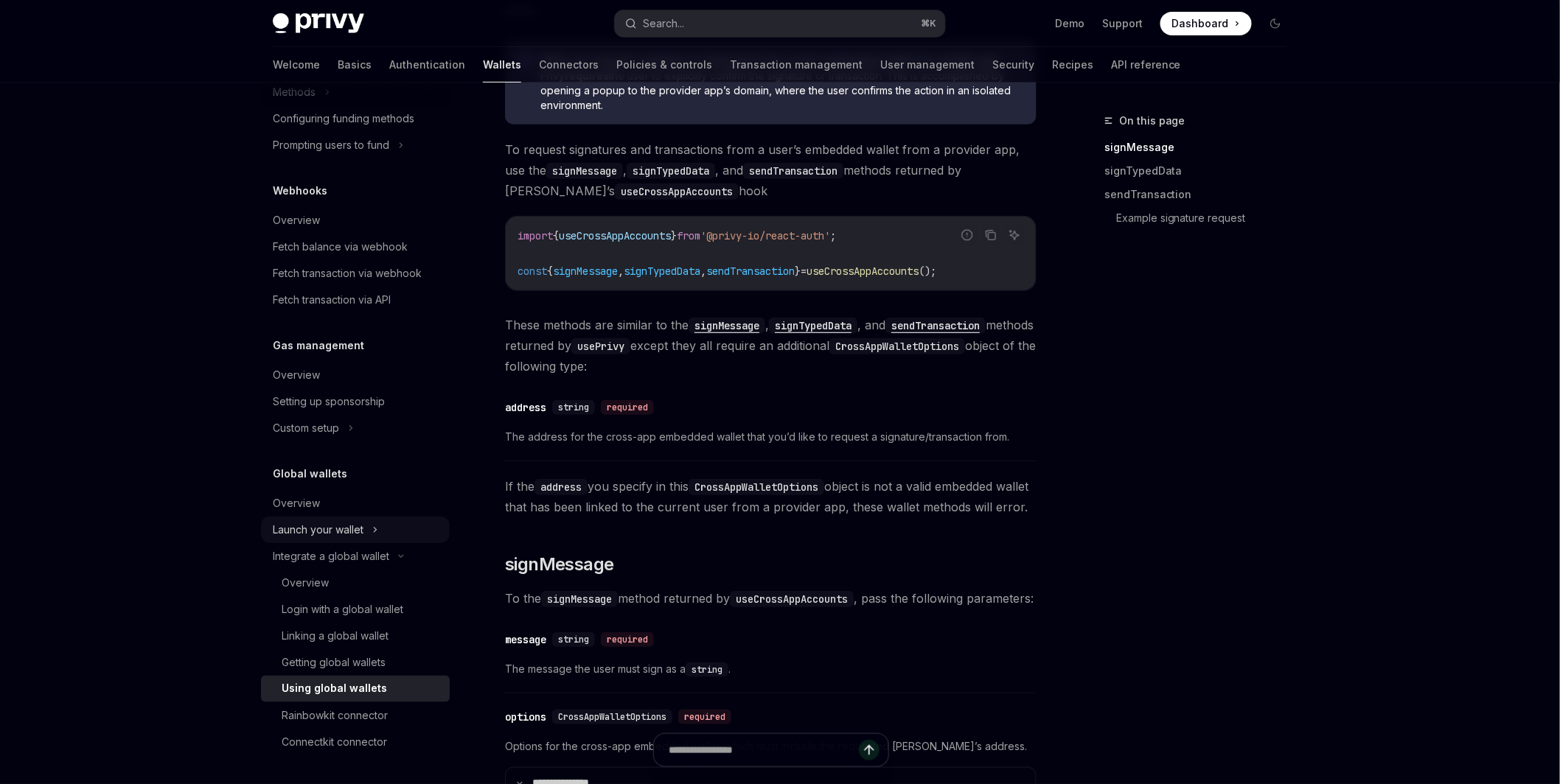
click at [360, 524] on div "Launch your wallet" at bounding box center [319, 529] width 91 height 18
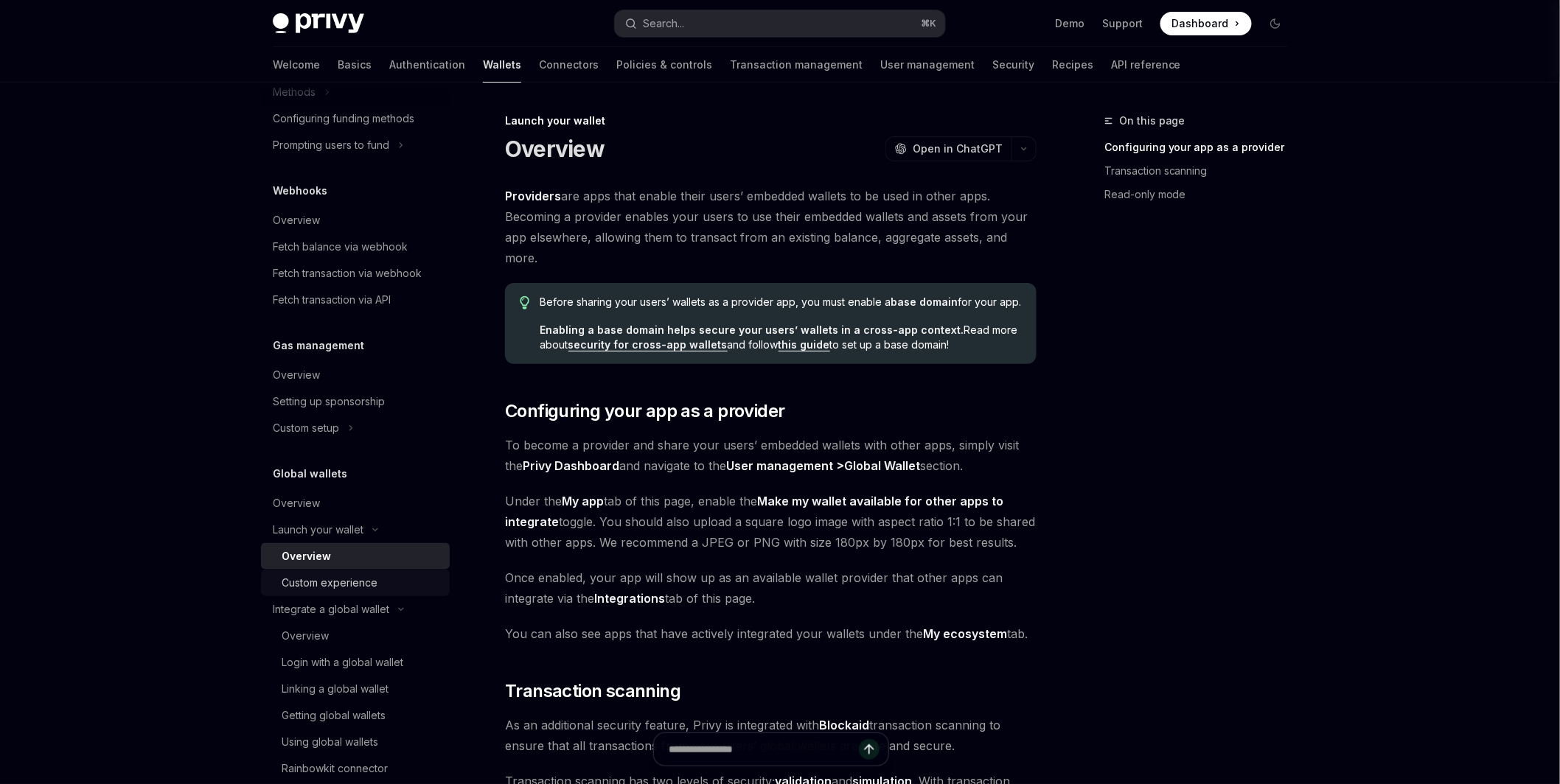
click at [374, 584] on div "Custom experience" at bounding box center [330, 583] width 96 height 18
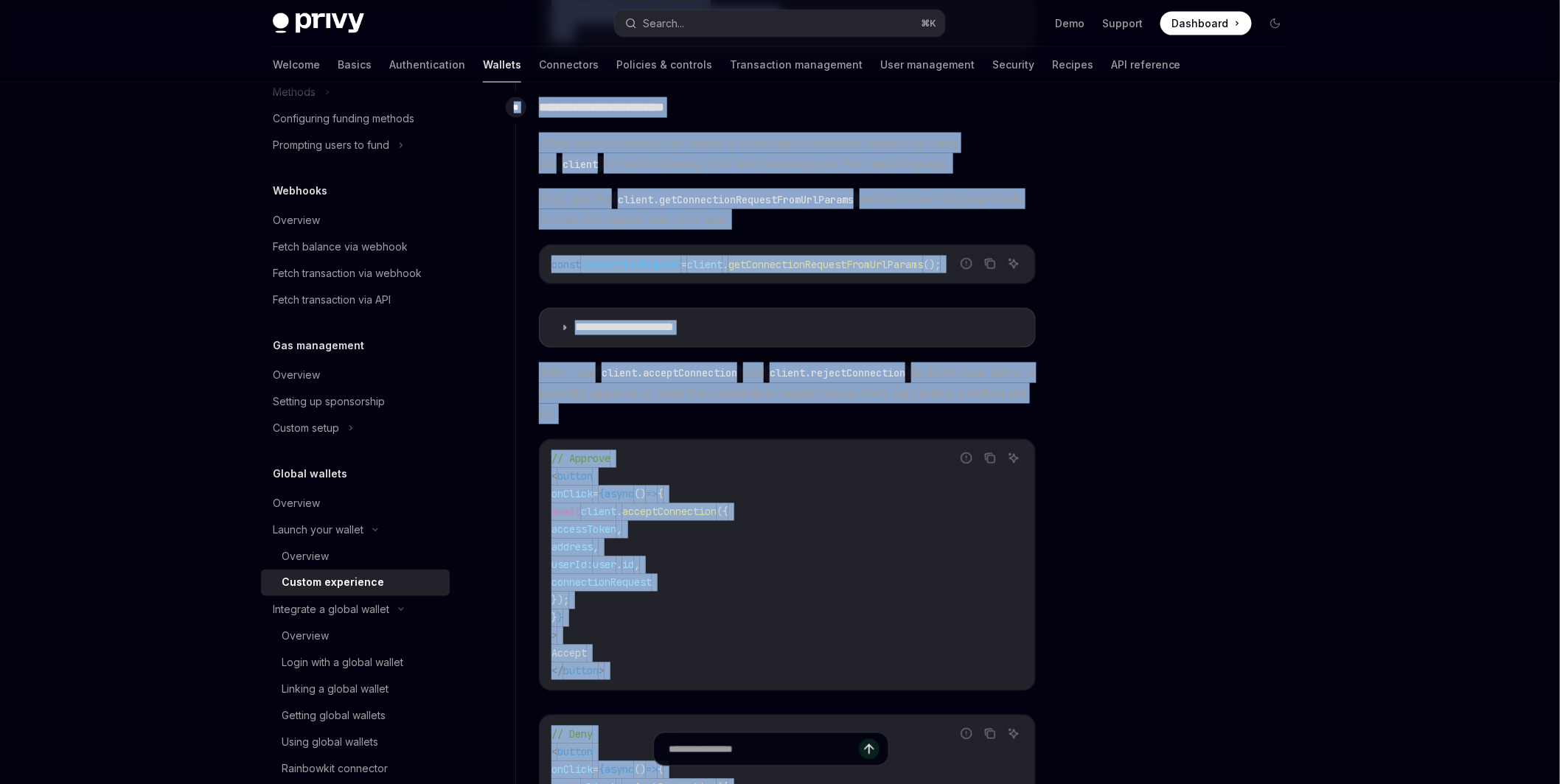
scroll to position [937, 0]
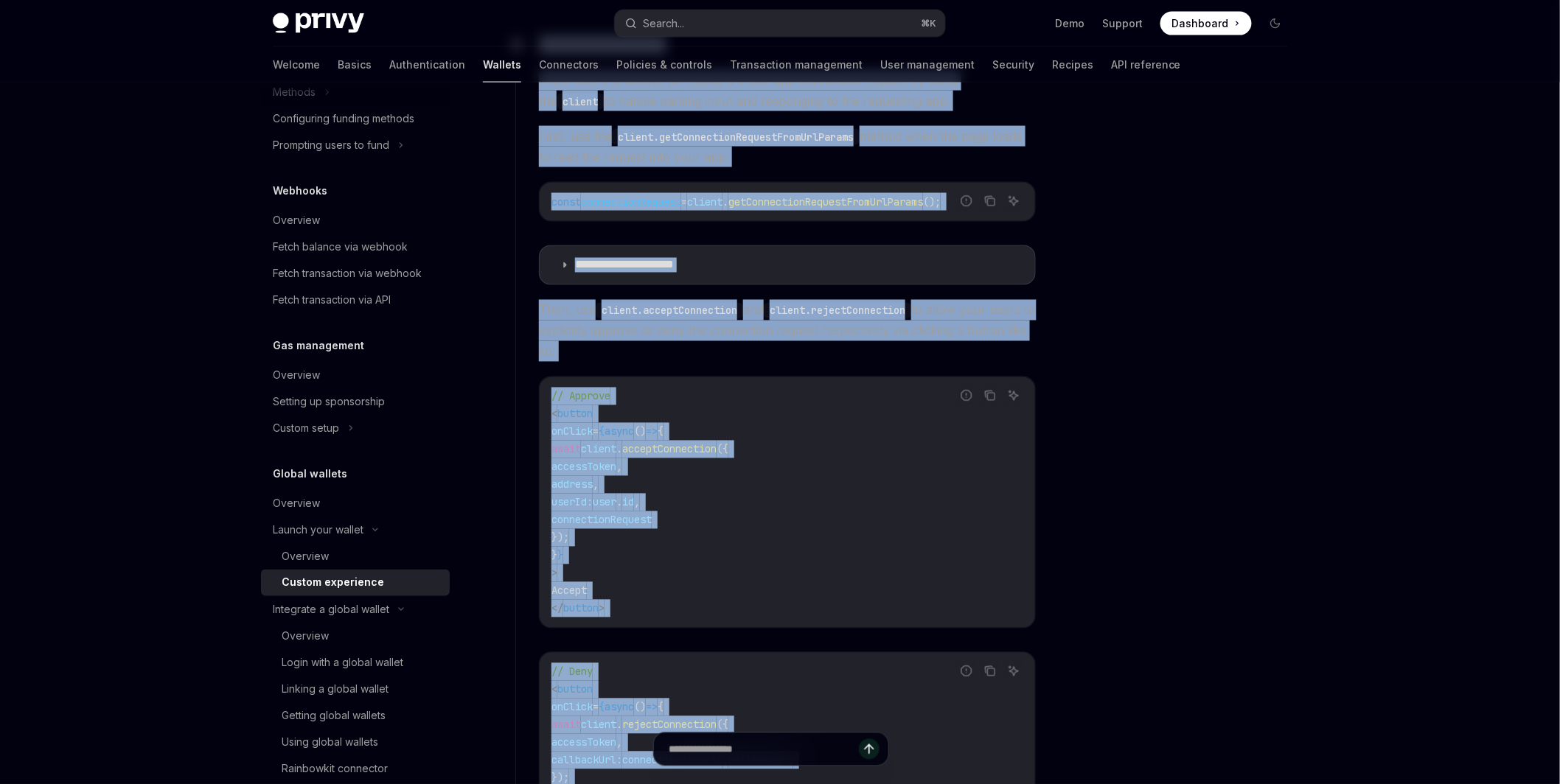
drag, startPoint x: 512, startPoint y: 142, endPoint x: 496, endPoint y: 678, distance: 536.2
click at [658, 783] on div "Launch your wallet Custom experience OpenAI Open in ChatGPT OpenAI Open in Chat…" at bounding box center [632, 765] width 814 height 3166
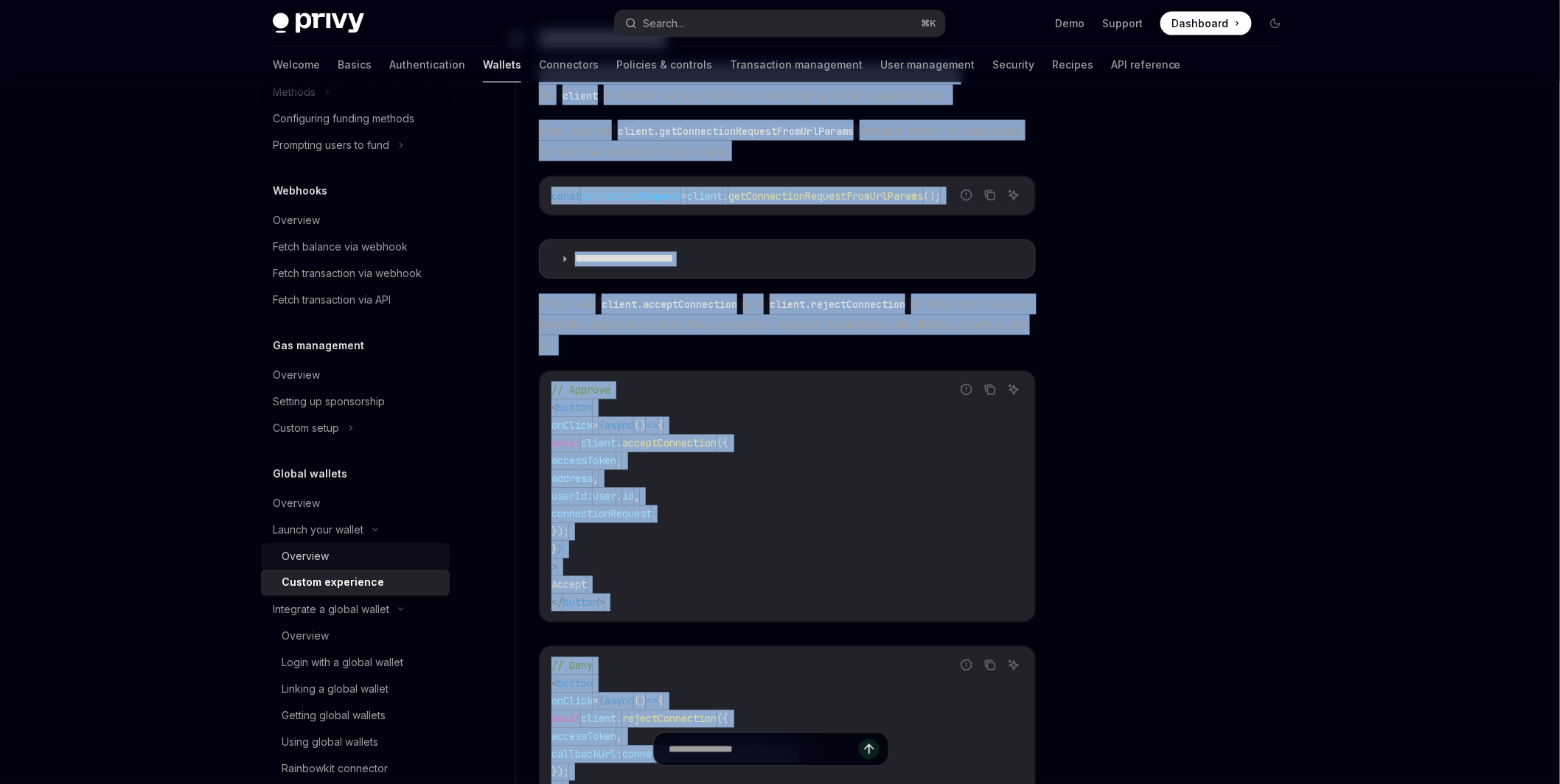
click at [315, 553] on div "Overview" at bounding box center [305, 556] width 47 height 18
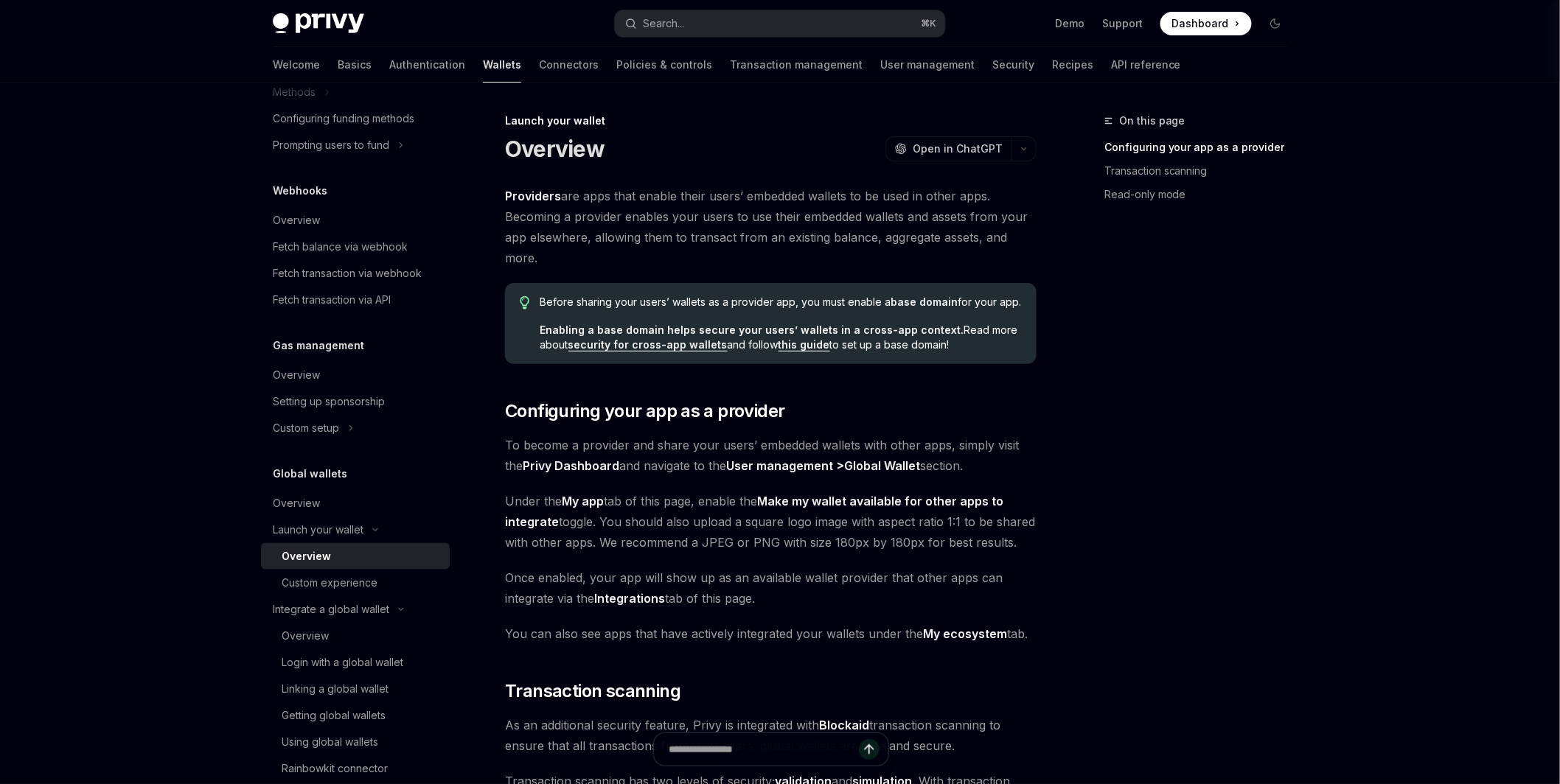
click at [882, 154] on div "Overview OpenAI Open in ChatGPT" at bounding box center [771, 148] width 531 height 26
click at [1025, 148] on icon "button" at bounding box center [1024, 148] width 18 height 6
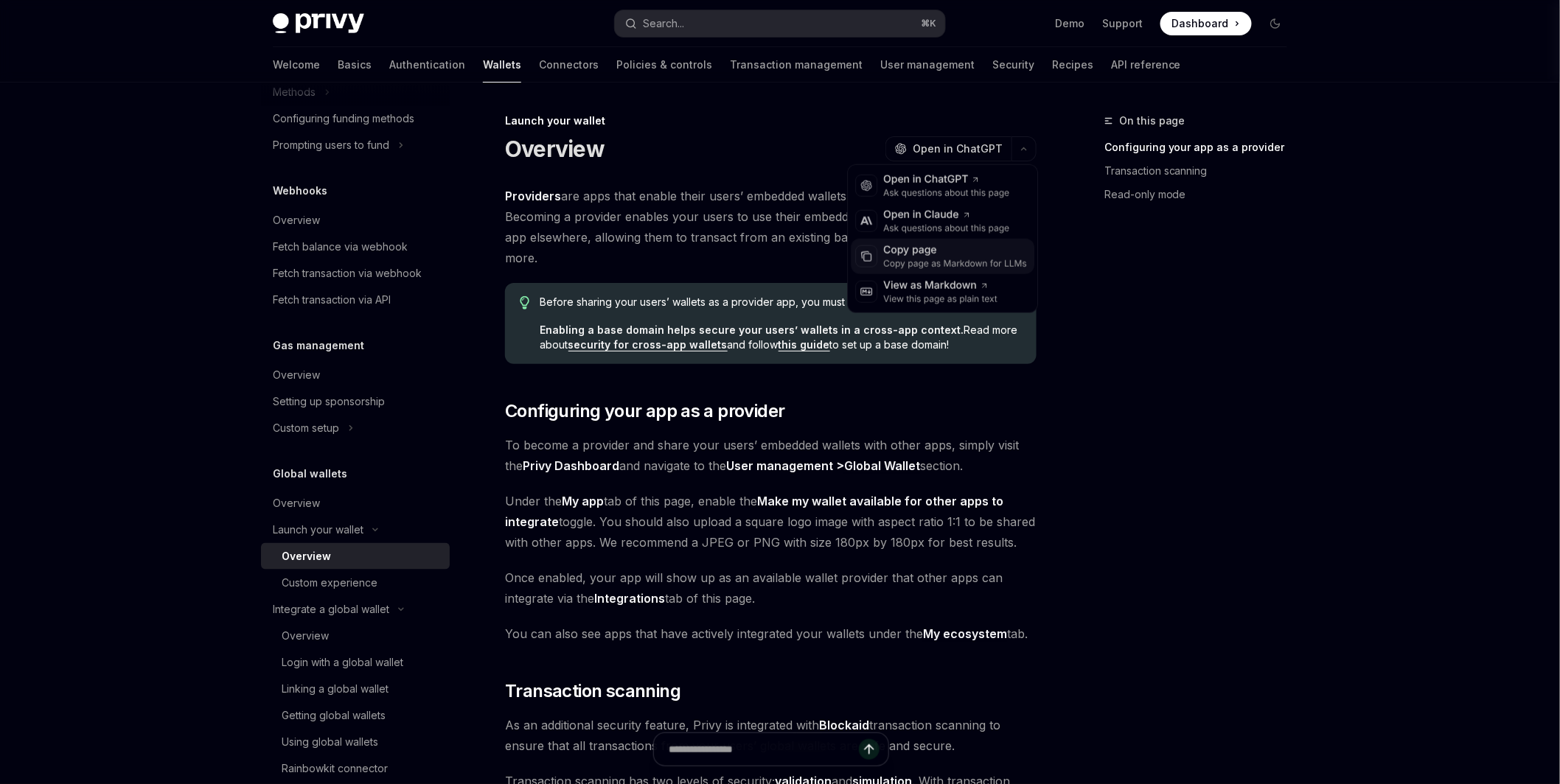
click at [930, 255] on div "Copy page" at bounding box center [955, 250] width 144 height 14
click at [1025, 148] on icon "button" at bounding box center [1024, 148] width 18 height 6
click at [917, 224] on div "Ask questions about this page" at bounding box center [947, 228] width 126 height 12
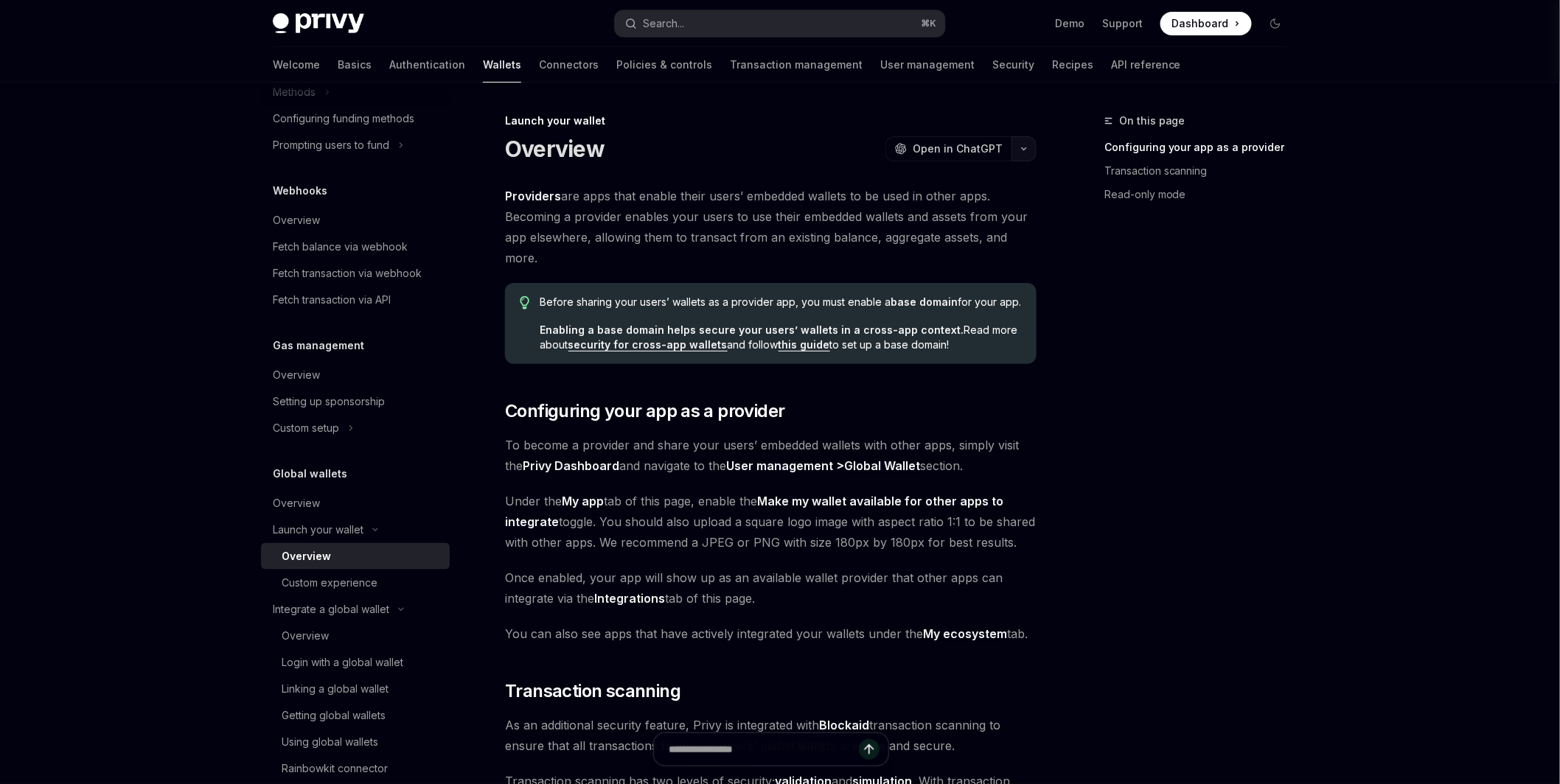
click at [1014, 145] on button "button" at bounding box center [1025, 149] width 25 height 25
click at [925, 225] on div "Ask questions about this page" at bounding box center [947, 228] width 126 height 12
click at [1023, 153] on button "button" at bounding box center [1025, 149] width 25 height 25
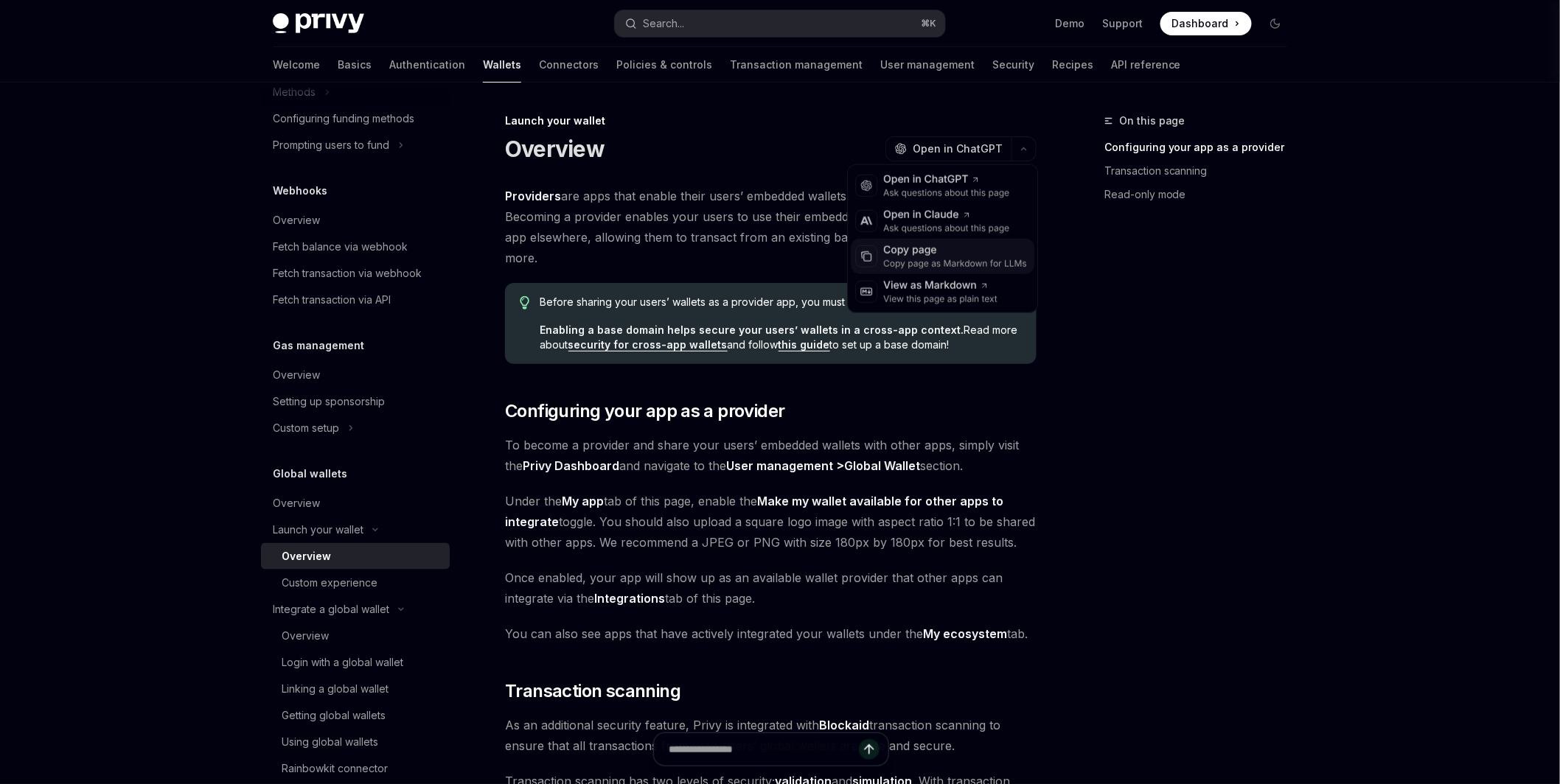
click at [909, 258] on div "Copy page as Markdown for LLMs" at bounding box center [955, 264] width 144 height 12
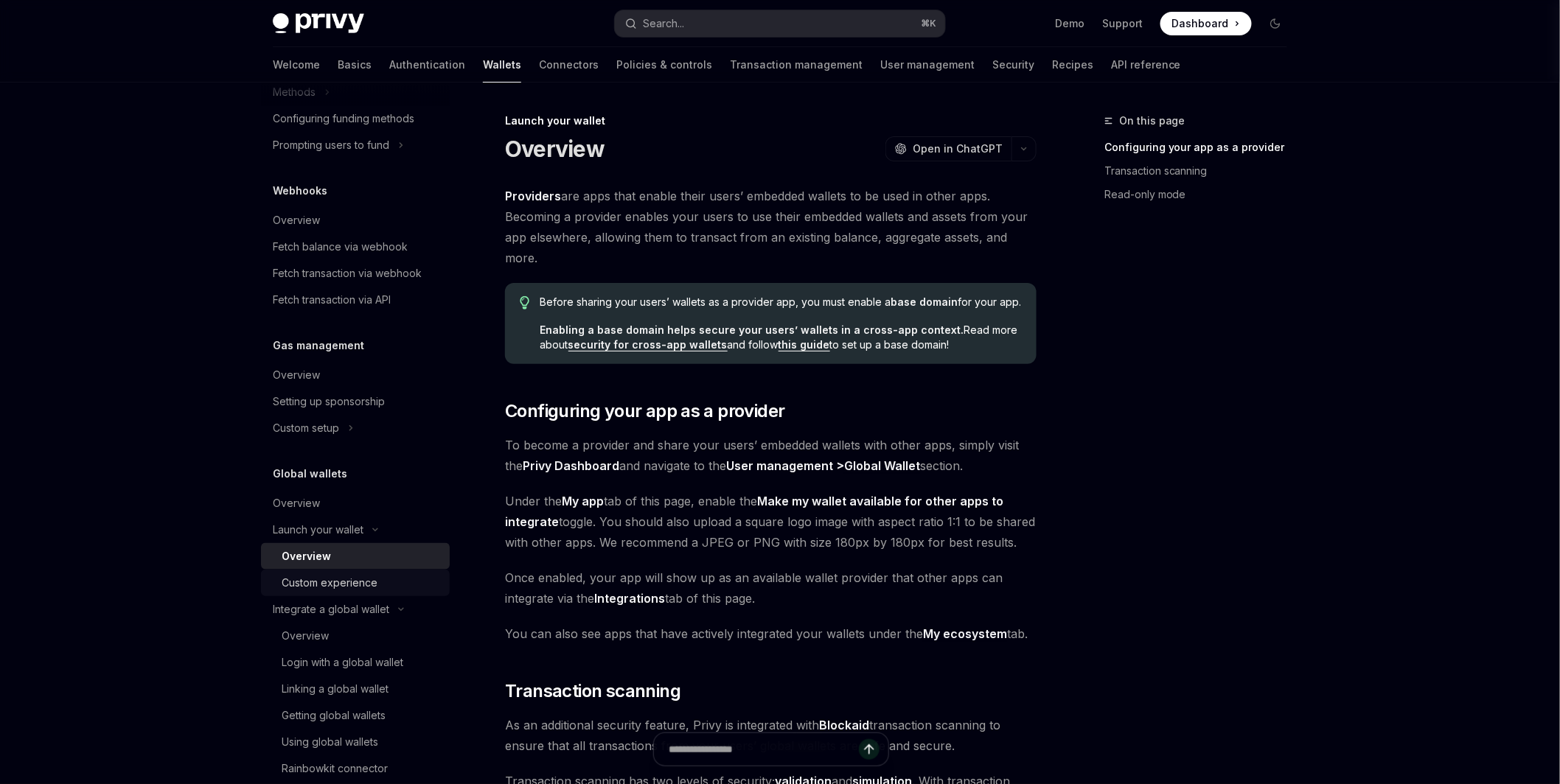
click at [358, 581] on div "Custom experience" at bounding box center [330, 583] width 96 height 18
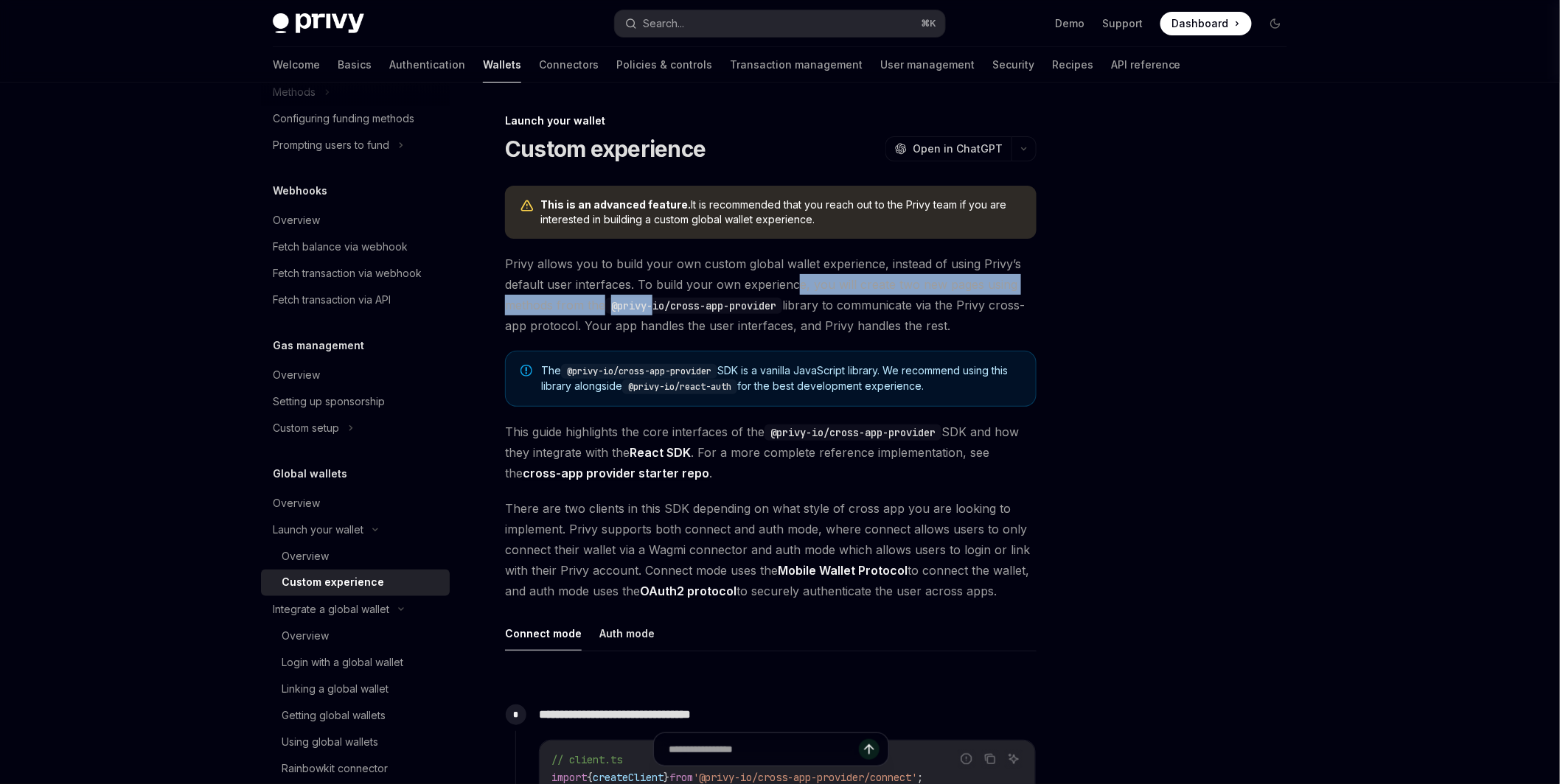
drag, startPoint x: 798, startPoint y: 283, endPoint x: 655, endPoint y: 298, distance: 143.8
click at [655, 298] on span "Privy allows you to build your own custom global wallet experience, instead of …" at bounding box center [771, 295] width 531 height 83
click at [370, 641] on div "Overview" at bounding box center [361, 636] width 159 height 18
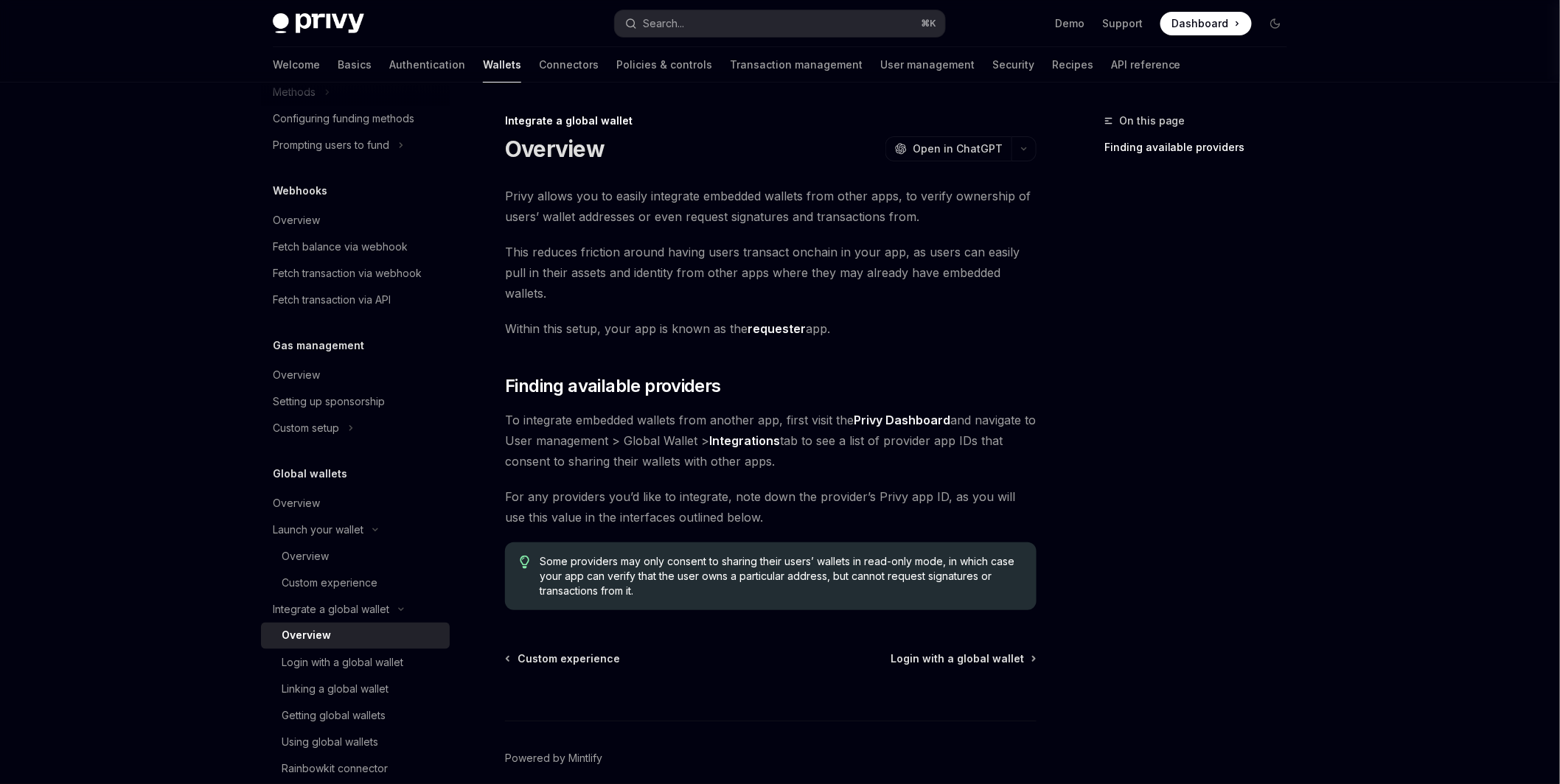
click at [556, 414] on span "To integrate embedded wallets from another app, first visit the Privy Dashboard…" at bounding box center [771, 440] width 531 height 62
drag, startPoint x: 573, startPoint y: 396, endPoint x: 631, endPoint y: 440, distance: 72.8
click at [599, 410] on span "To integrate embedded wallets from another app, first visit the Privy Dashboard…" at bounding box center [771, 440] width 531 height 62
drag, startPoint x: 794, startPoint y: 430, endPoint x: 643, endPoint y: 423, distance: 151.2
click at [643, 423] on span "To integrate embedded wallets from another app, first visit the Privy Dashboard…" at bounding box center [771, 440] width 531 height 62
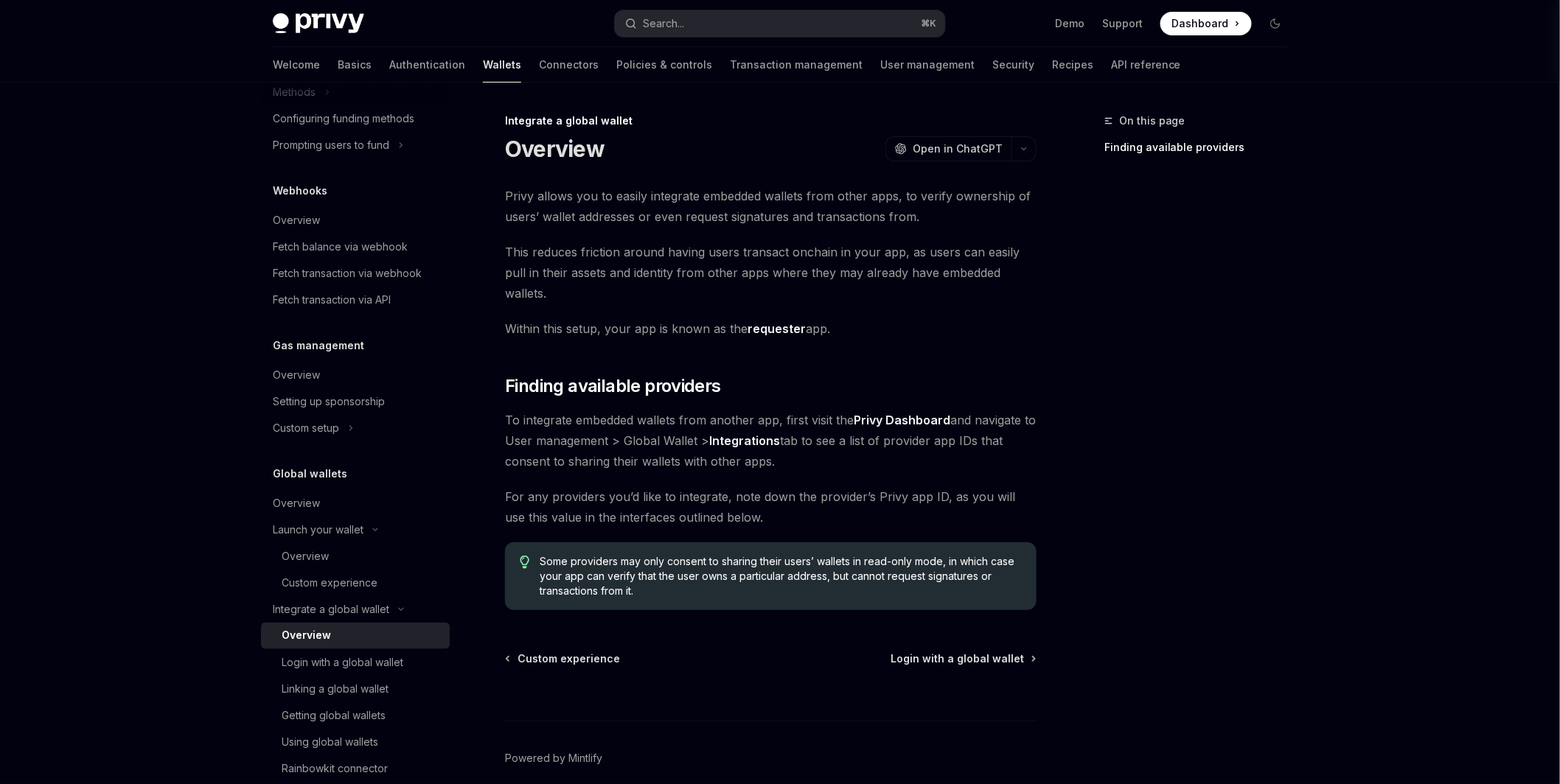
click at [801, 432] on span "To integrate embedded wallets from another app, first visit the Privy Dashboard…" at bounding box center [771, 440] width 531 height 62
drag, startPoint x: 793, startPoint y: 443, endPoint x: 501, endPoint y: 448, distance: 292.0
click at [501, 448] on div "Integrate a global wallet Overview OpenAI Open in ChatGPT OpenAI Open in ChatGP…" at bounding box center [632, 481] width 814 height 737
click at [777, 486] on span "For any providers you’d like to integrate, note down the provider’s Privy app I…" at bounding box center [771, 507] width 531 height 41
click at [883, 486] on span "For any providers you’d like to integrate, note down the provider’s Privy app I…" at bounding box center [771, 507] width 531 height 41
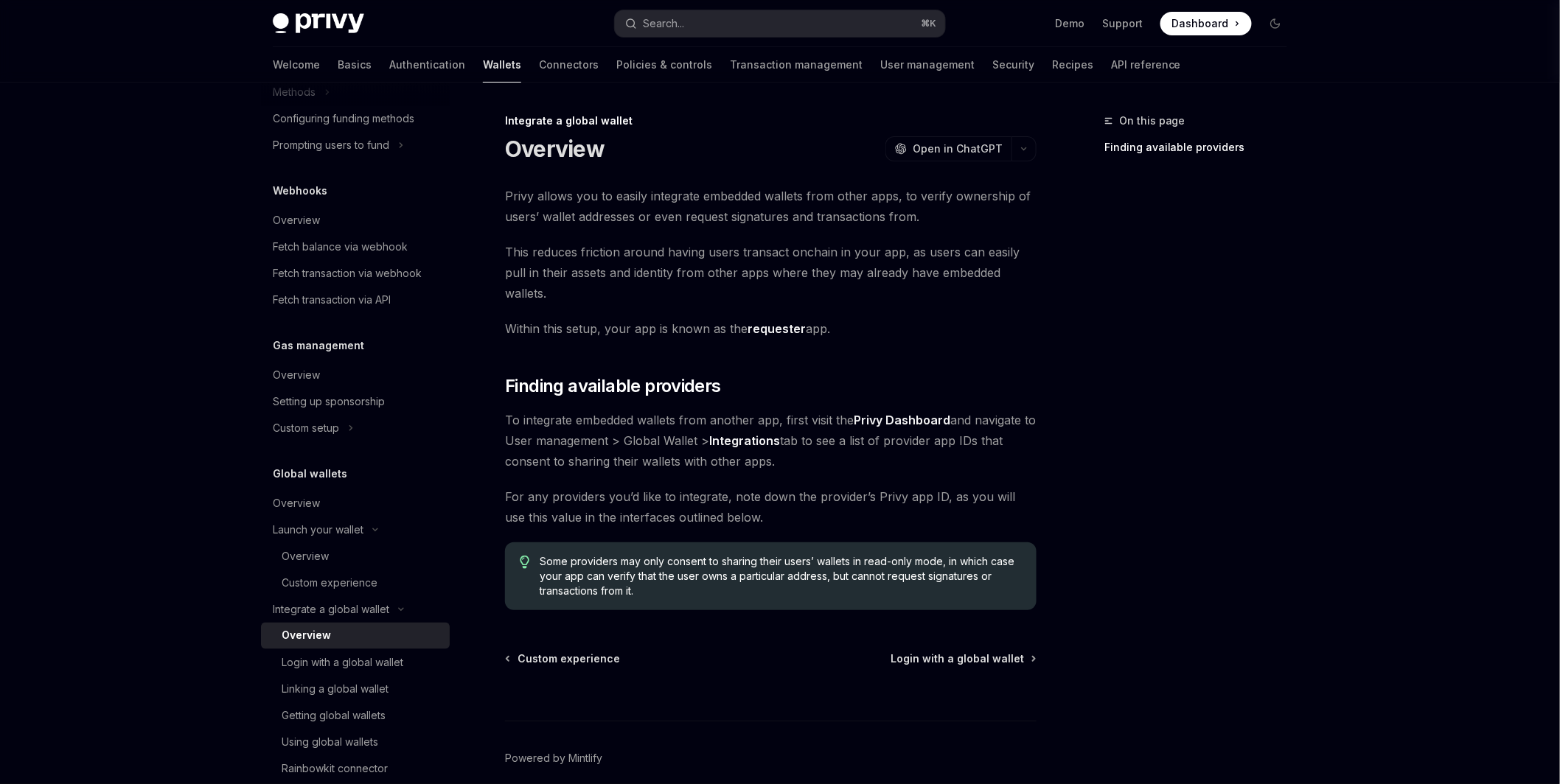
click at [769, 491] on span "For any providers you’d like to integrate, note down the provider’s Privy app I…" at bounding box center [771, 507] width 531 height 41
drag, startPoint x: 753, startPoint y: 501, endPoint x: 493, endPoint y: 502, distance: 260.0
click at [494, 502] on div "Integrate a global wallet Overview OpenAI Open in ChatGPT OpenAI Open in ChatGP…" at bounding box center [632, 481] width 814 height 737
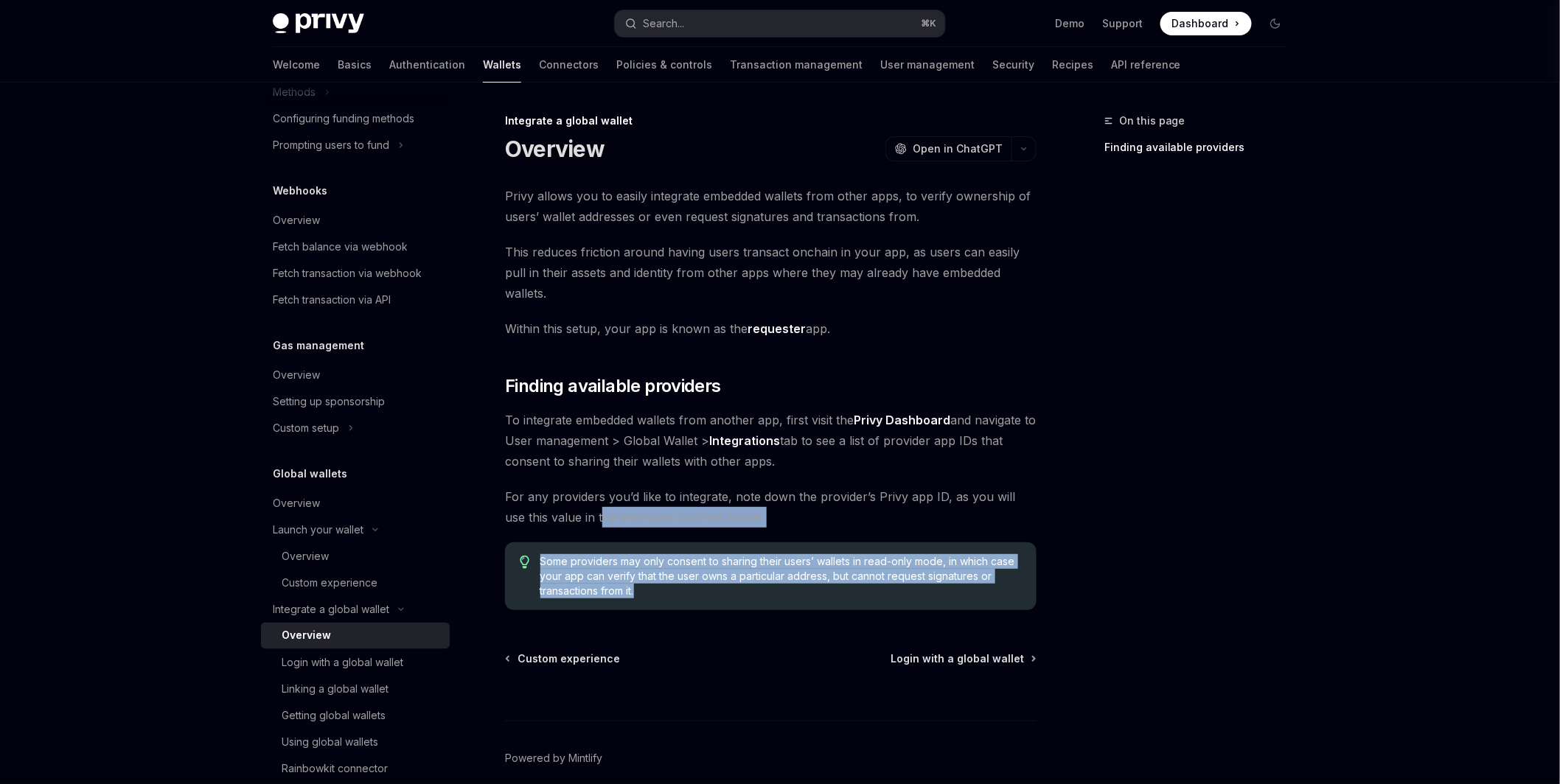
drag, startPoint x: 700, startPoint y: 572, endPoint x: 578, endPoint y: 496, distance: 143.7
click at [578, 496] on div "Privy allows you to easily integrate embedded wallets from other apps, to verif…" at bounding box center [771, 398] width 531 height 425
click at [315, 586] on div "Custom experience" at bounding box center [330, 583] width 96 height 18
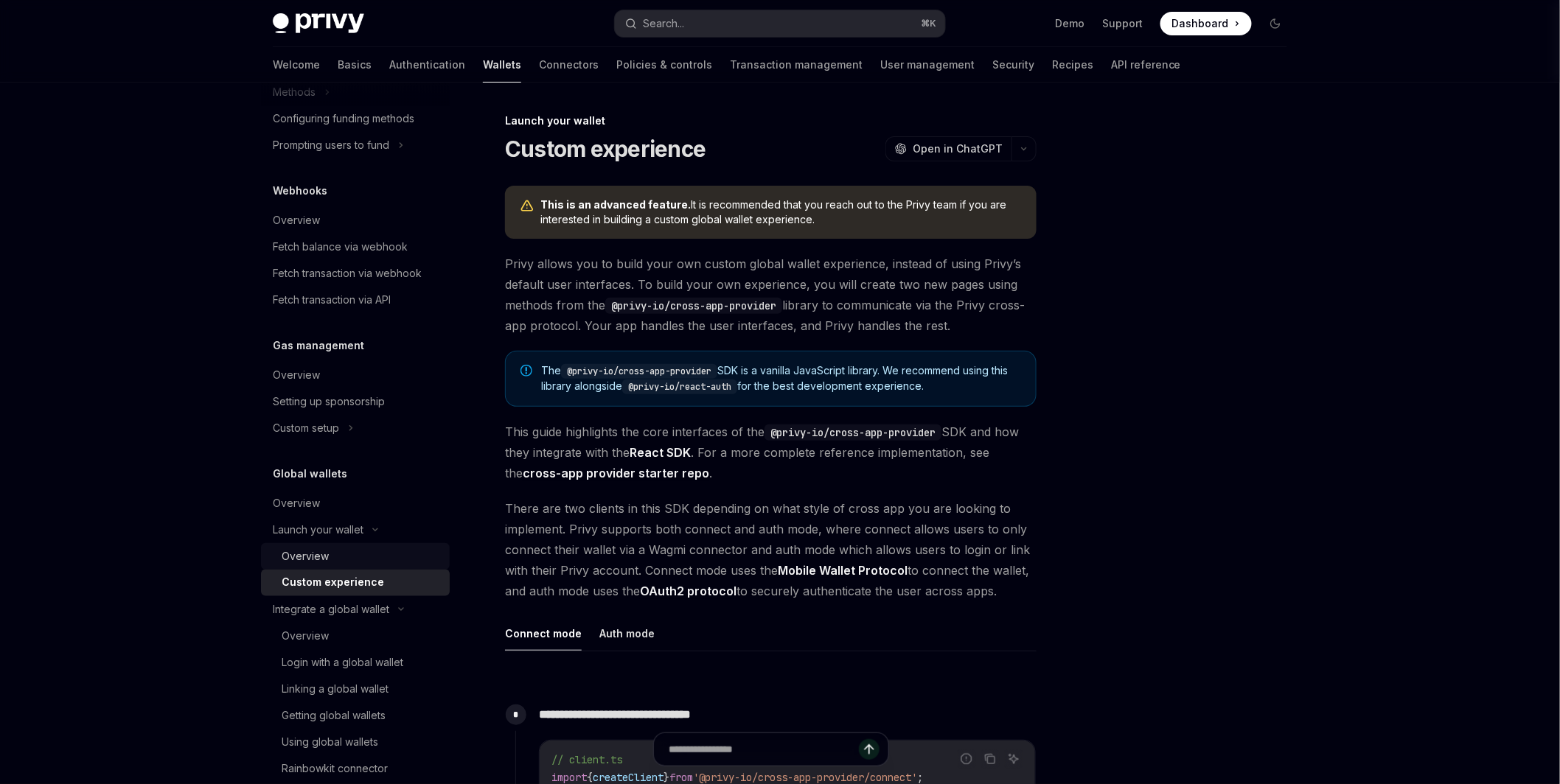
click at [307, 548] on div "Overview" at bounding box center [305, 556] width 47 height 18
type textarea "*"
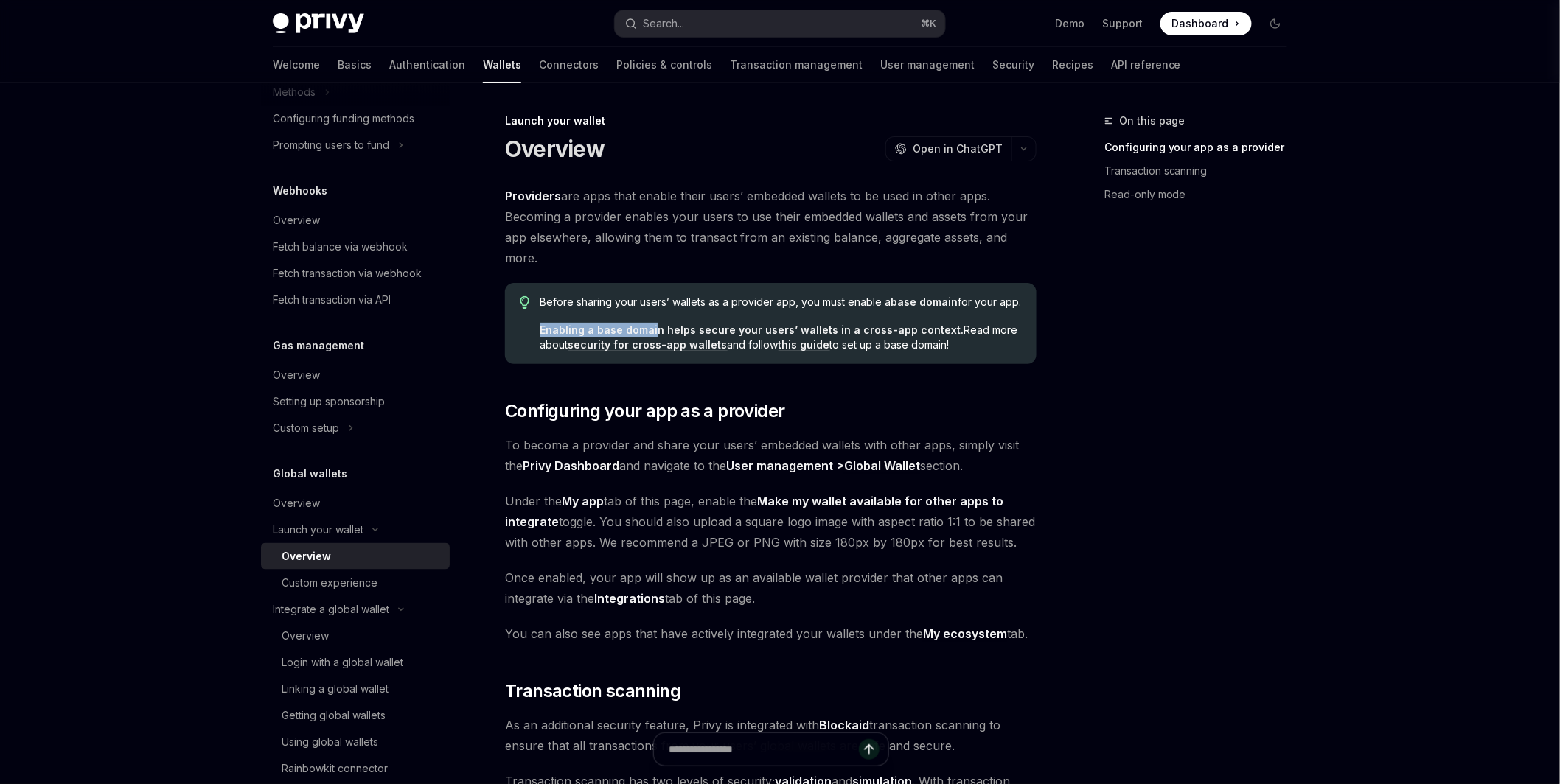
drag, startPoint x: 597, startPoint y: 322, endPoint x: 652, endPoint y: 324, distance: 55.0
click at [652, 324] on span "Enabling a base domain helps secure your users’ wallets in a cross-app context.…" at bounding box center [781, 337] width 481 height 30
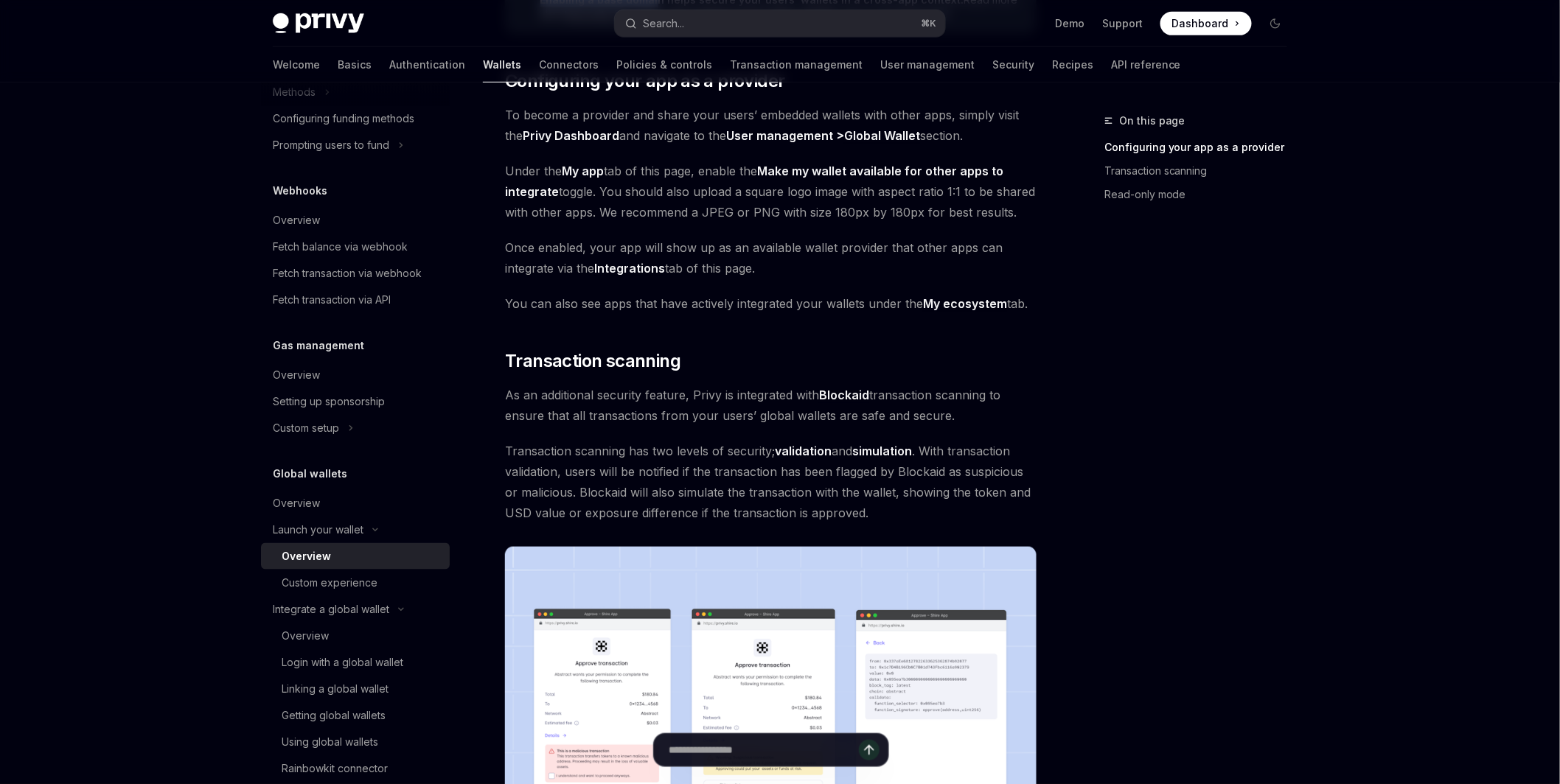
scroll to position [758, 0]
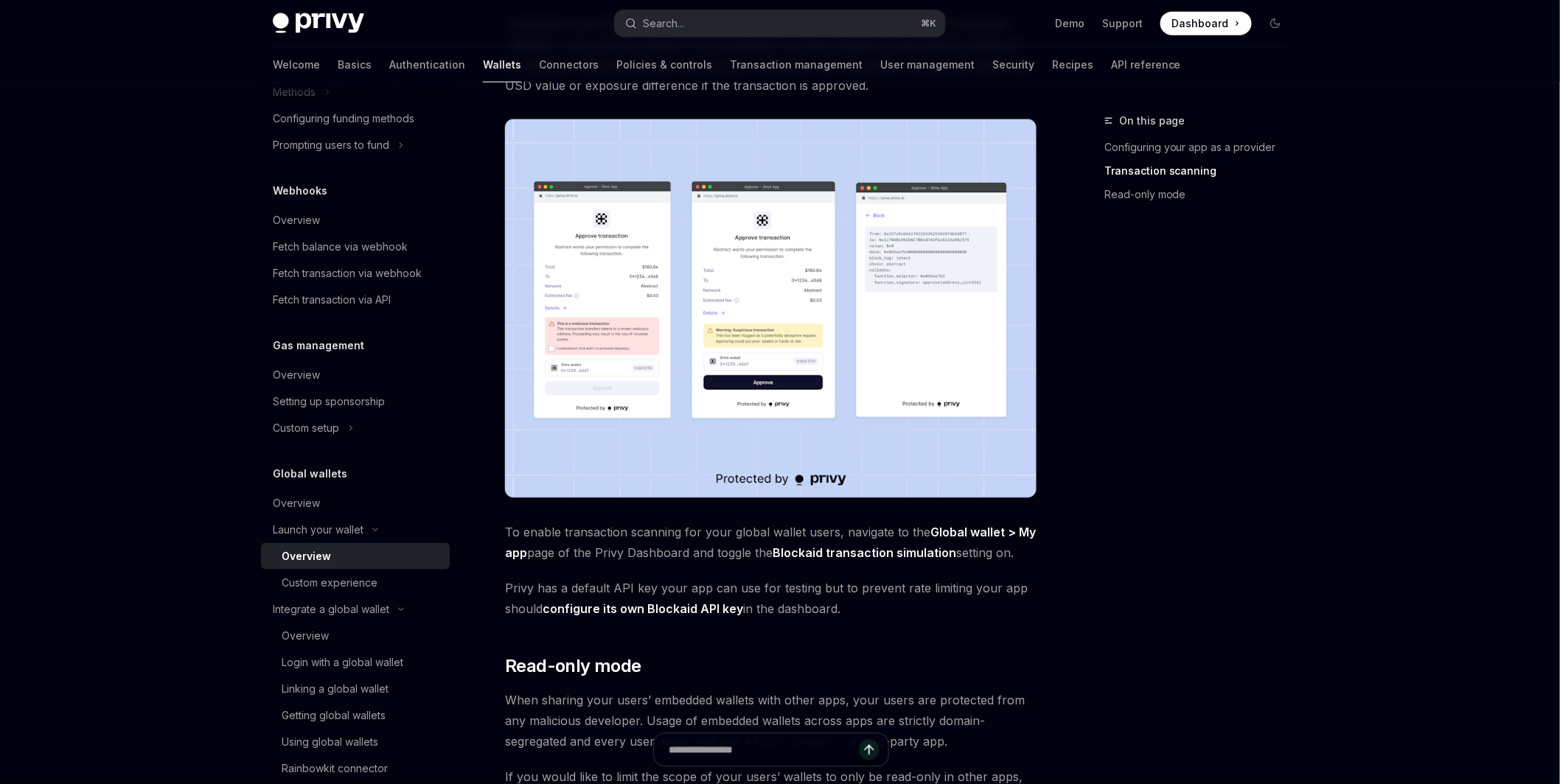
drag, startPoint x: 516, startPoint y: 534, endPoint x: 1030, endPoint y: 561, distance: 514.7
click at [1030, 561] on span "To enable transaction scanning for your global wallet users, navigate to the Gl…" at bounding box center [771, 543] width 531 height 41
click at [1022, 578] on span "Privy has a default API key your app can use for testing but to prevent rate li…" at bounding box center [771, 599] width 531 height 41
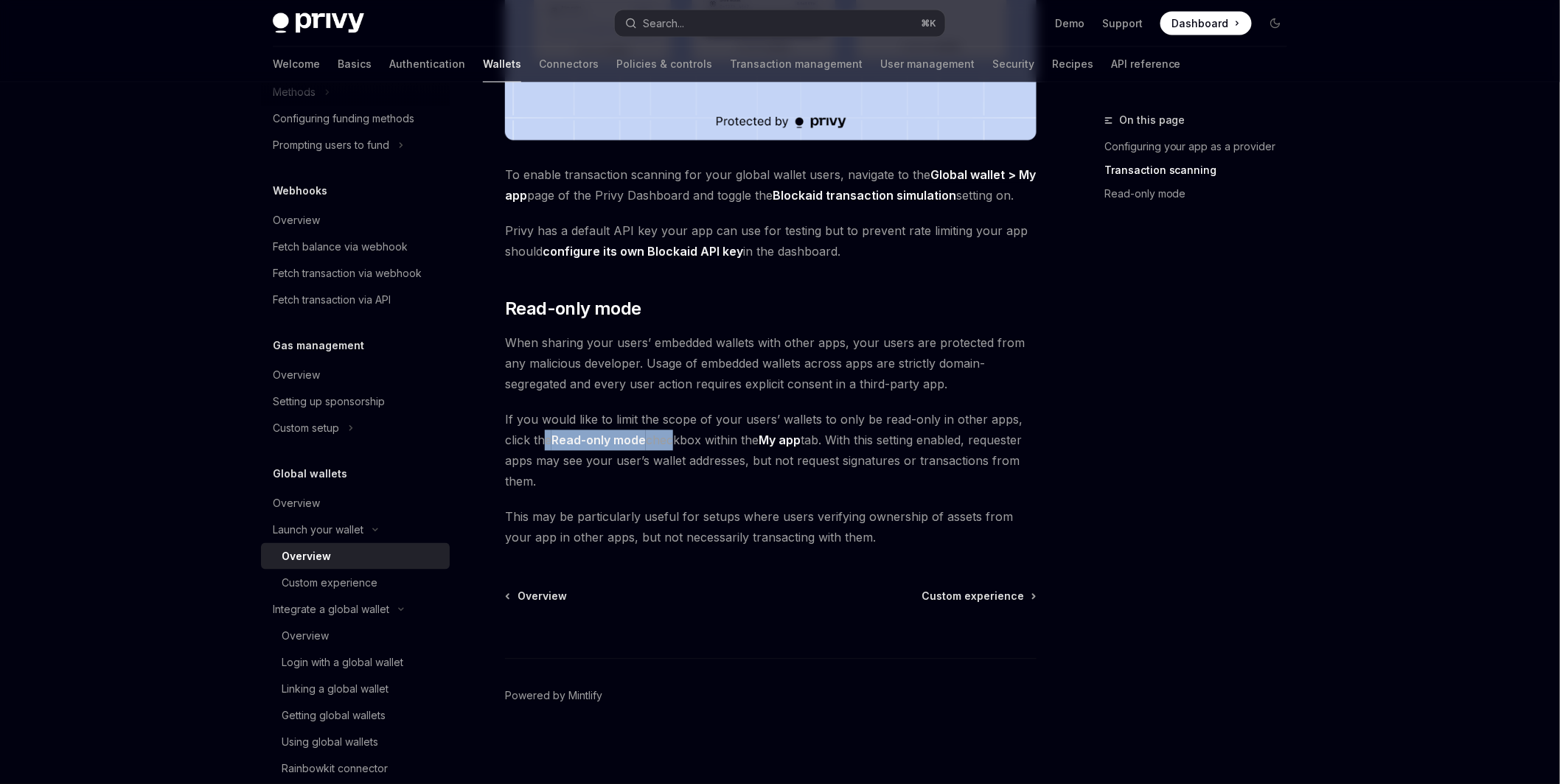
drag, startPoint x: 547, startPoint y: 443, endPoint x: 672, endPoint y: 443, distance: 125.0
click at [672, 443] on span "If you would like to limit the scope of your users’ wallets to only be read-onl…" at bounding box center [771, 451] width 531 height 83
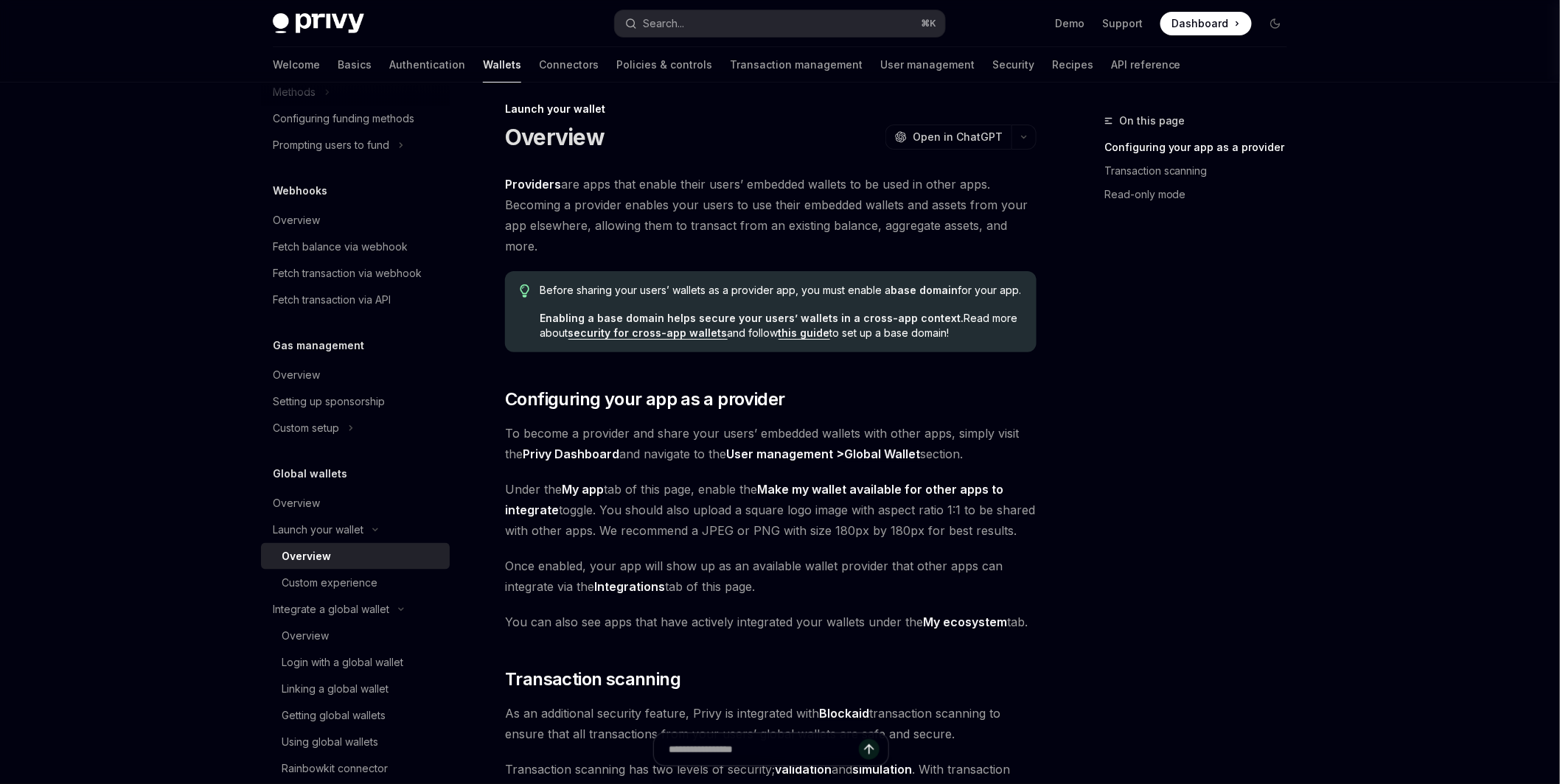
scroll to position [0, 0]
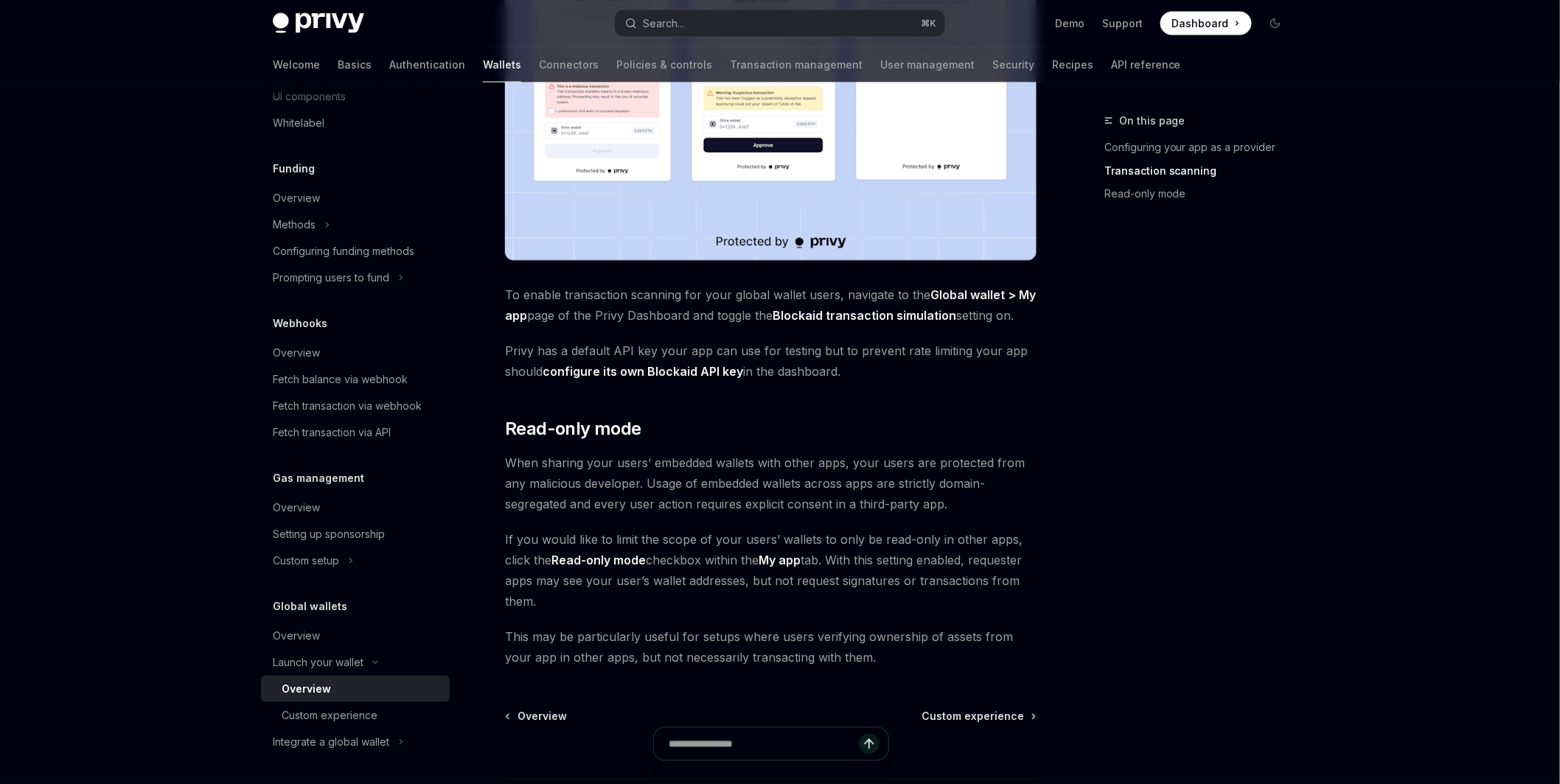
scroll to position [492, 0]
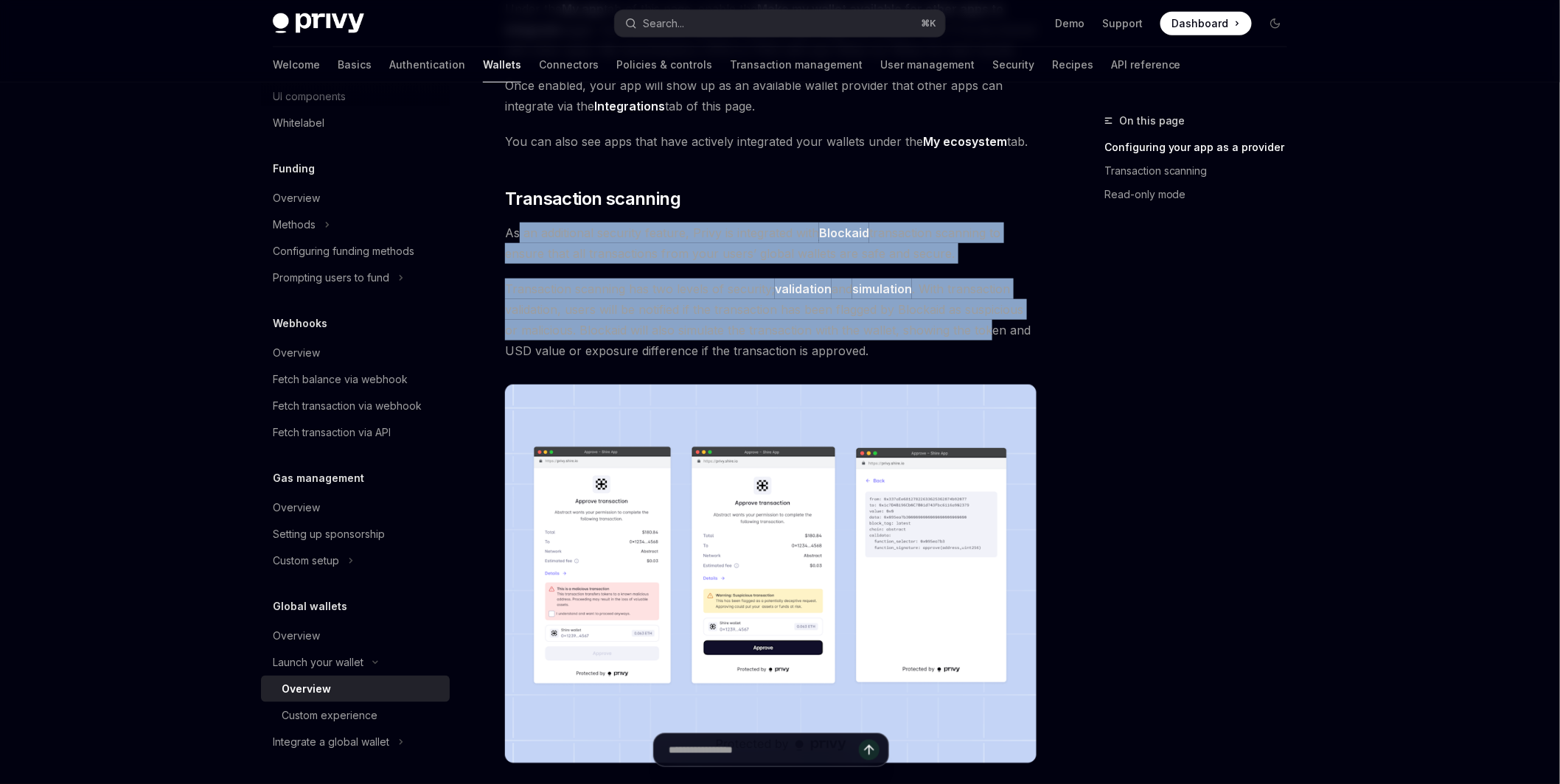
drag, startPoint x: 520, startPoint y: 234, endPoint x: 975, endPoint y: 336, distance: 466.3
click at [983, 326] on div "Providers are apps that enable their users’ embedded wallets to be used in othe…" at bounding box center [771, 432] width 531 height 1478
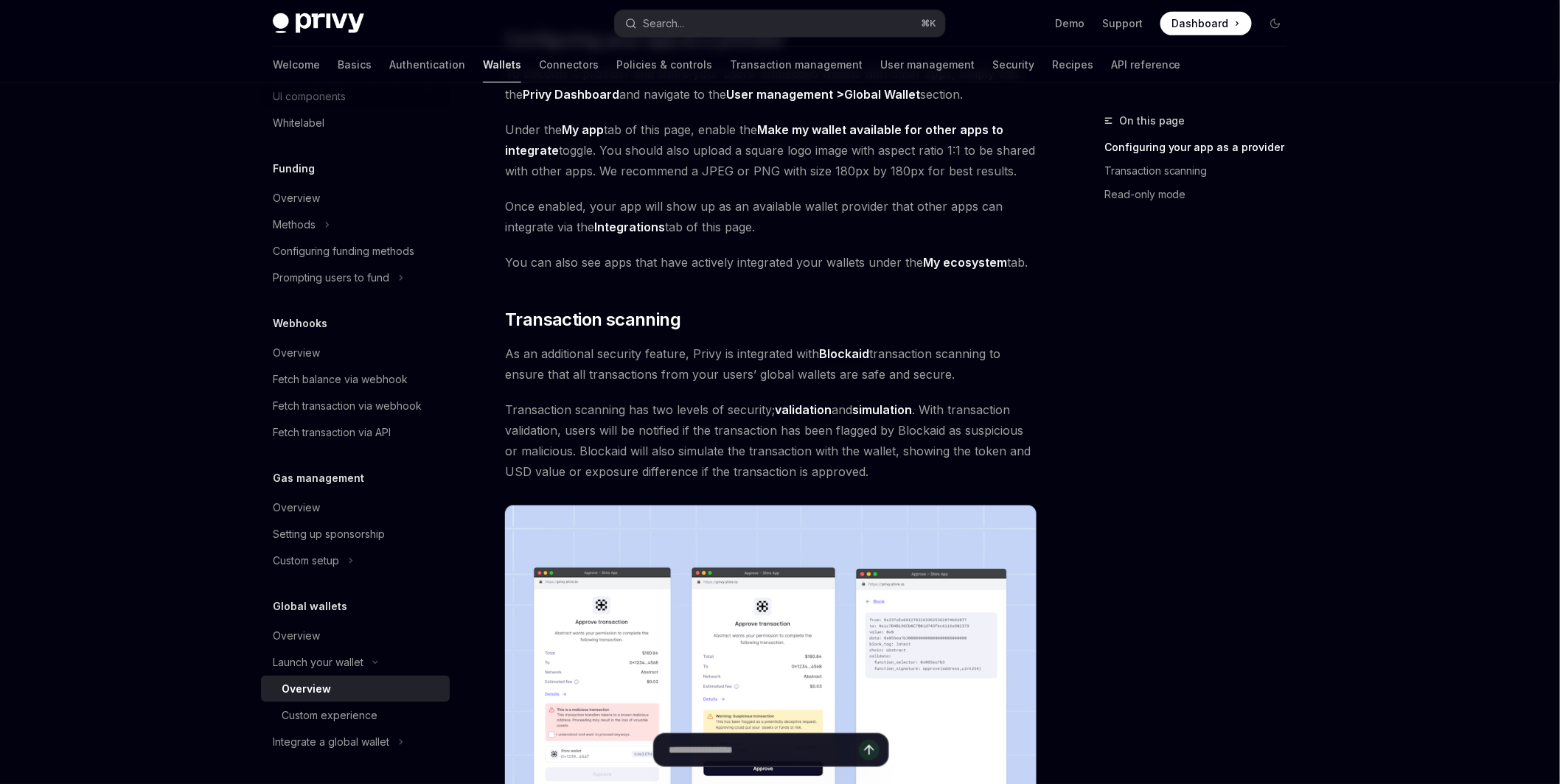
click at [562, 132] on span "Under the My app tab of this page, enable the Make my wallet available for othe…" at bounding box center [771, 150] width 531 height 62
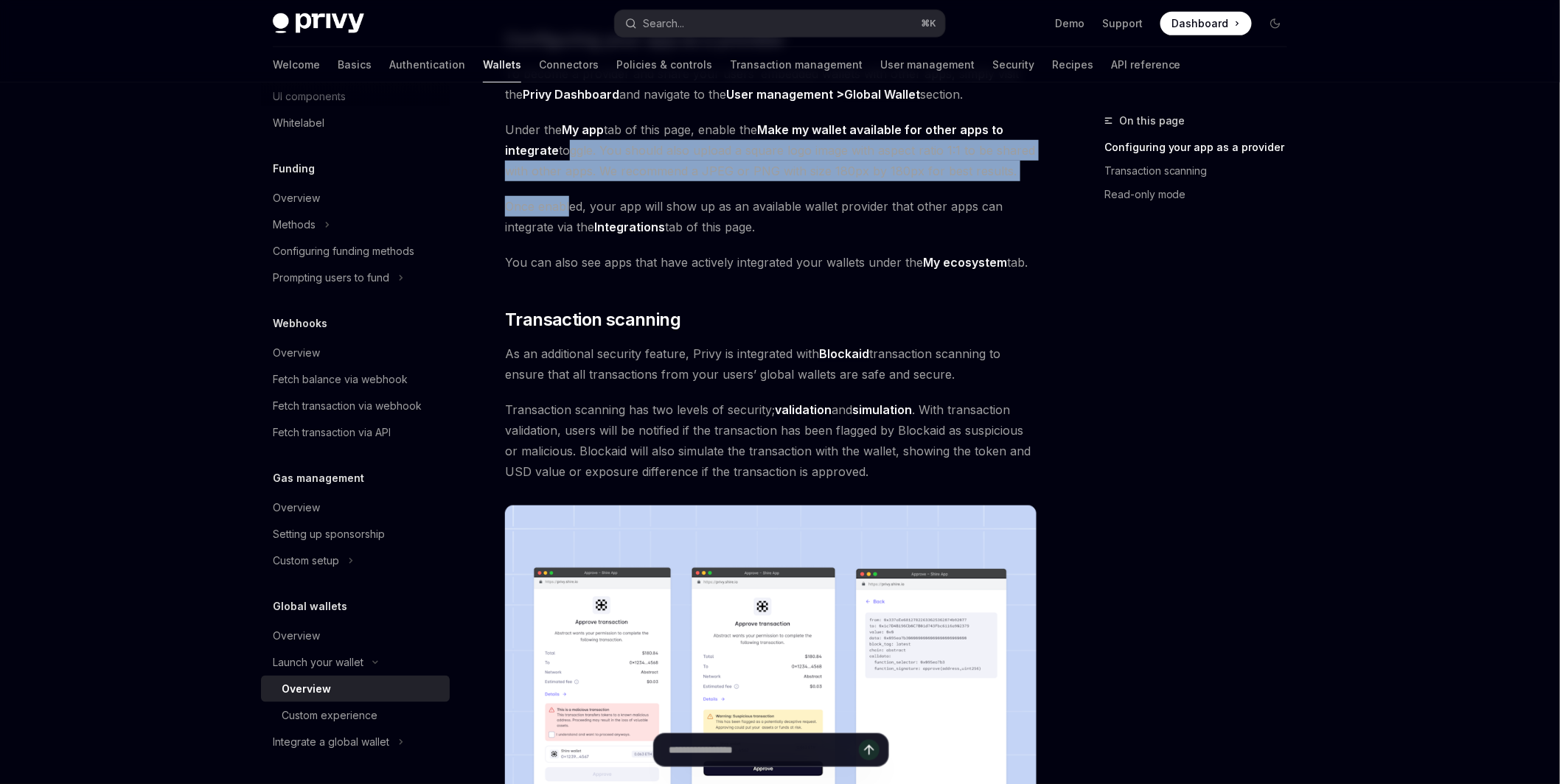
drag, startPoint x: 563, startPoint y: 144, endPoint x: 568, endPoint y: 196, distance: 52.2
click at [568, 196] on div "Providers are apps that enable their users’ embedded wallets to be used in othe…" at bounding box center [771, 553] width 531 height 1478
click at [568, 196] on span "Once enabled, your app will show up as an available wallet provider that other …" at bounding box center [771, 217] width 531 height 41
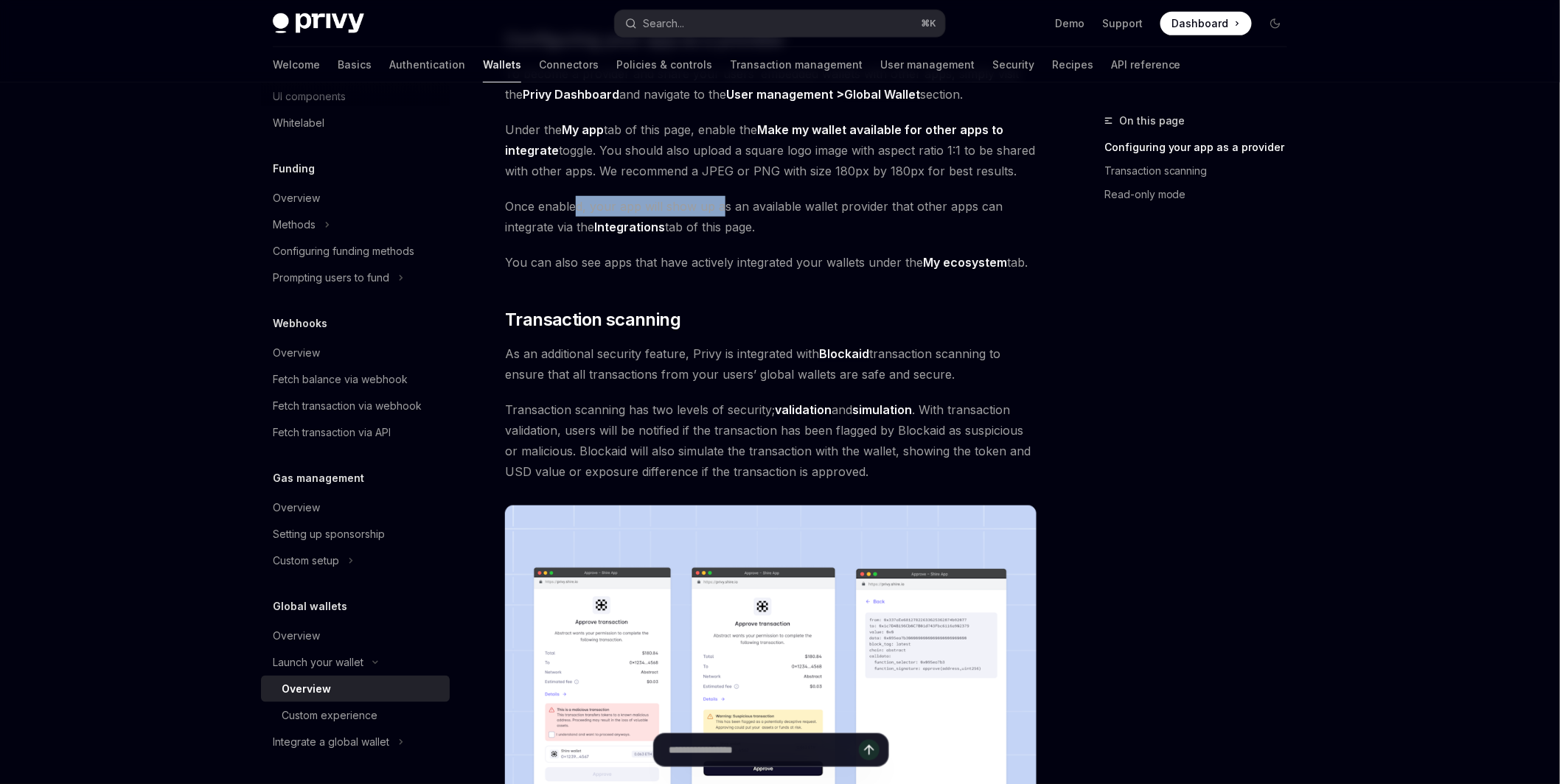
drag, startPoint x: 574, startPoint y: 200, endPoint x: 723, endPoint y: 201, distance: 149.0
click at [723, 201] on span "Once enabled, your app will show up as an available wallet provider that other …" at bounding box center [771, 217] width 531 height 41
click at [775, 231] on span "Once enabled, your app will show up as an available wallet provider that other …" at bounding box center [771, 217] width 531 height 41
click at [624, 227] on strong "Integrations" at bounding box center [630, 227] width 71 height 14
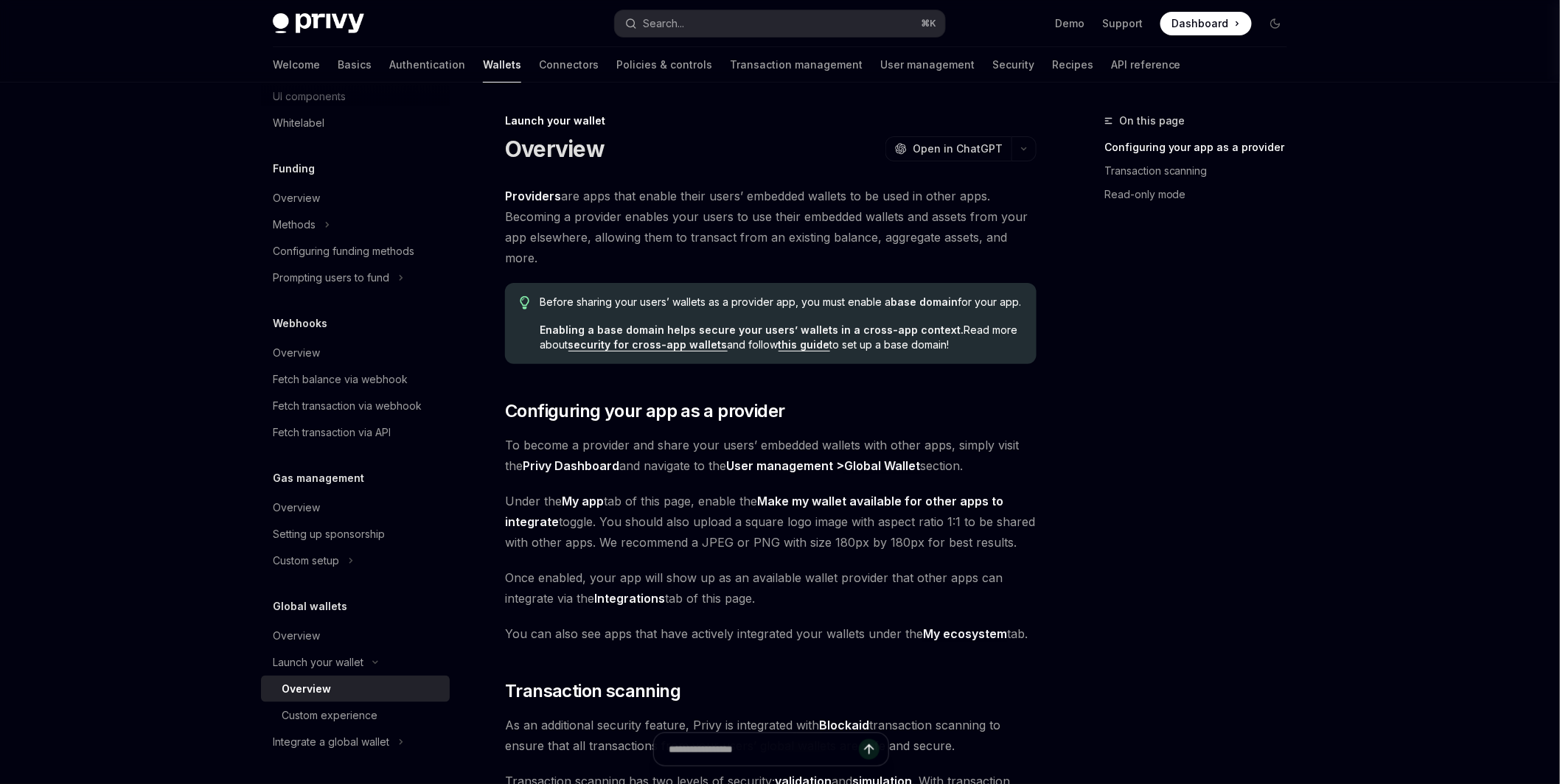
scroll to position [31, 0]
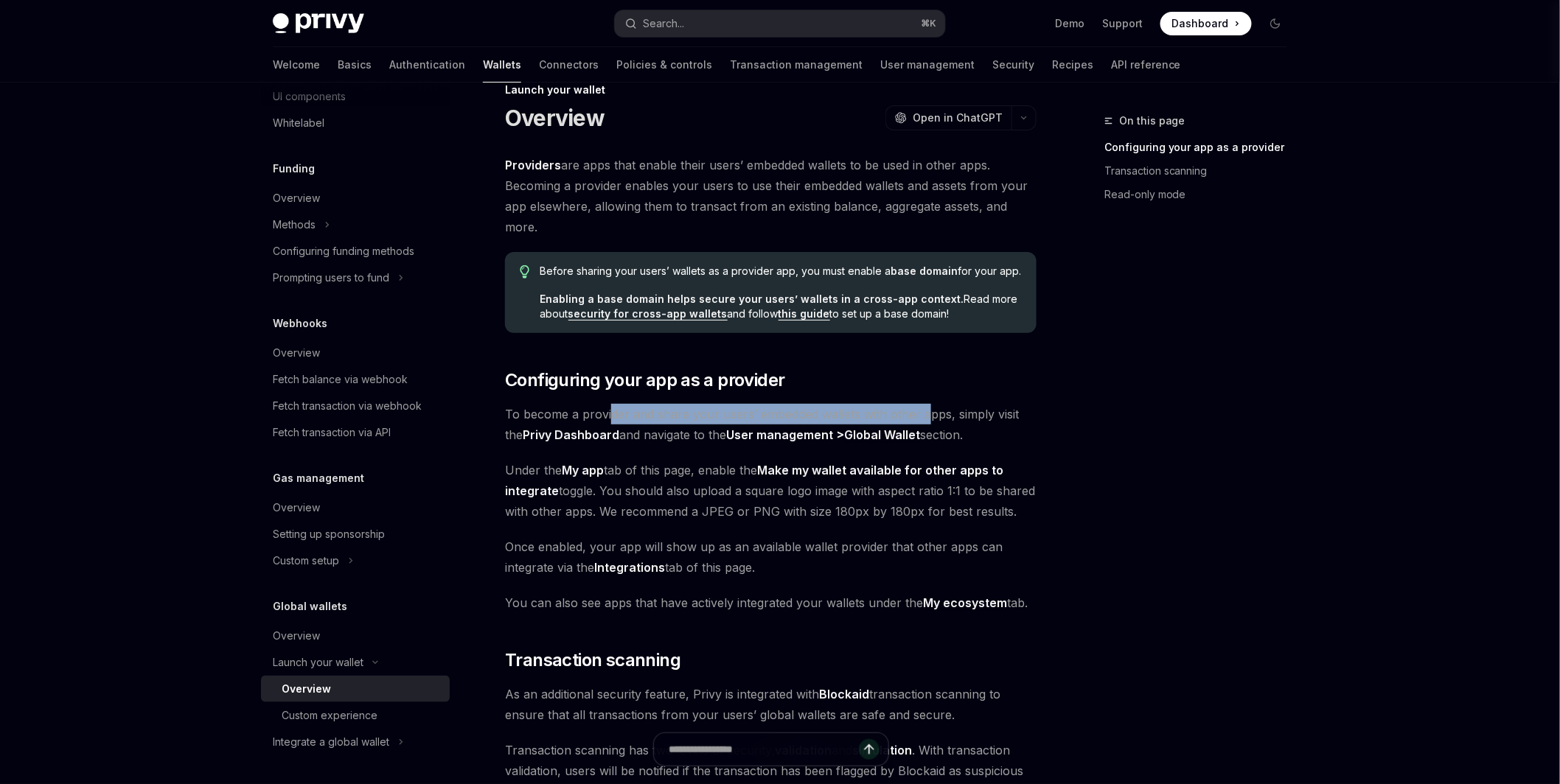
drag, startPoint x: 611, startPoint y: 416, endPoint x: 924, endPoint y: 412, distance: 313.0
click at [924, 412] on span "To become a provider and share your users’ embedded wallets with other apps, si…" at bounding box center [771, 424] width 531 height 41
click at [830, 572] on span "Once enabled, your app will show up as an available wallet provider that other …" at bounding box center [771, 557] width 531 height 41
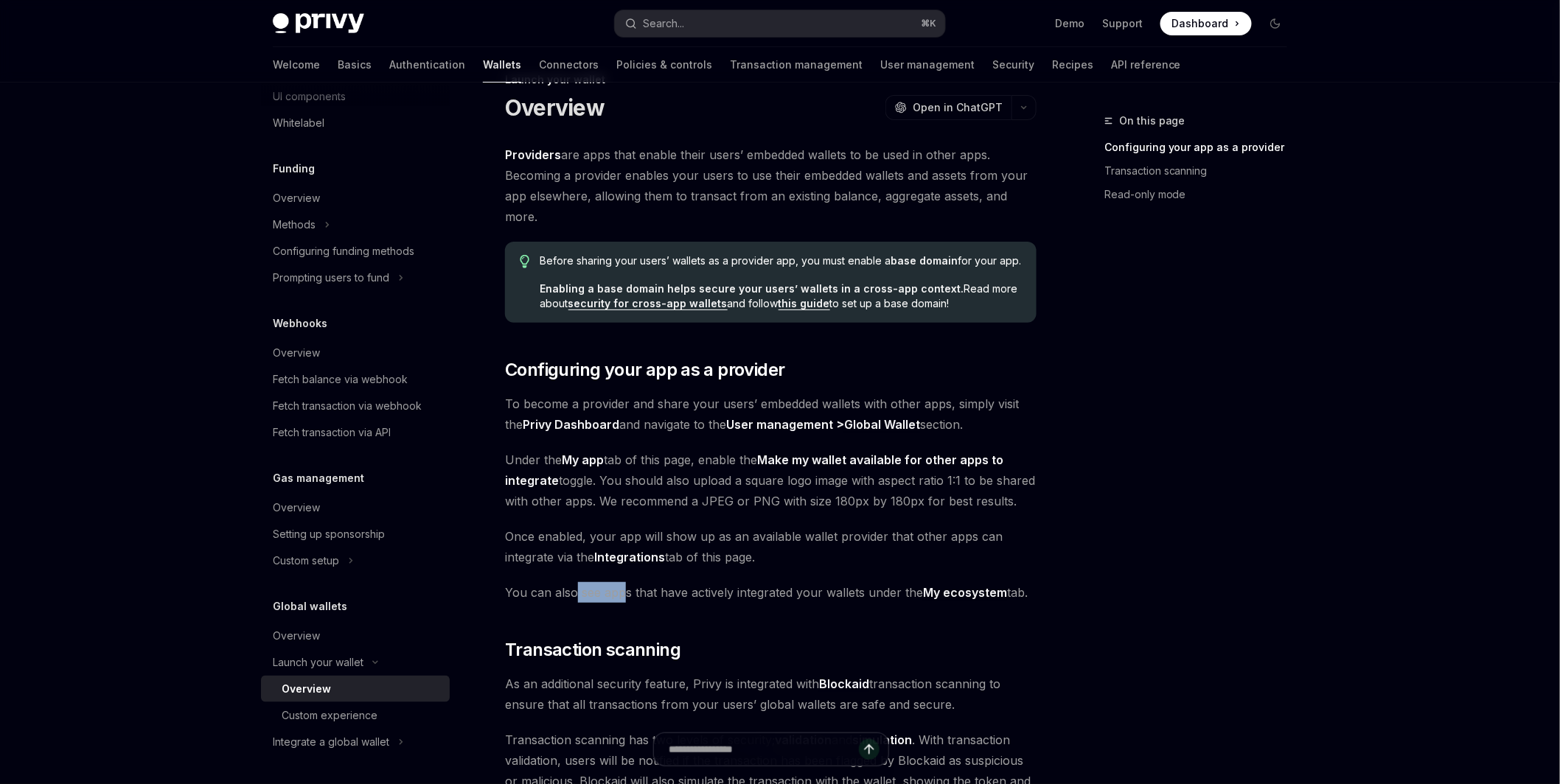
drag, startPoint x: 574, startPoint y: 588, endPoint x: 624, endPoint y: 589, distance: 50.0
click at [624, 589] on span "You can also see apps that have actively integrated your wallets under the My e…" at bounding box center [771, 593] width 531 height 20
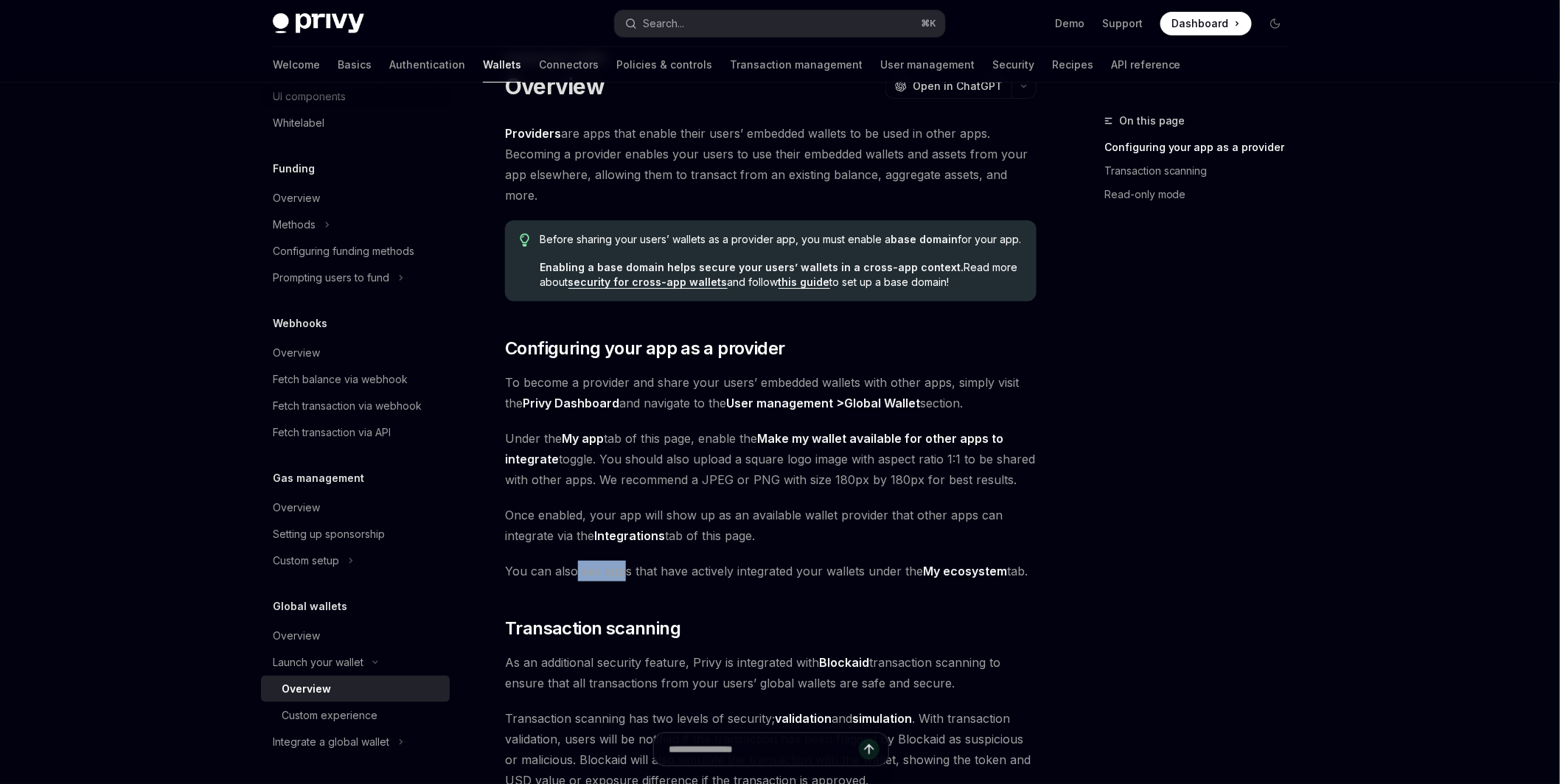
scroll to position [73, 0]
